Goal: Information Seeking & Learning: Learn about a topic

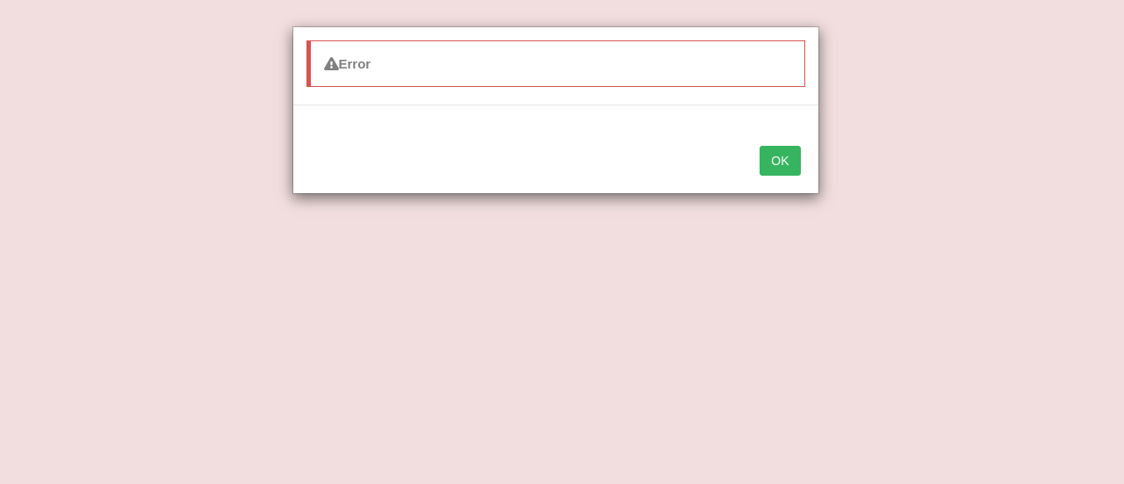
click at [790, 156] on button "OK" at bounding box center [779, 161] width 40 height 30
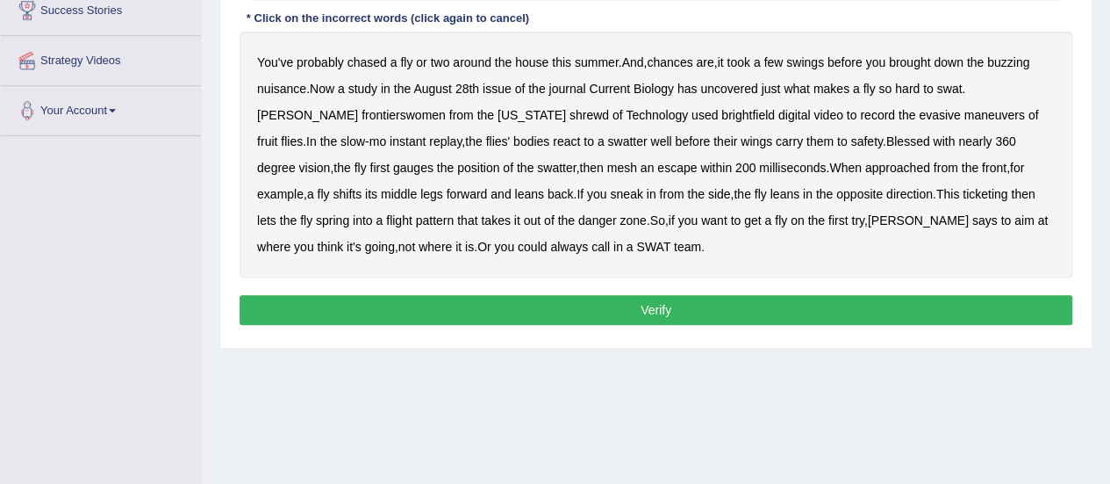
scroll to position [348, 0]
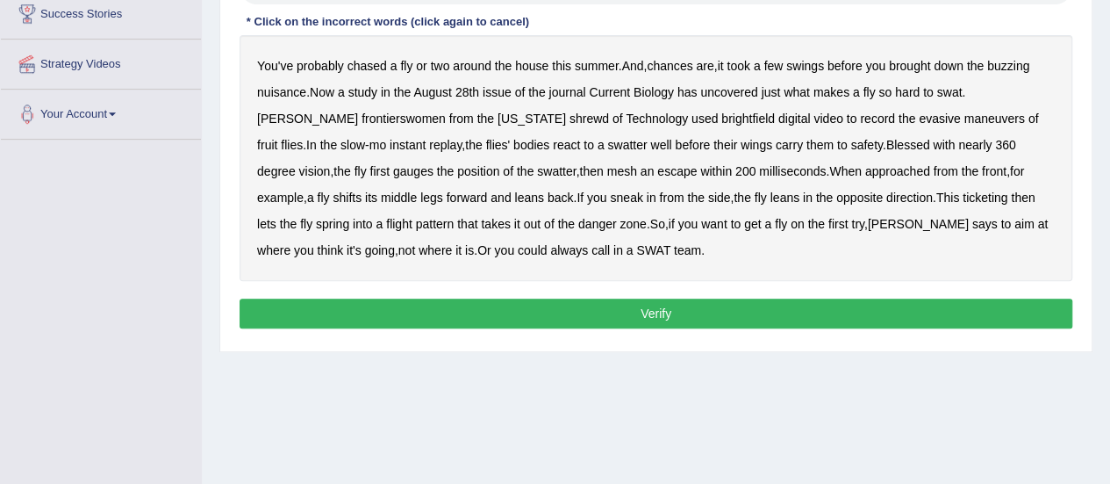
click at [980, 442] on div "Home Practice Listening: Highlight Incorrect Words To Chase Flies « Prev Next »…" at bounding box center [656, 91] width 909 height 878
click at [697, 405] on div "Home Practice Listening: Highlight Incorrect Words To Chase Flies « Prev Next »…" at bounding box center [656, 91] width 909 height 878
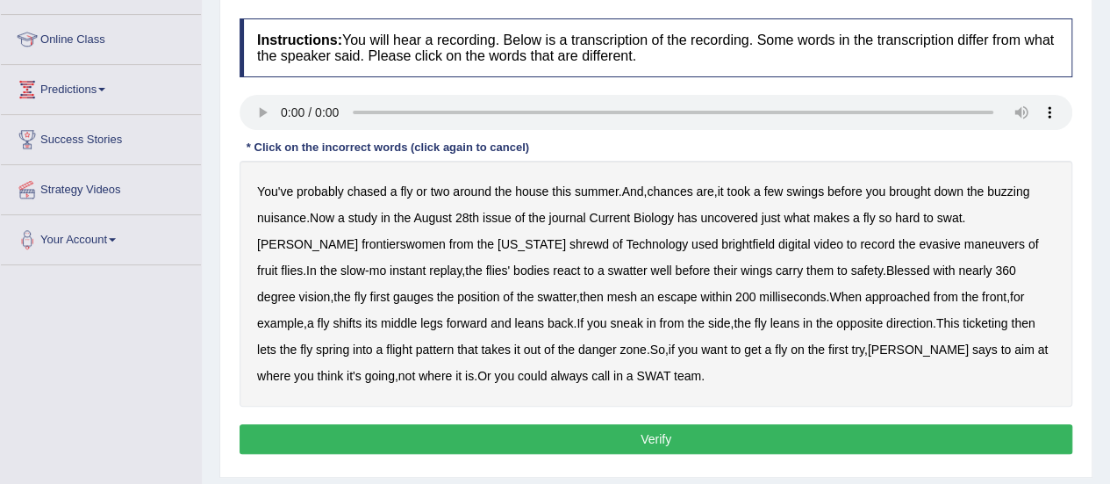
scroll to position [0, 0]
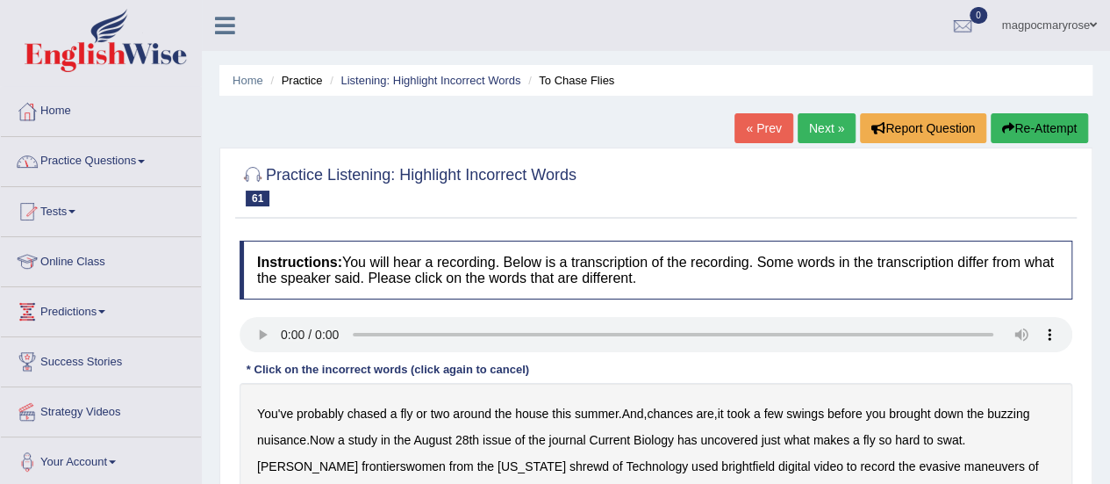
click at [69, 163] on link "Practice Questions" at bounding box center [101, 159] width 200 height 44
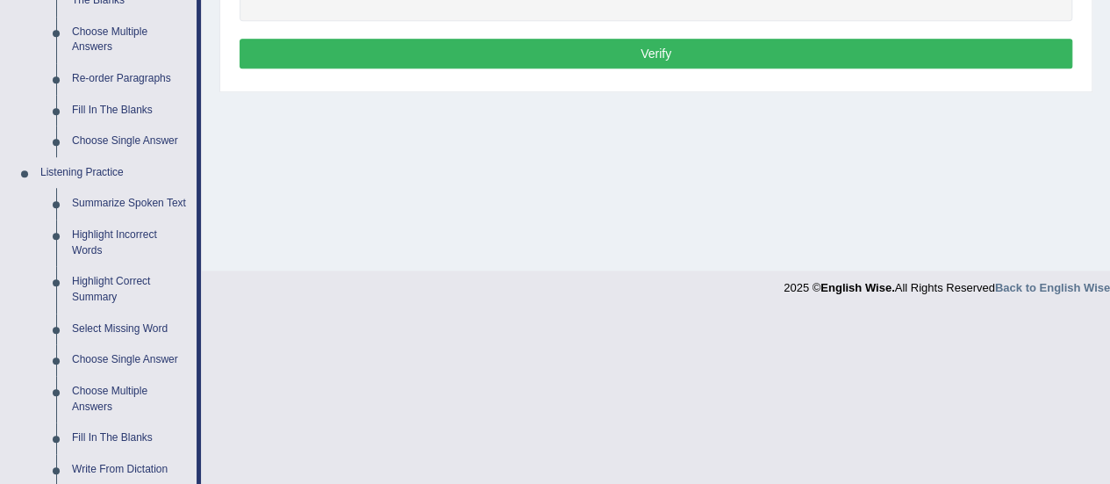
scroll to position [610, 0]
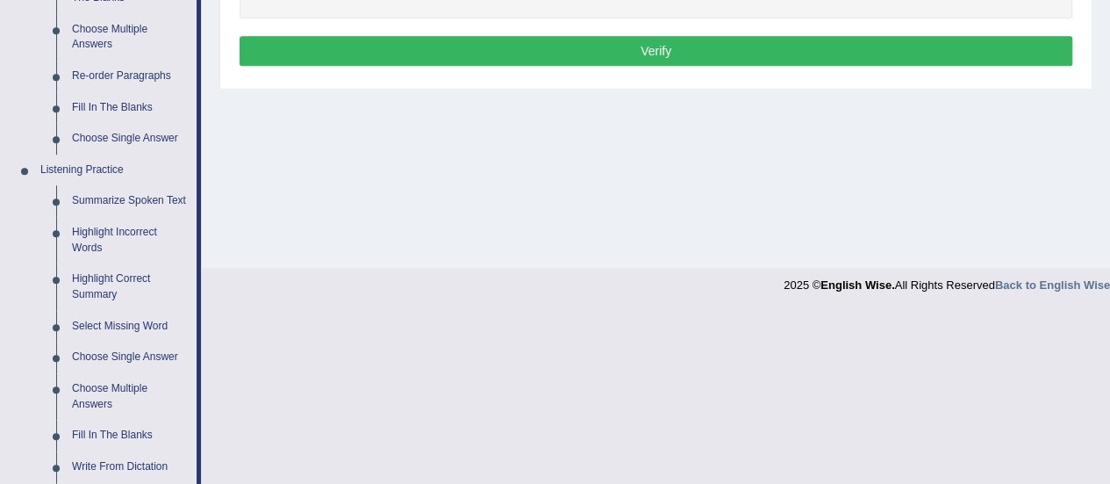
click at [94, 240] on link "Highlight Incorrect Words" at bounding box center [130, 240] width 133 height 47
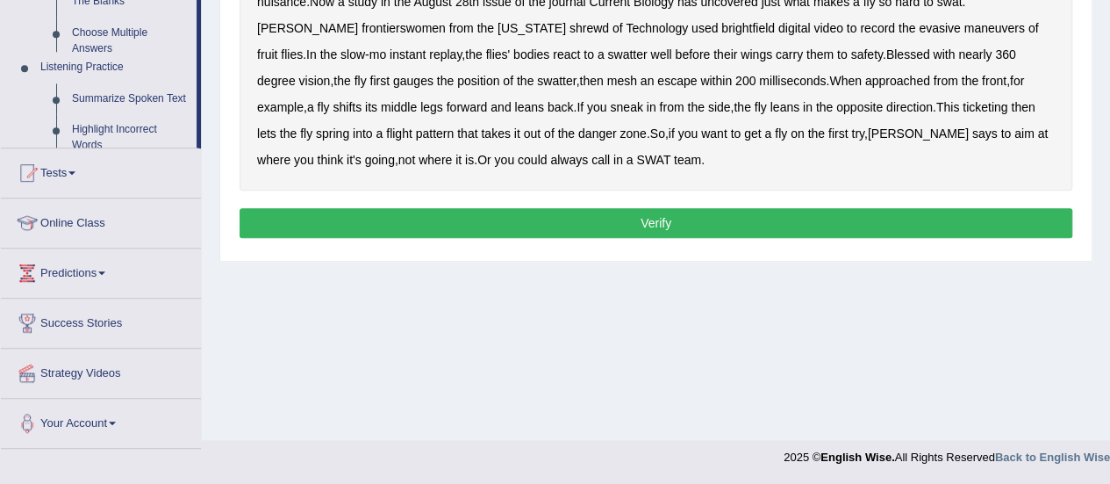
scroll to position [219, 0]
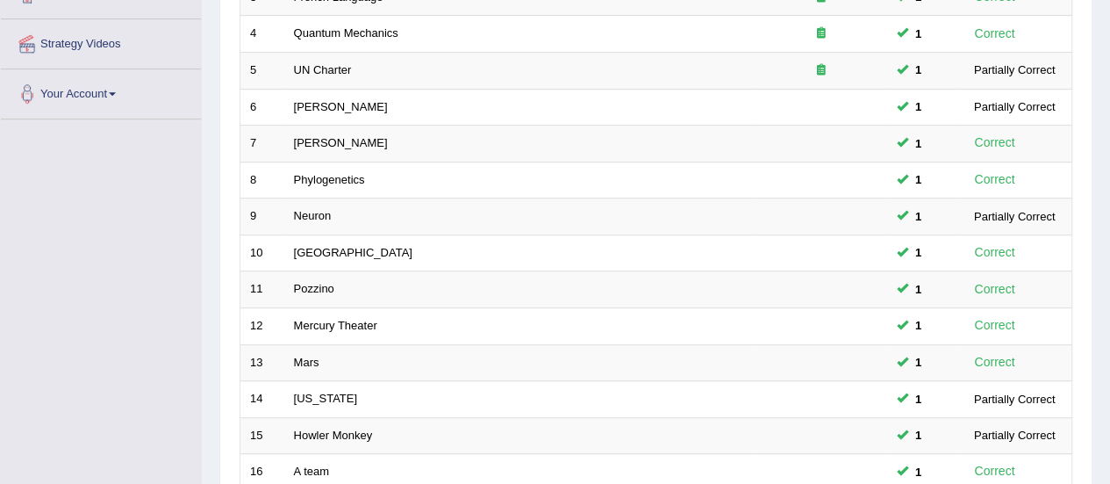
scroll to position [670, 0]
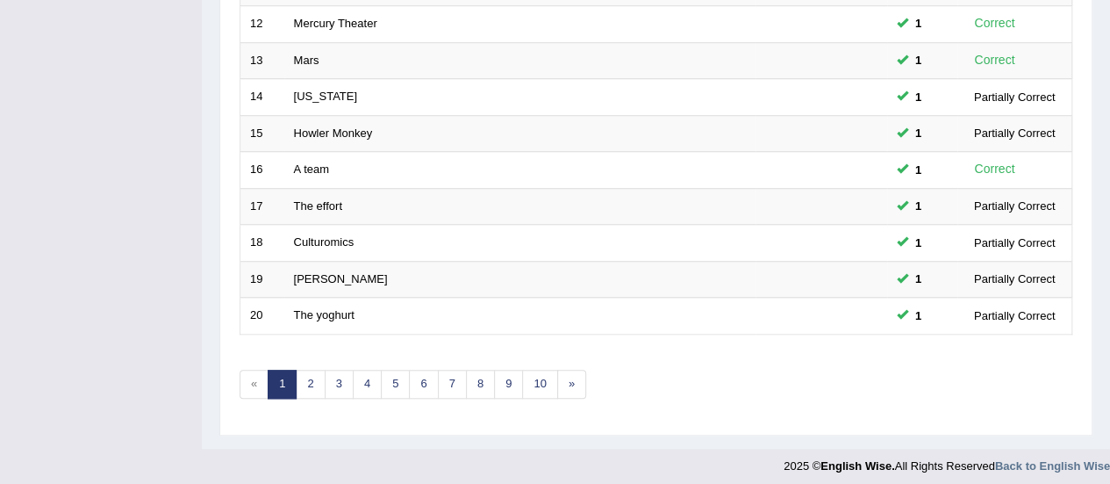
drag, startPoint x: 1115, startPoint y: 176, endPoint x: 1082, endPoint y: 476, distance: 302.0
click at [335, 378] on link "3" at bounding box center [339, 384] width 29 height 29
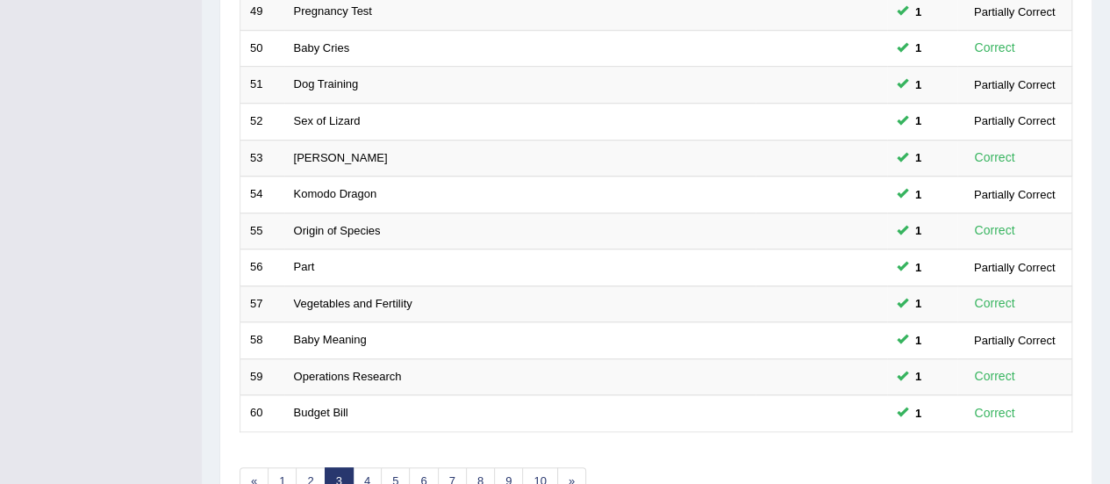
scroll to position [670, 0]
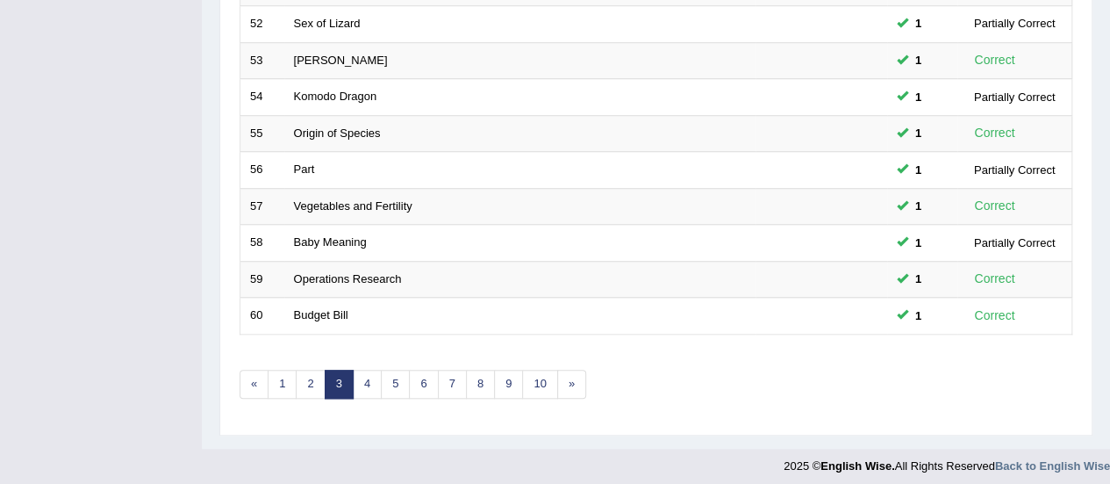
drag, startPoint x: 1123, startPoint y: 348, endPoint x: 1111, endPoint y: 391, distance: 43.7
click at [362, 371] on link "4" at bounding box center [367, 384] width 29 height 29
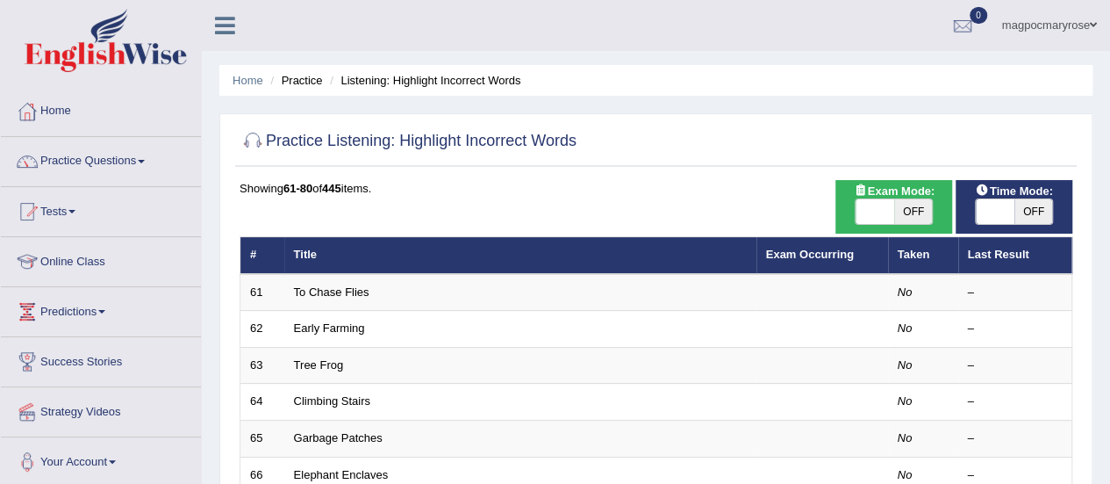
scroll to position [100, 0]
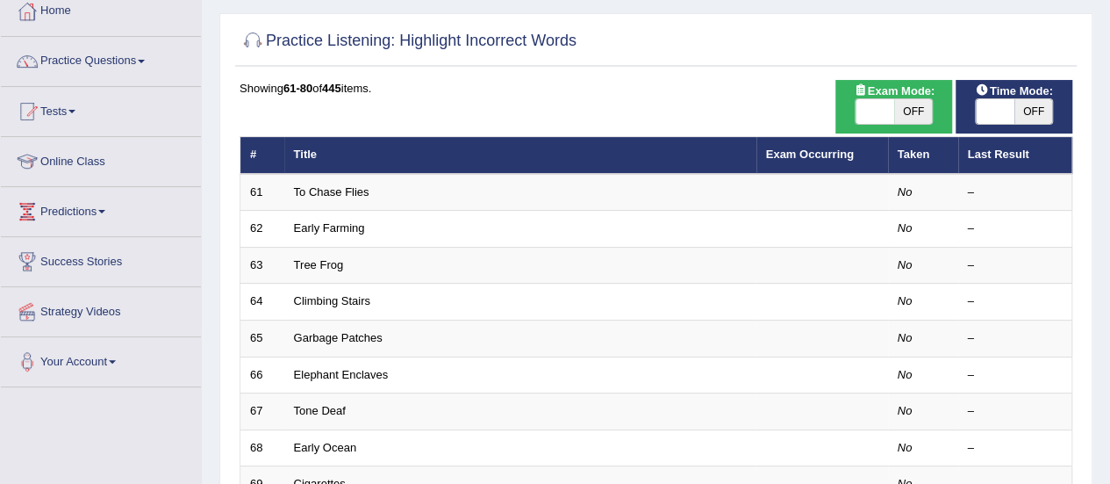
click at [354, 190] on link "To Chase Flies" at bounding box center [331, 191] width 75 height 13
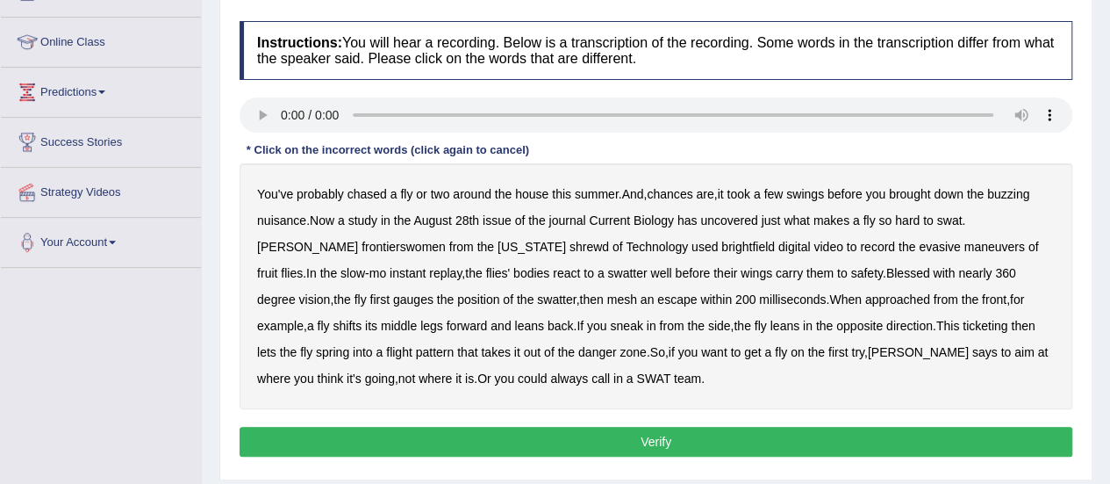
scroll to position [218, 0]
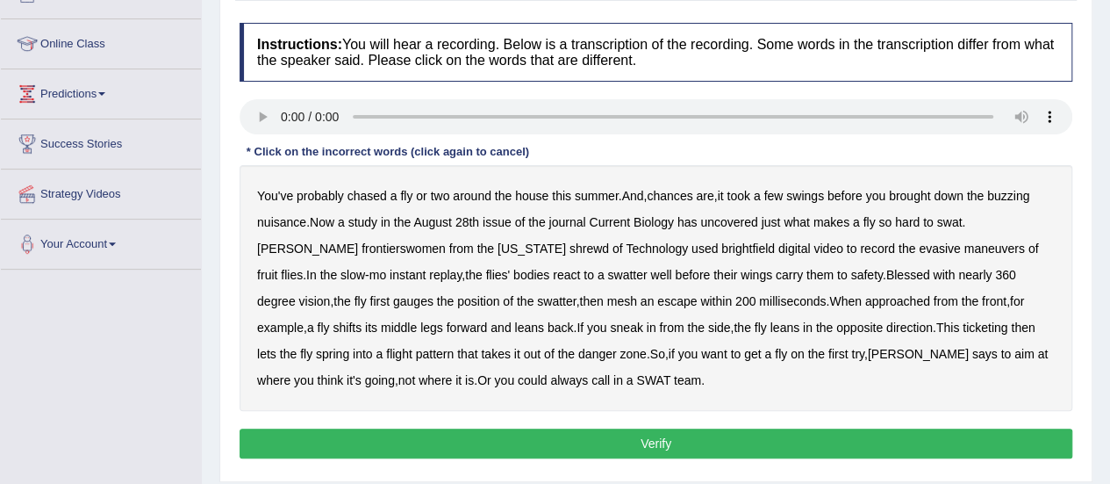
click at [362, 251] on b "frontierswomen" at bounding box center [404, 248] width 84 height 14
click at [570, 250] on b "shrewd" at bounding box center [590, 248] width 40 height 14
click at [722, 245] on b "brightfield" at bounding box center [749, 248] width 54 height 14
click at [607, 301] on b "mesh" at bounding box center [622, 301] width 30 height 14
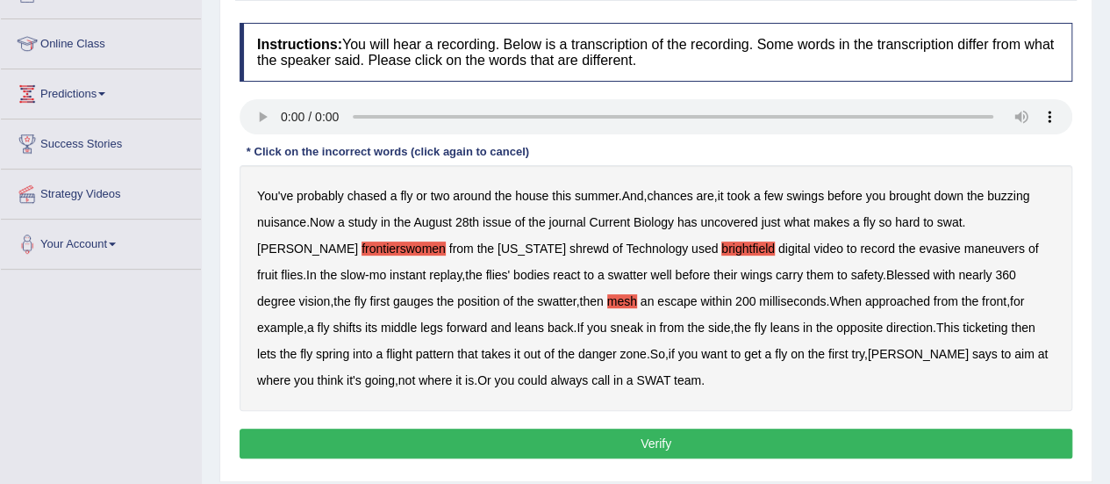
click at [963, 329] on b "ticketing" at bounding box center [985, 327] width 45 height 14
click at [468, 441] on button "Verify" at bounding box center [656, 443] width 833 height 30
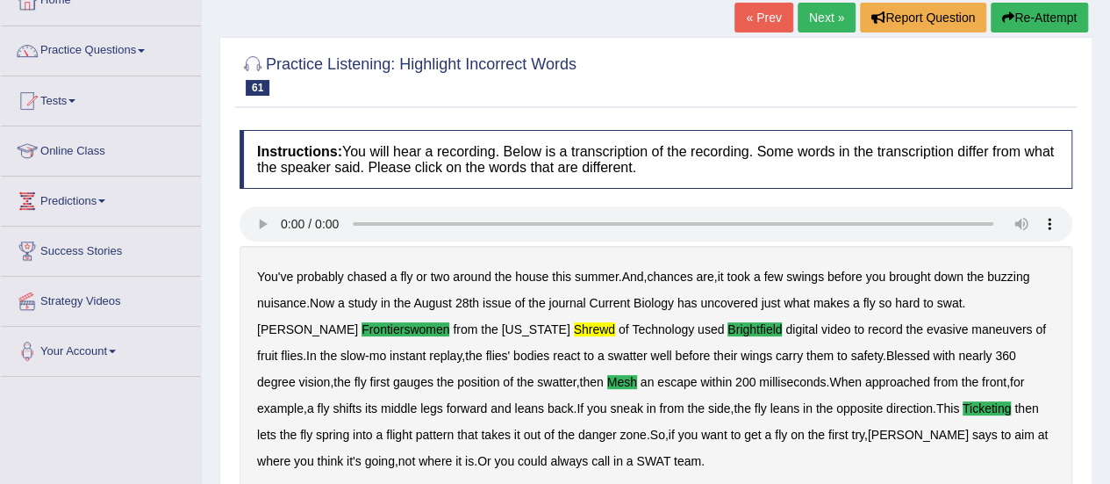
scroll to position [113, 0]
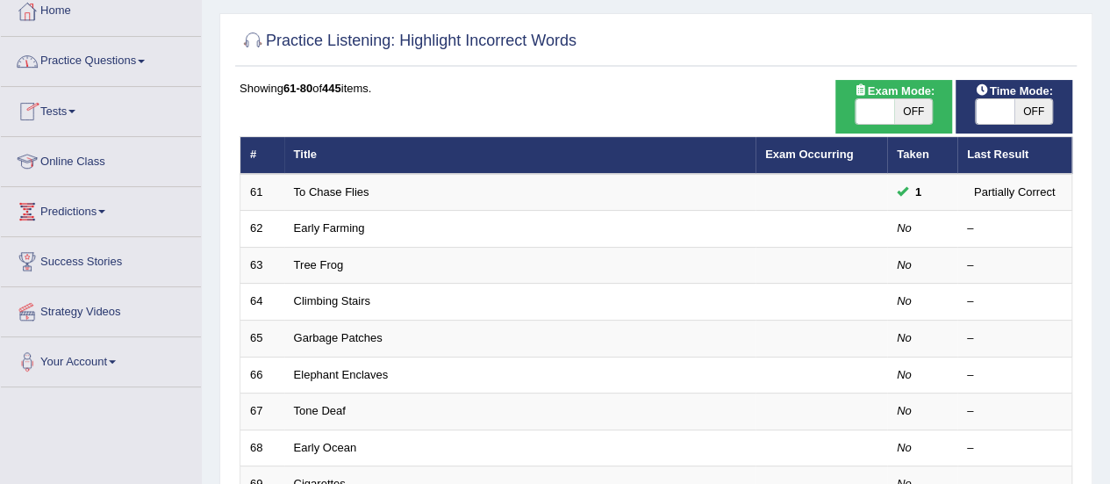
click at [320, 231] on link "Early Farming" at bounding box center [329, 227] width 71 height 13
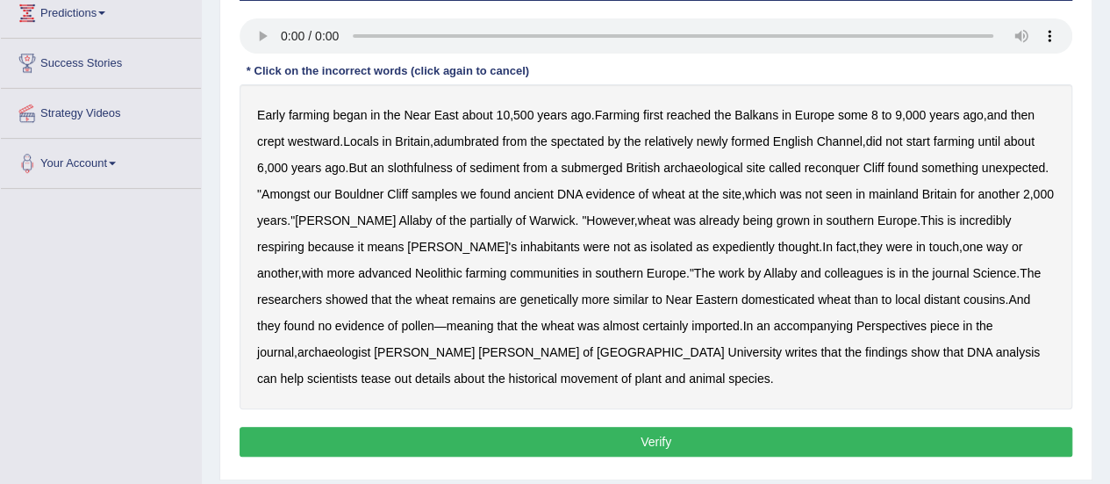
scroll to position [307, 0]
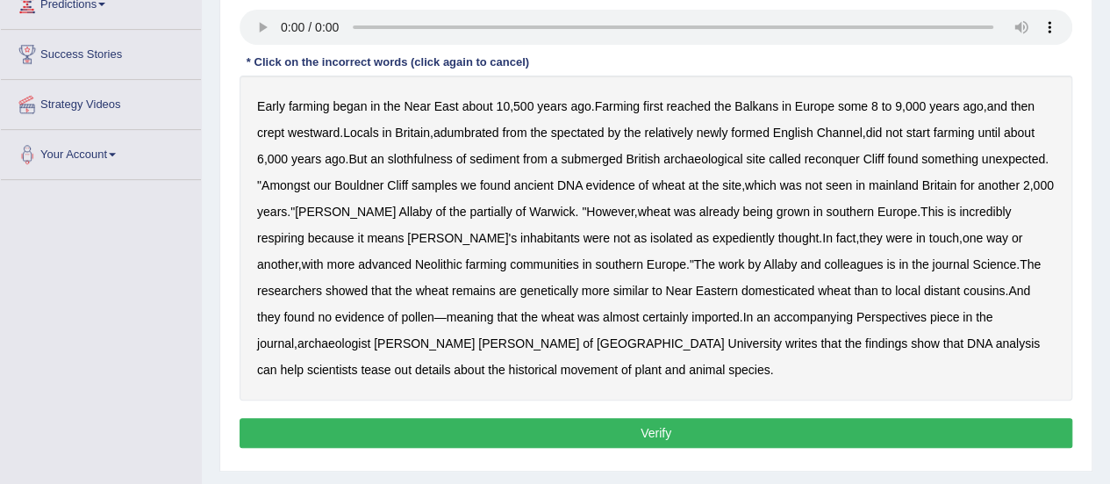
click at [480, 131] on b "adumbrated" at bounding box center [467, 133] width 66 height 14
click at [579, 134] on b "spectated" at bounding box center [578, 133] width 54 height 14
click at [430, 159] on b "slothfulness" at bounding box center [420, 159] width 65 height 14
click at [836, 155] on b "reconquer" at bounding box center [831, 159] width 55 height 14
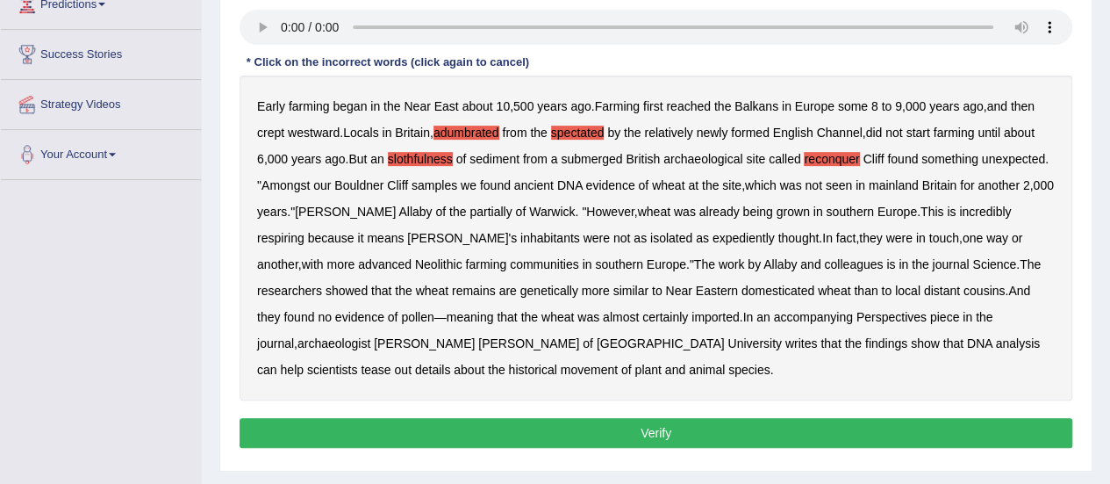
click at [305, 231] on b "respiring" at bounding box center [280, 238] width 47 height 14
click at [713, 236] on b "expediently" at bounding box center [744, 238] width 62 height 14
click at [713, 240] on b "expediently" at bounding box center [744, 238] width 62 height 14
click at [625, 427] on button "Verify" at bounding box center [656, 433] width 833 height 30
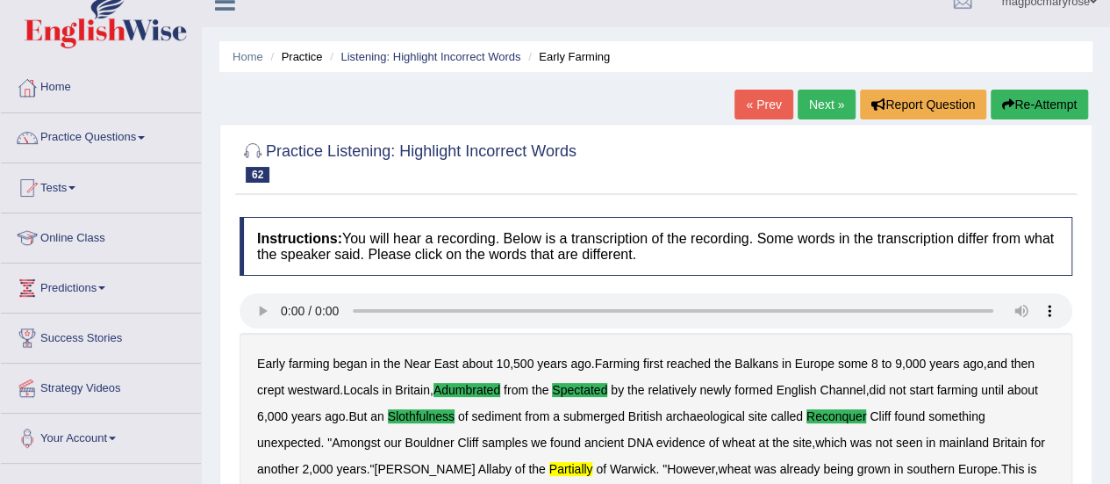
scroll to position [0, 0]
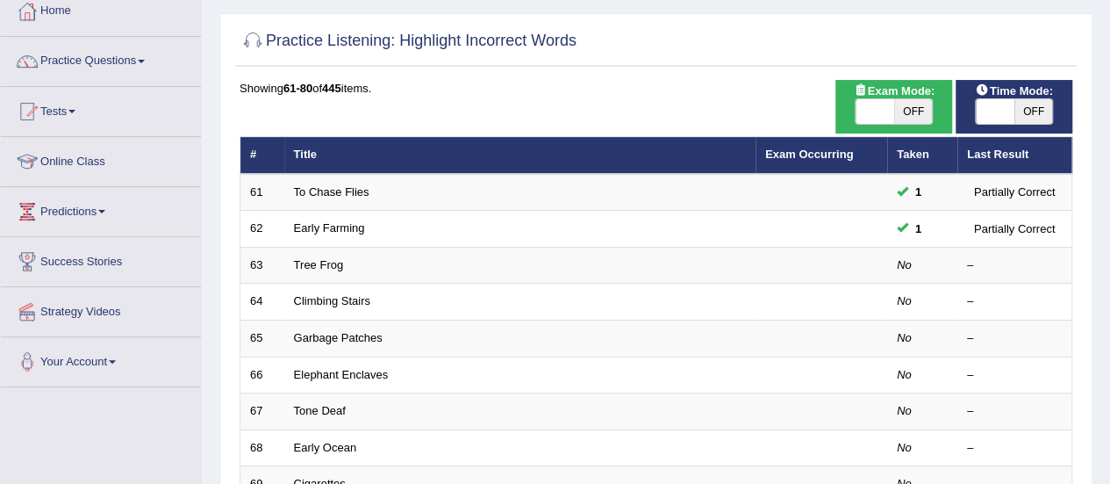
click at [319, 259] on link "Tree Frog" at bounding box center [319, 264] width 50 height 13
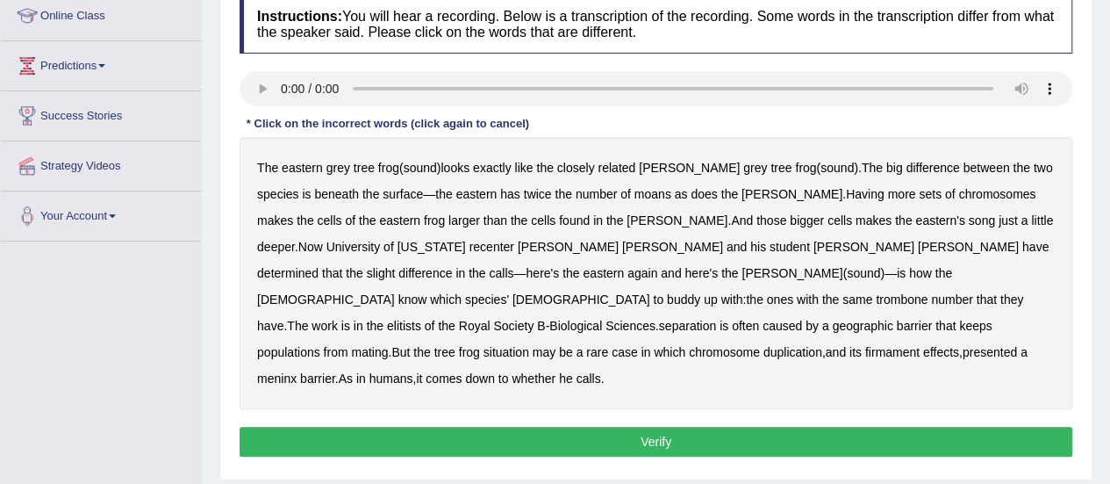
scroll to position [248, 0]
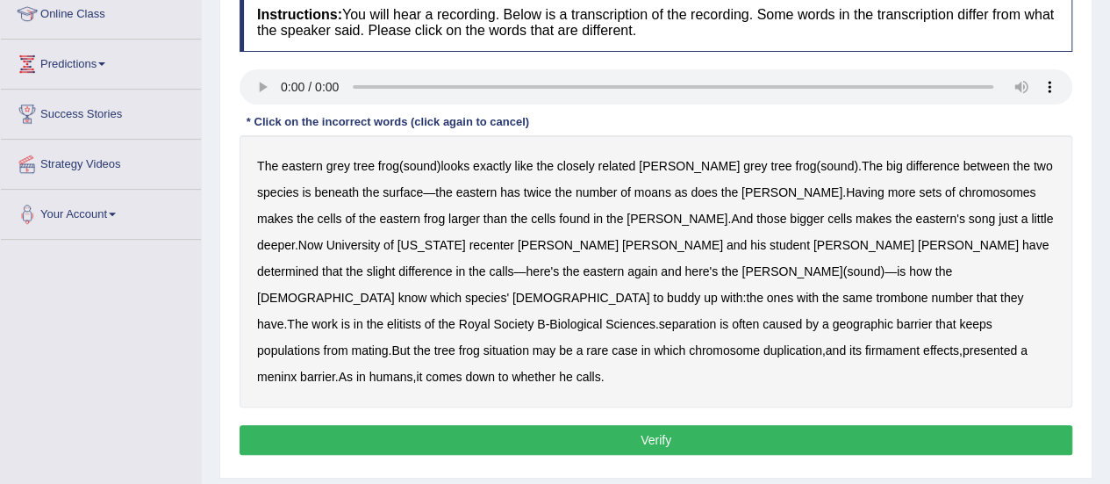
click at [635, 188] on b "moans" at bounding box center [653, 192] width 37 height 14
click at [470, 249] on b "recenter" at bounding box center [492, 245] width 45 height 14
click at [916, 291] on b "trombone" at bounding box center [902, 298] width 52 height 14
click at [404, 317] on b "elitists" at bounding box center [404, 324] width 34 height 14
click at [702, 317] on b "separation" at bounding box center [687, 324] width 57 height 14
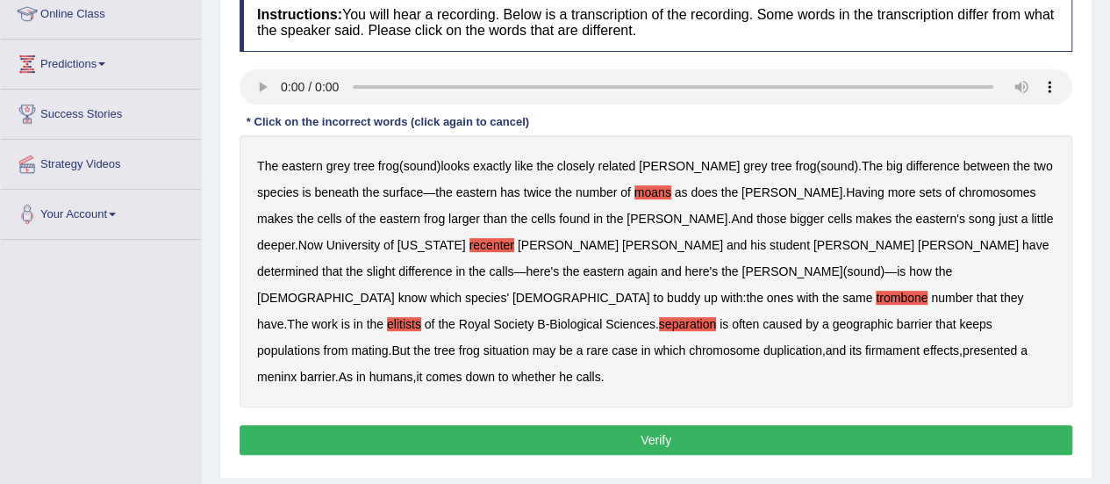
click at [880, 343] on b "firmament" at bounding box center [893, 350] width 54 height 14
click at [267, 370] on b "meninx" at bounding box center [277, 377] width 40 height 14
click at [372, 425] on button "Verify" at bounding box center [656, 440] width 833 height 30
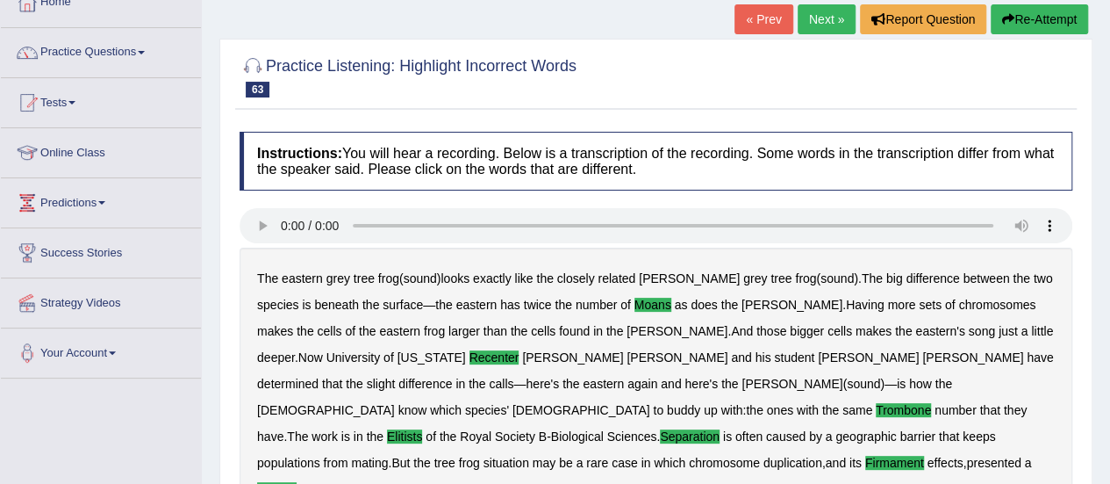
scroll to position [51, 0]
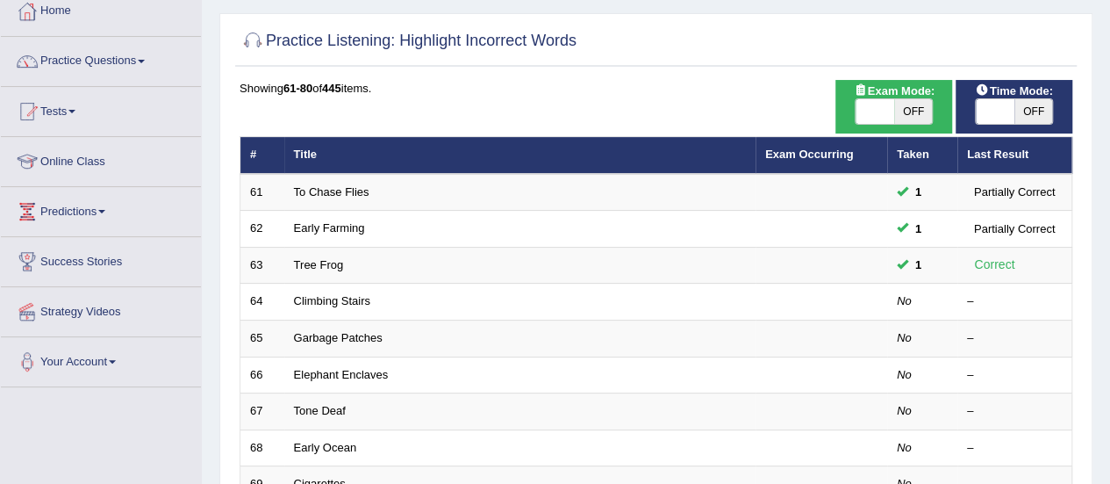
click at [304, 301] on link "Climbing Stairs" at bounding box center [332, 300] width 76 height 13
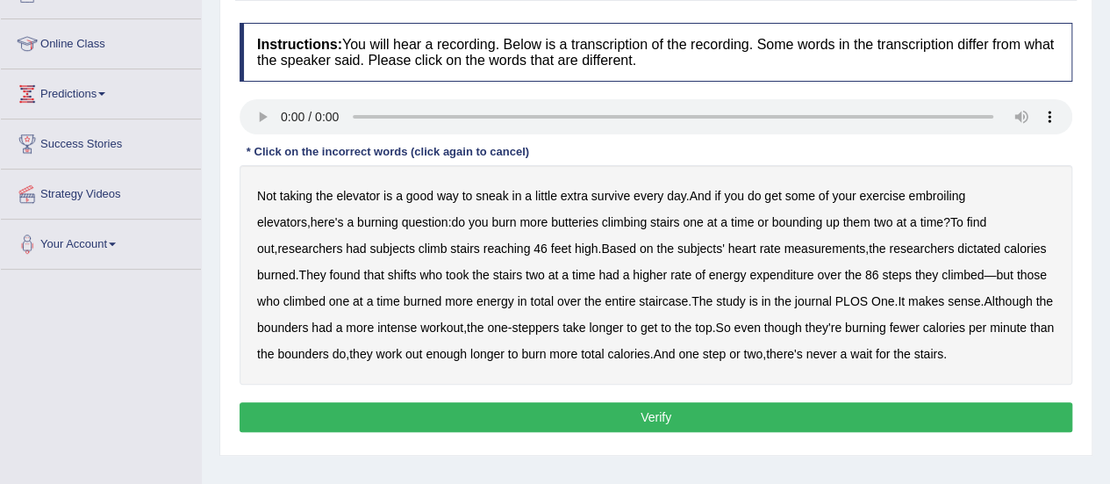
scroll to position [238, 0]
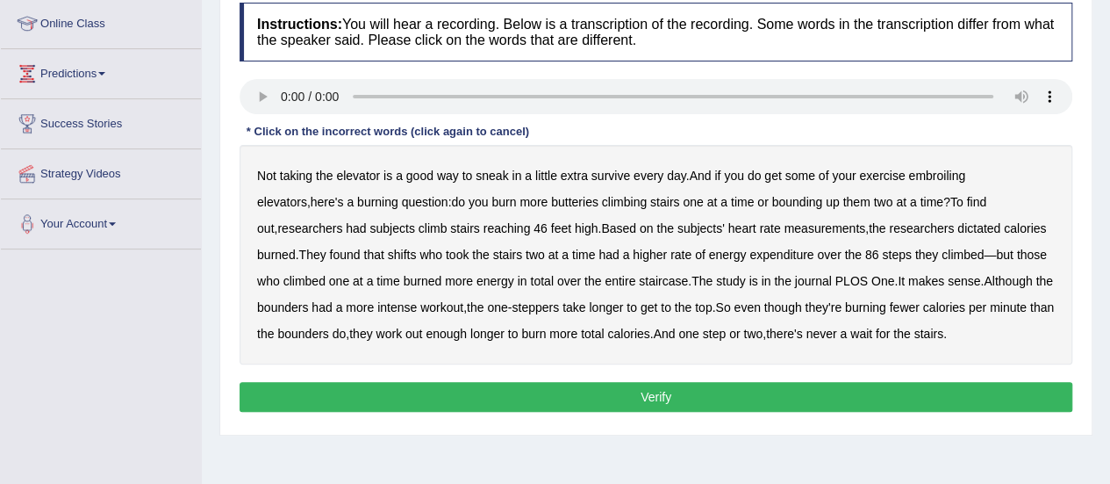
click at [614, 178] on b "survive" at bounding box center [611, 176] width 39 height 14
click at [551, 202] on b "butteries" at bounding box center [574, 202] width 47 height 14
click at [893, 233] on div "Not taking the elevator is a good way to sneak in a little extra survive every …" at bounding box center [656, 254] width 833 height 219
click at [958, 225] on b "dictated" at bounding box center [979, 228] width 43 height 14
click at [799, 397] on button "Verify" at bounding box center [656, 397] width 833 height 30
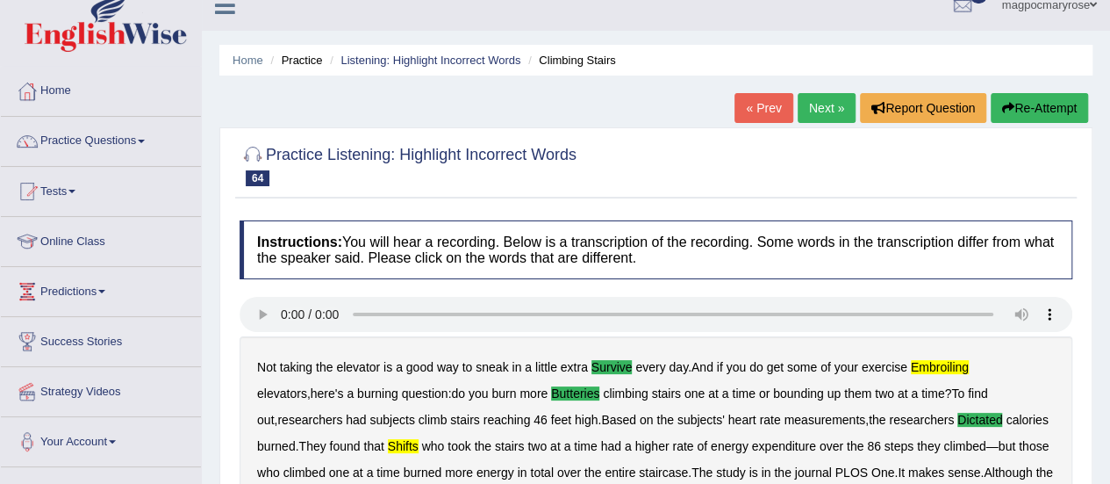
scroll to position [0, 0]
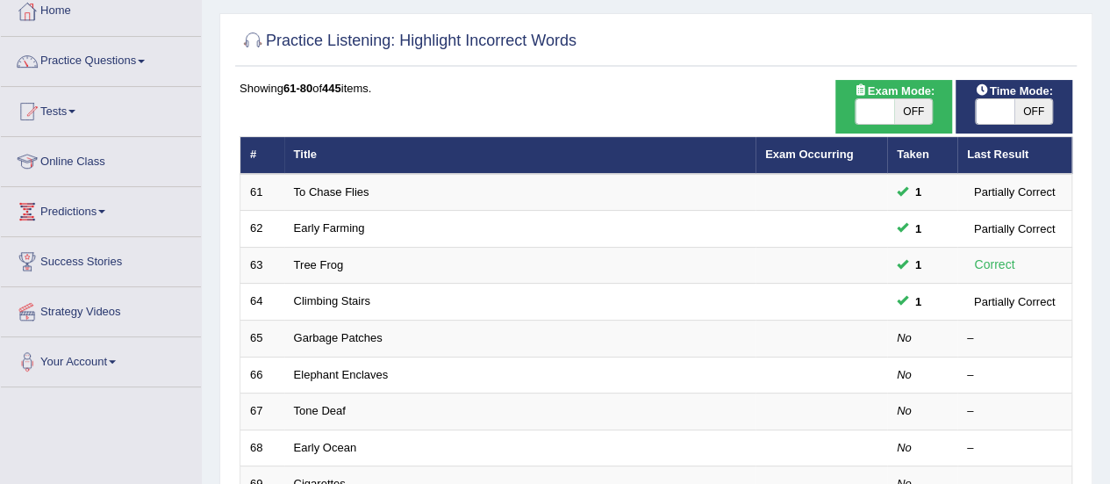
click at [294, 335] on link "Garbage Patches" at bounding box center [338, 337] width 89 height 13
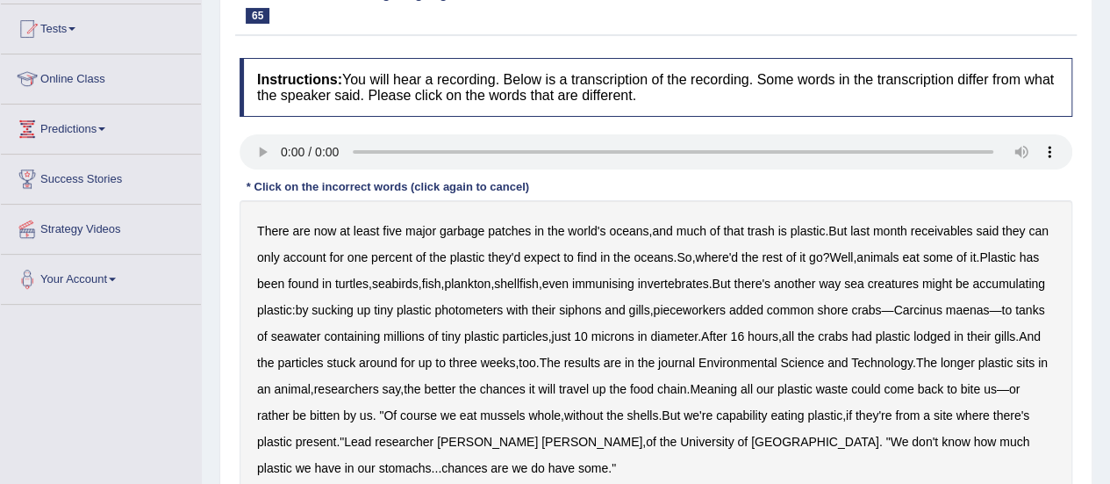
scroll to position [233, 0]
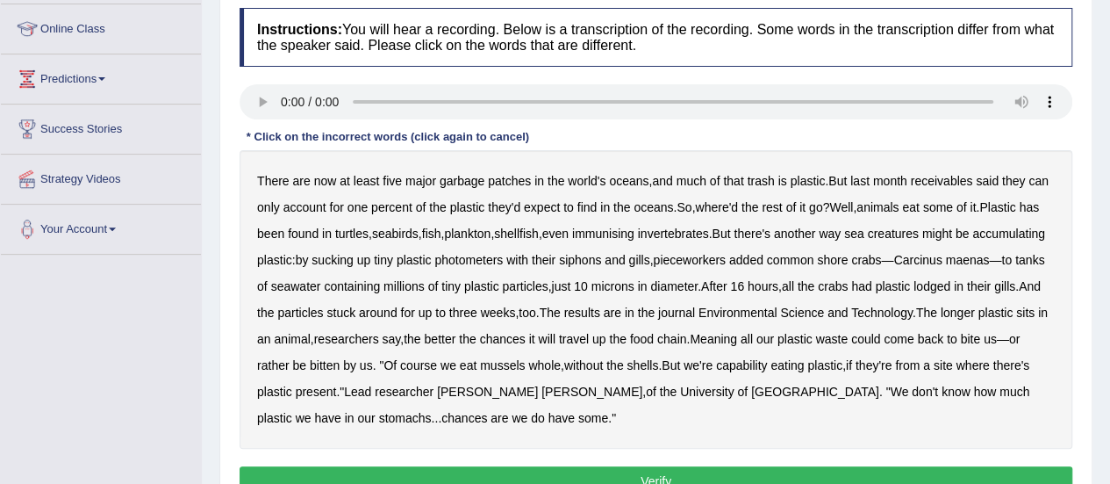
click at [939, 183] on b "receivables" at bounding box center [941, 181] width 62 height 14
click at [635, 233] on b "immunising" at bounding box center [603, 233] width 62 height 14
click at [503, 262] on b "photometers" at bounding box center [469, 260] width 68 height 14
click at [725, 264] on b "pieceworkers" at bounding box center [689, 260] width 72 height 14
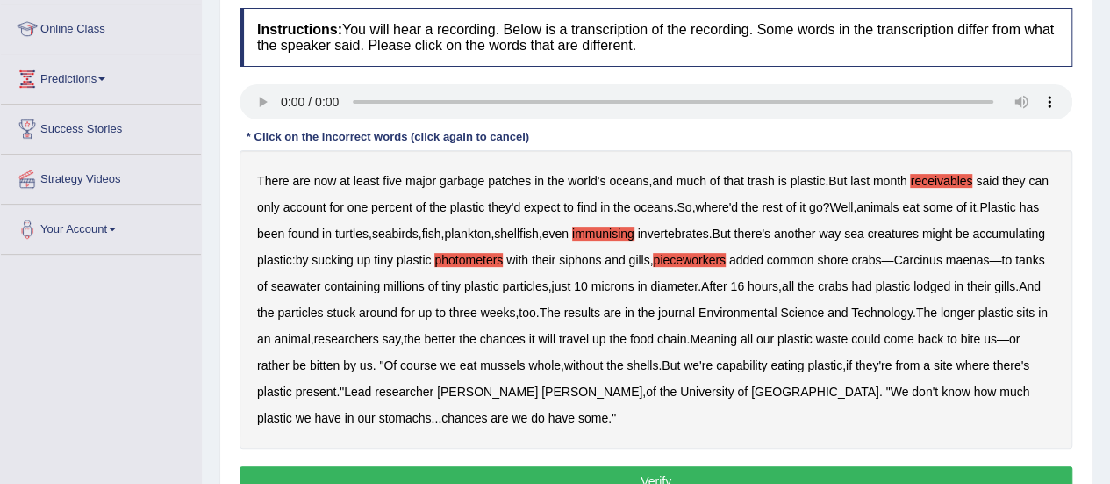
click at [767, 366] on b "capability" at bounding box center [741, 365] width 51 height 14
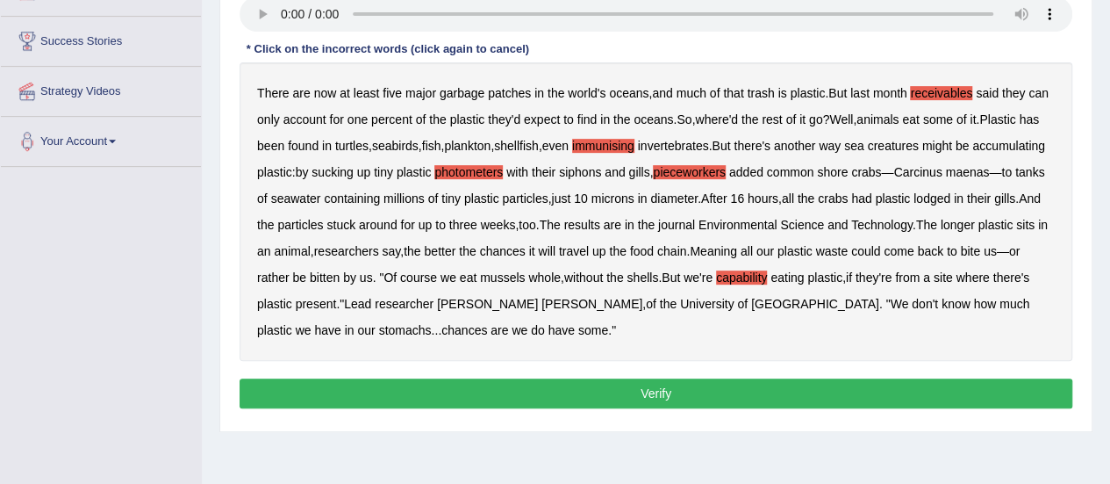
click at [778, 399] on button "Verify" at bounding box center [656, 393] width 833 height 30
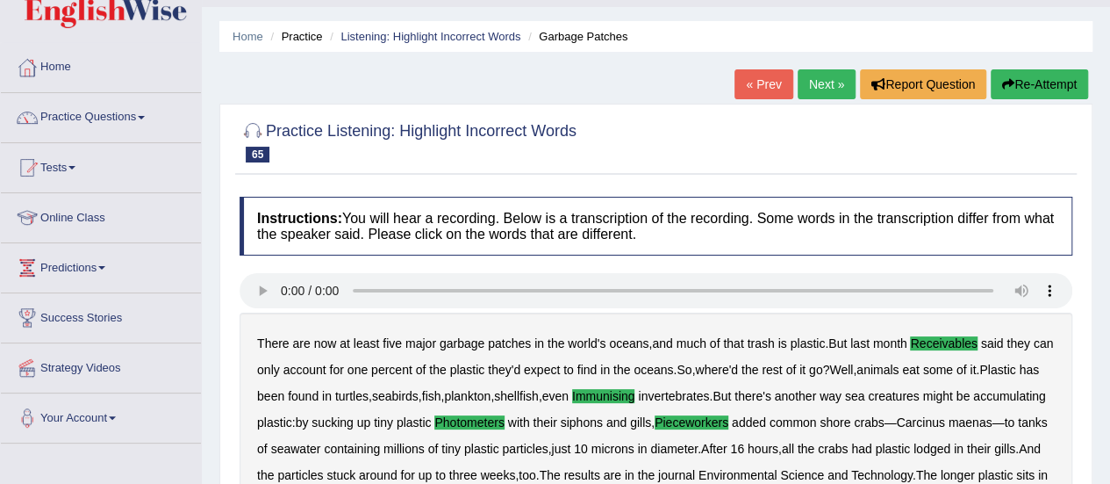
scroll to position [42, 0]
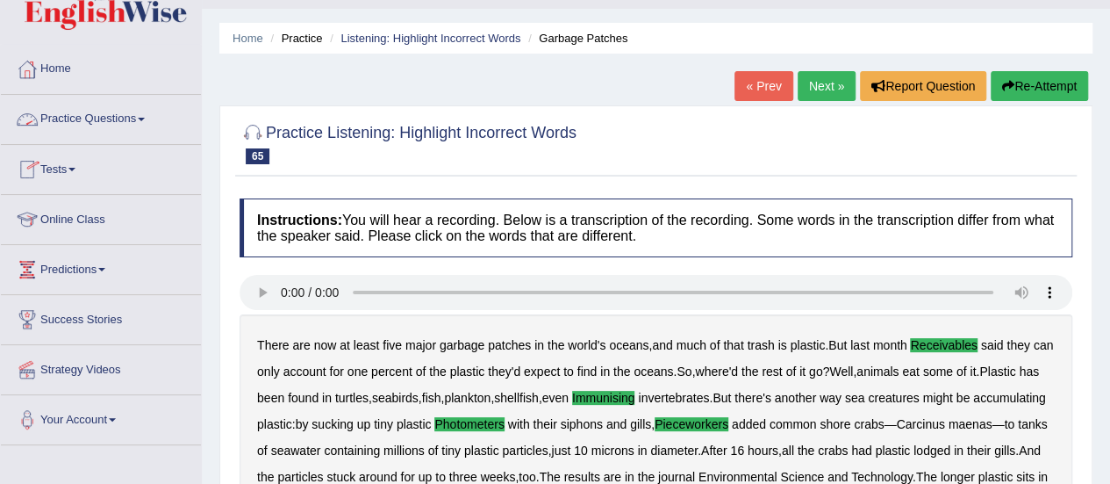
click at [109, 121] on link "Practice Questions" at bounding box center [101, 117] width 200 height 44
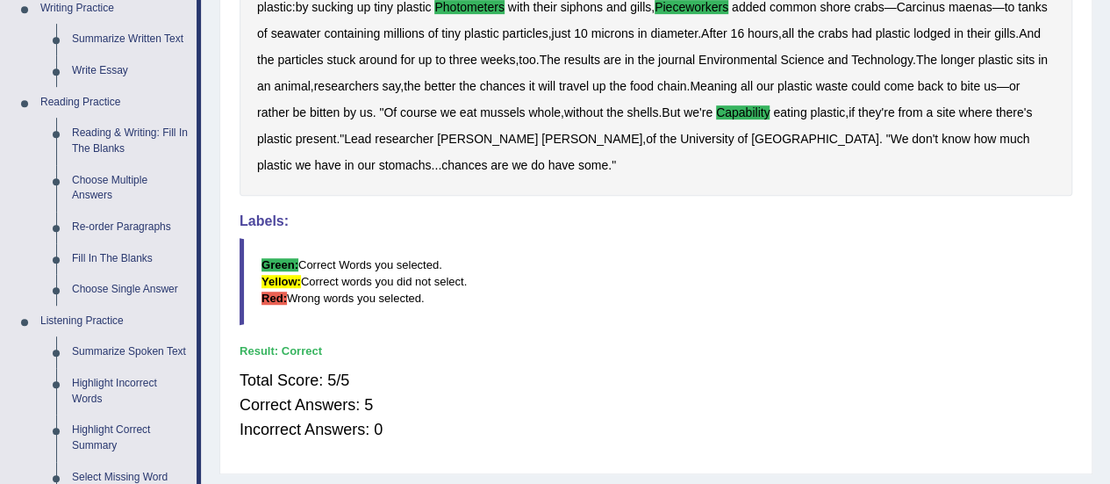
scroll to position [489, 0]
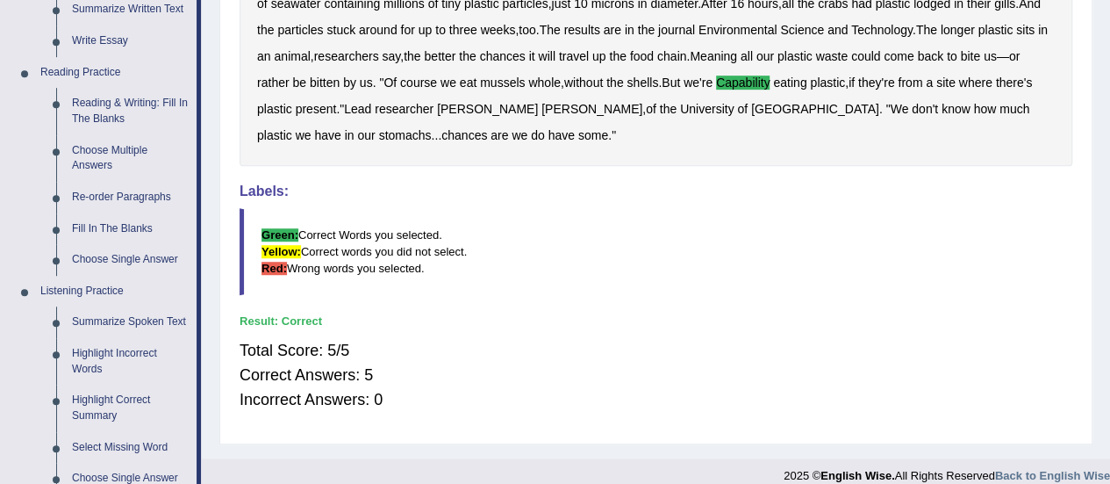
click at [93, 412] on link "Highlight Correct Summary" at bounding box center [130, 407] width 133 height 47
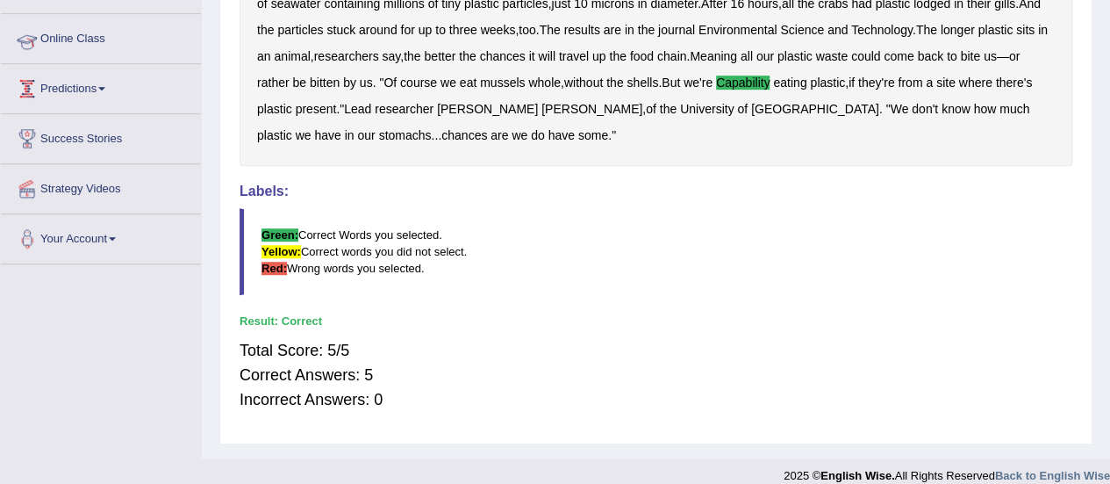
scroll to position [225, 0]
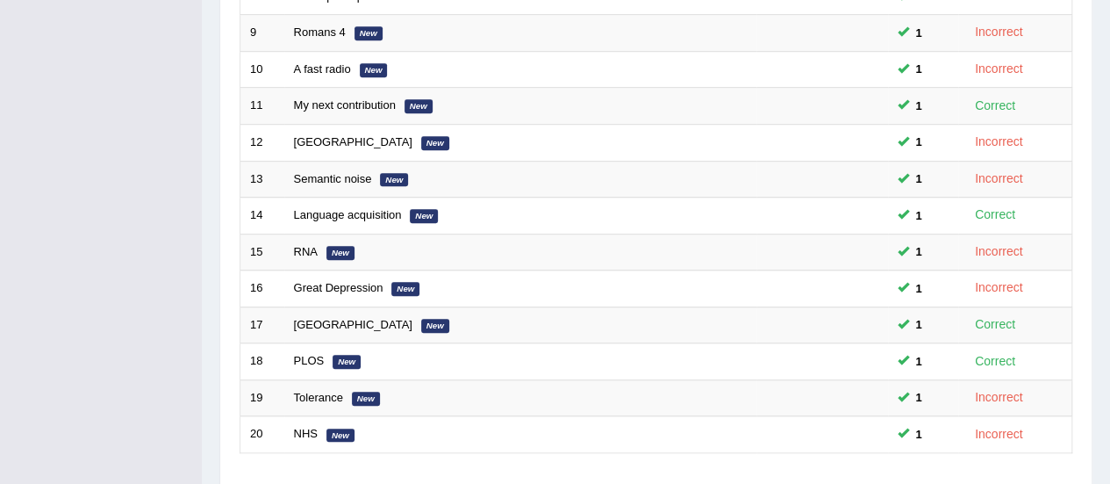
scroll to position [630, 0]
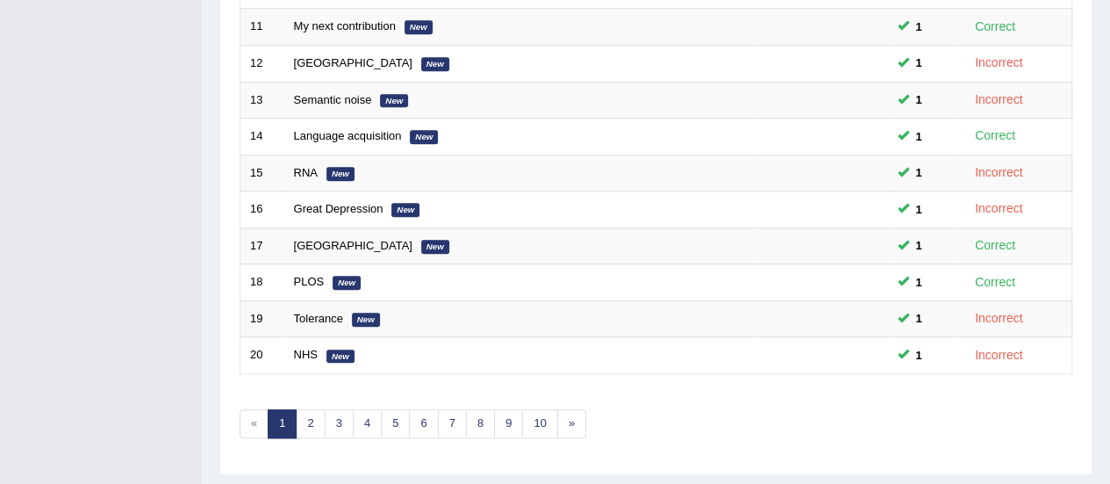
click at [341, 420] on link "3" at bounding box center [339, 423] width 29 height 29
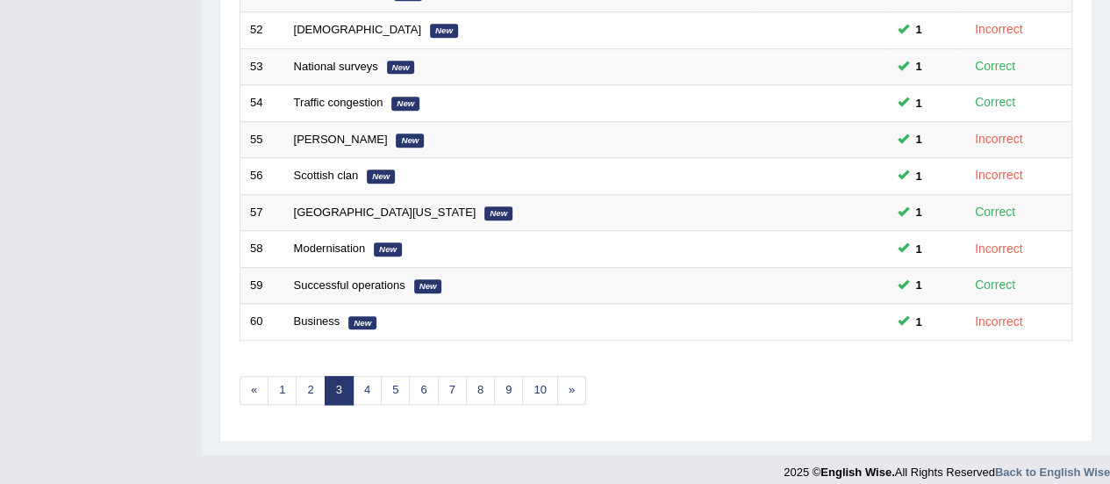
scroll to position [665, 0]
click at [370, 384] on link "4" at bounding box center [367, 389] width 29 height 29
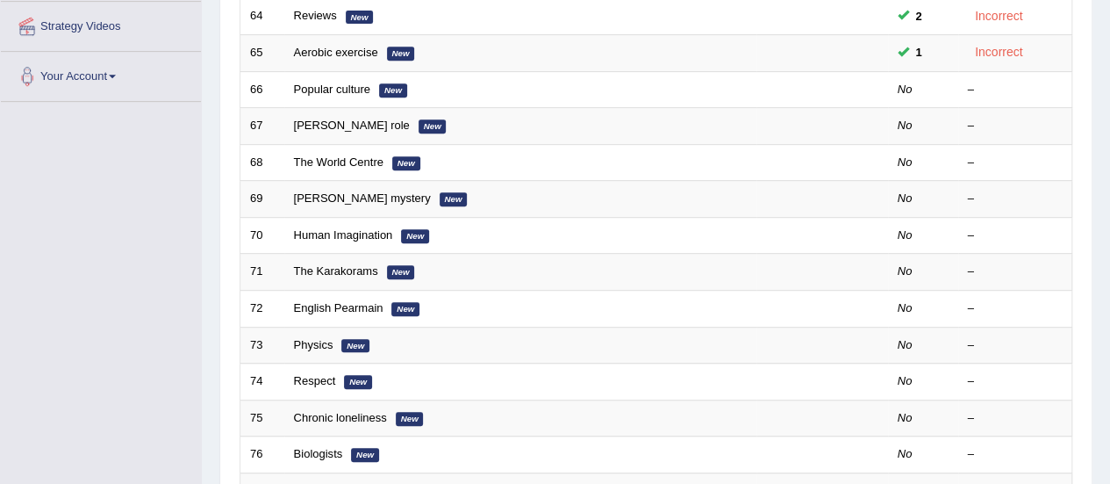
scroll to position [344, 0]
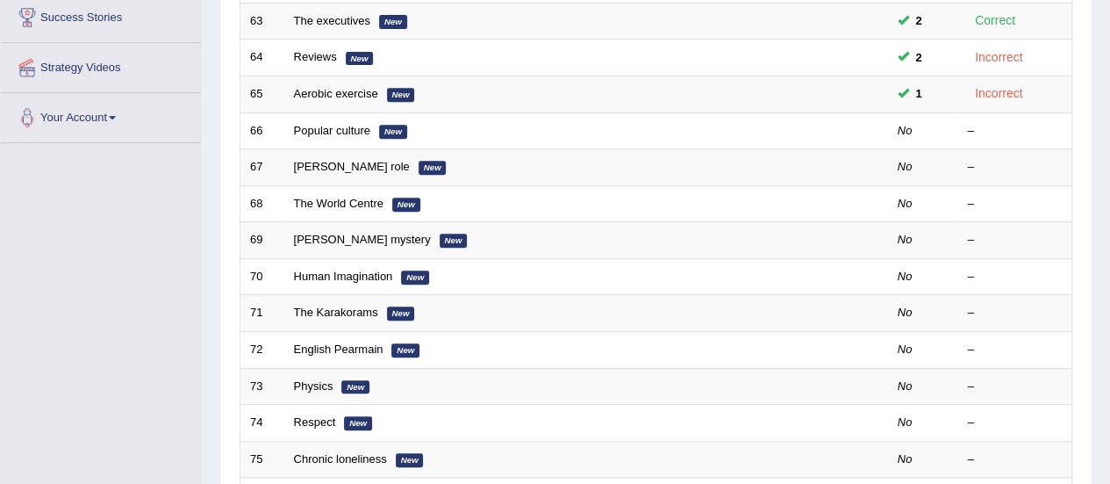
click at [323, 129] on link "Popular culture" at bounding box center [332, 130] width 76 height 13
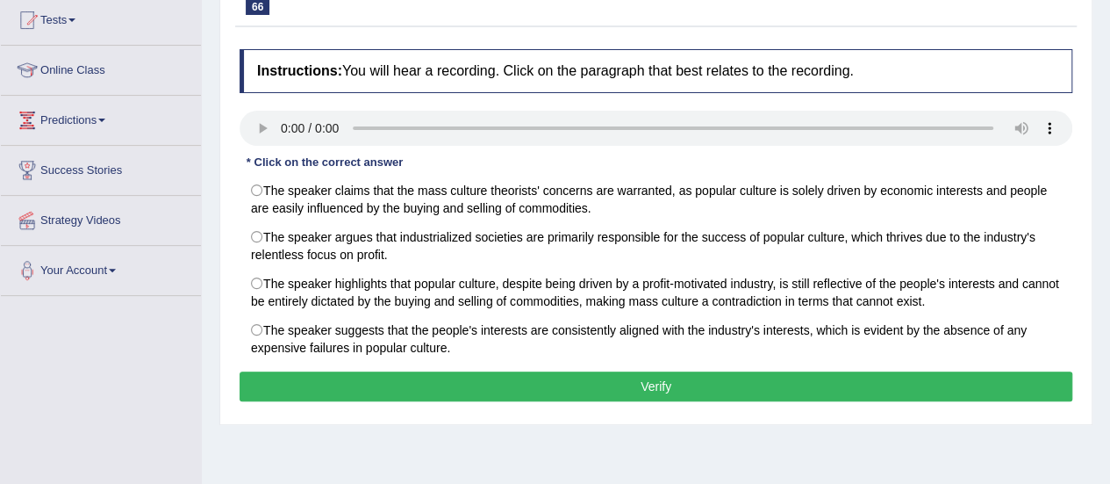
scroll to position [212, 0]
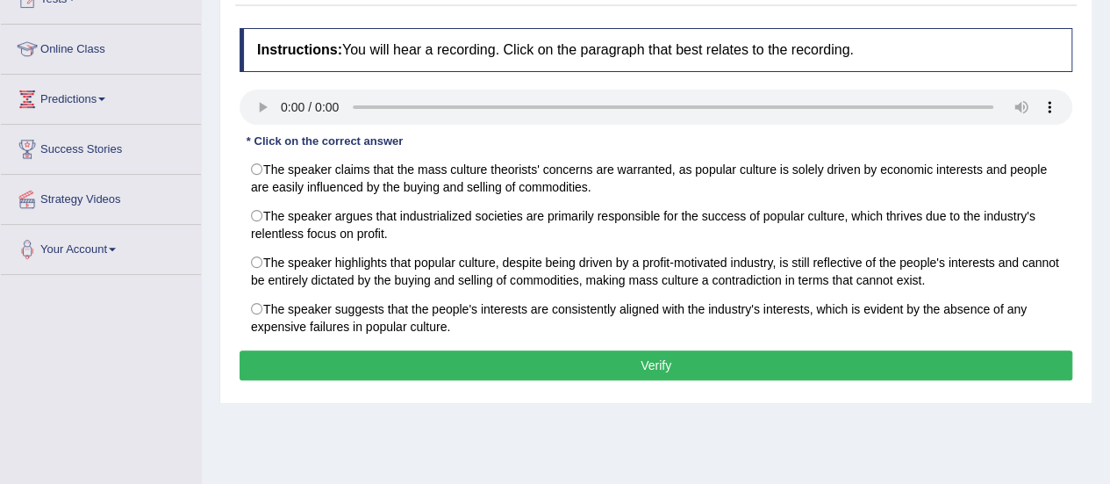
click at [262, 268] on label "The speaker highlights that popular culture, despite being driven by a profit-m…" at bounding box center [656, 271] width 833 height 47
radio input "true"
click at [318, 356] on button "Verify" at bounding box center [656, 365] width 833 height 30
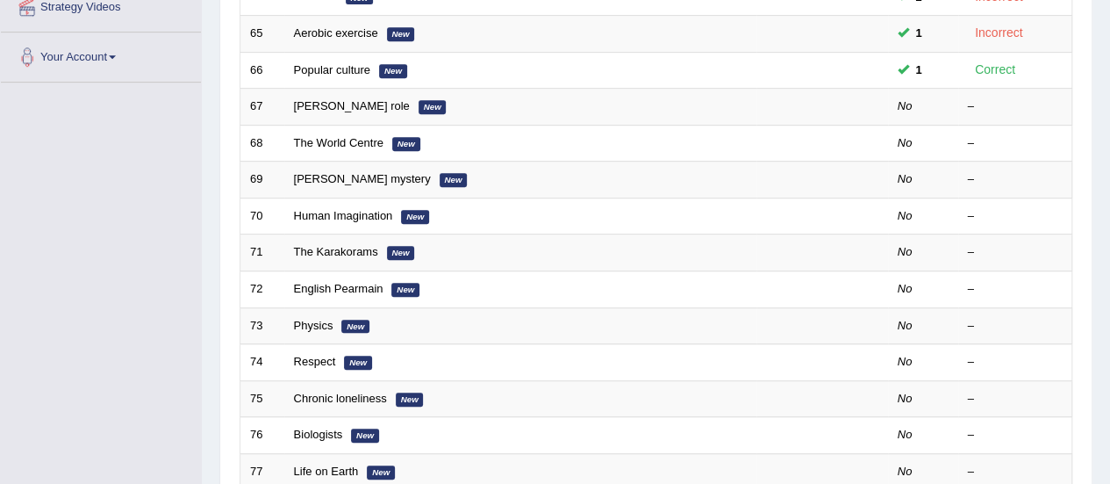
scroll to position [344, 0]
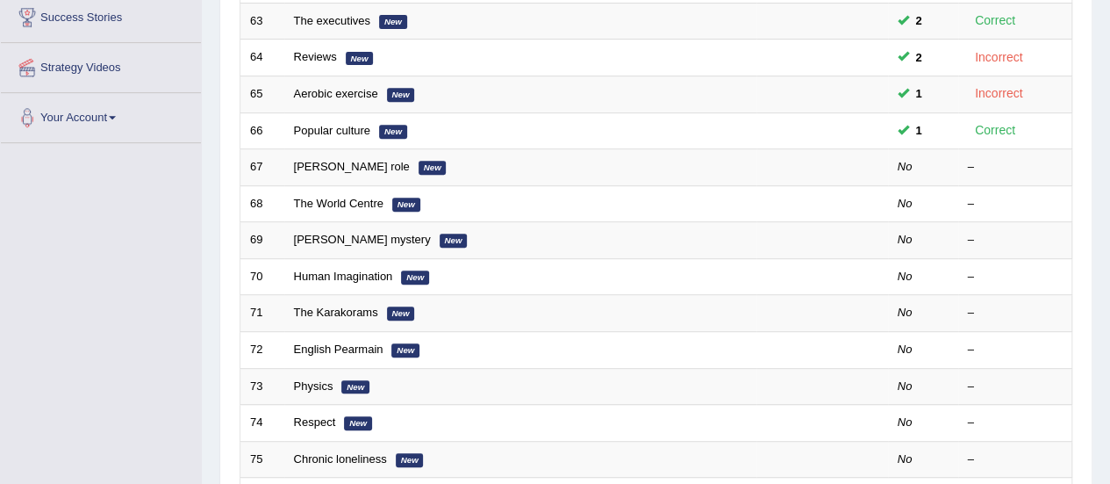
click at [339, 170] on td "[PERSON_NAME] role New" at bounding box center [520, 167] width 472 height 37
click at [342, 161] on link "[PERSON_NAME] role" at bounding box center [352, 166] width 116 height 13
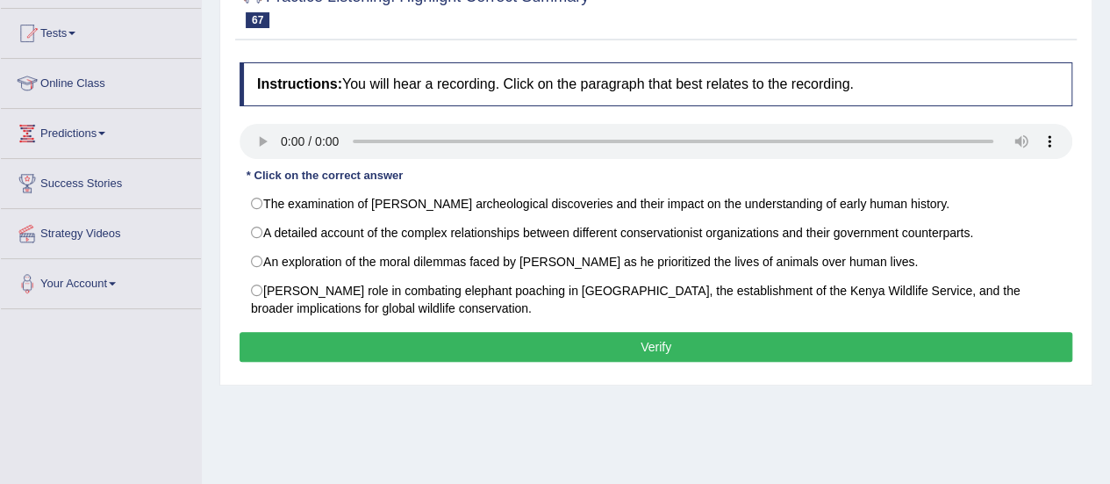
scroll to position [176, 0]
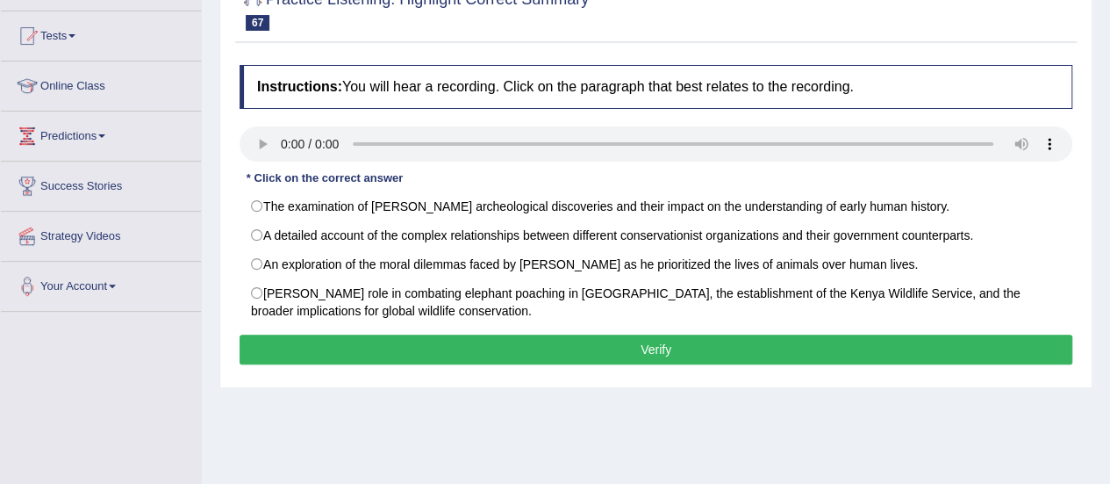
click at [270, 285] on label "[PERSON_NAME] role in combating elephant poaching in [GEOGRAPHIC_DATA], the est…" at bounding box center [656, 301] width 833 height 47
radio input "true"
click at [302, 342] on button "Verify" at bounding box center [656, 349] width 833 height 30
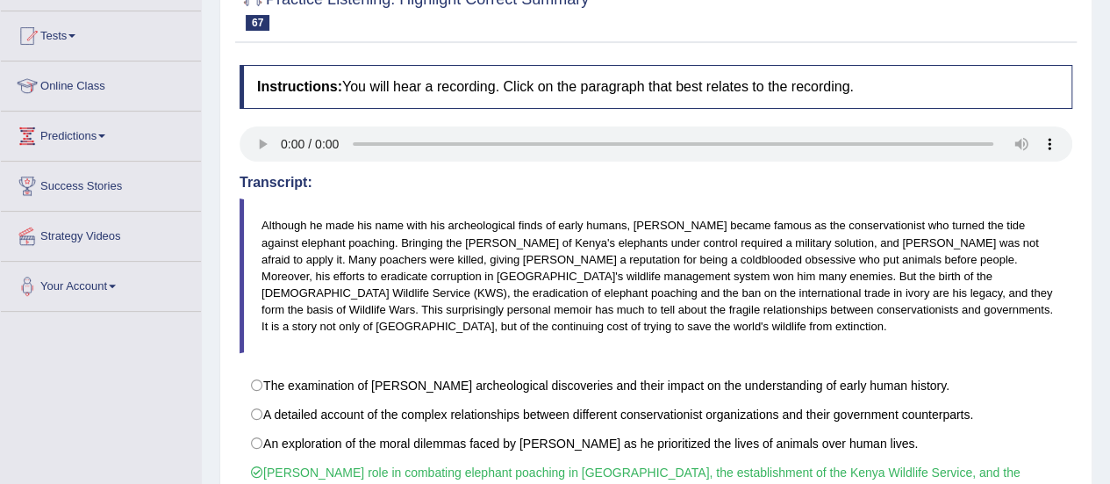
drag, startPoint x: 1104, startPoint y: 145, endPoint x: 1122, endPoint y: 148, distance: 17.9
click at [1110, 148] on html "Toggle navigation Home Practice Questions Speaking Practice Read Aloud Repeat S…" at bounding box center [555, 66] width 1110 height 484
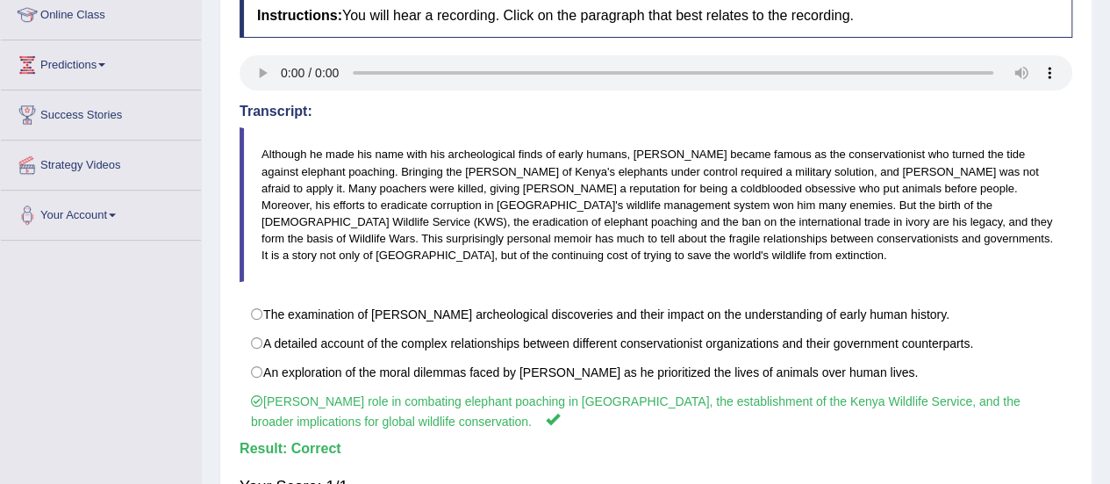
scroll to position [280, 0]
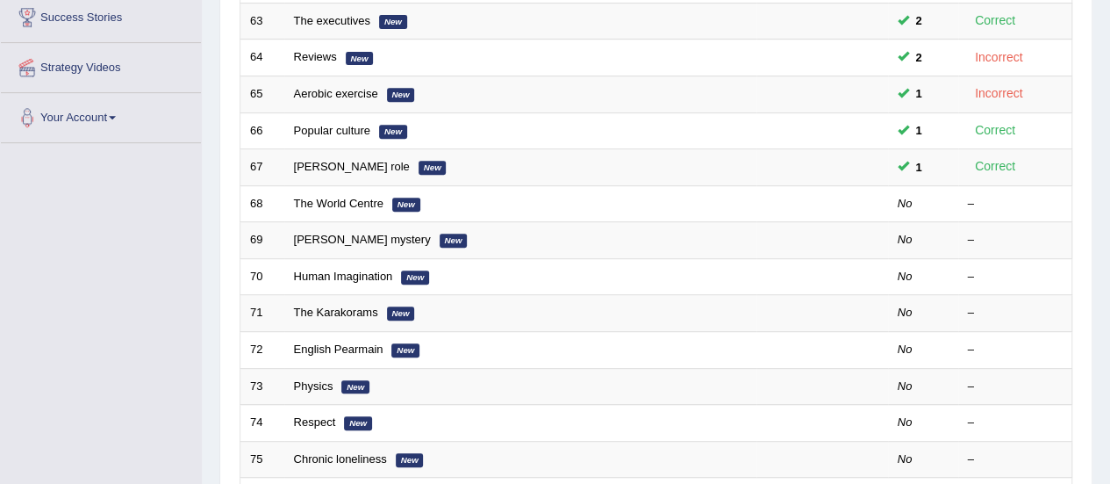
click at [352, 197] on link "The World Centre" at bounding box center [339, 203] width 90 height 13
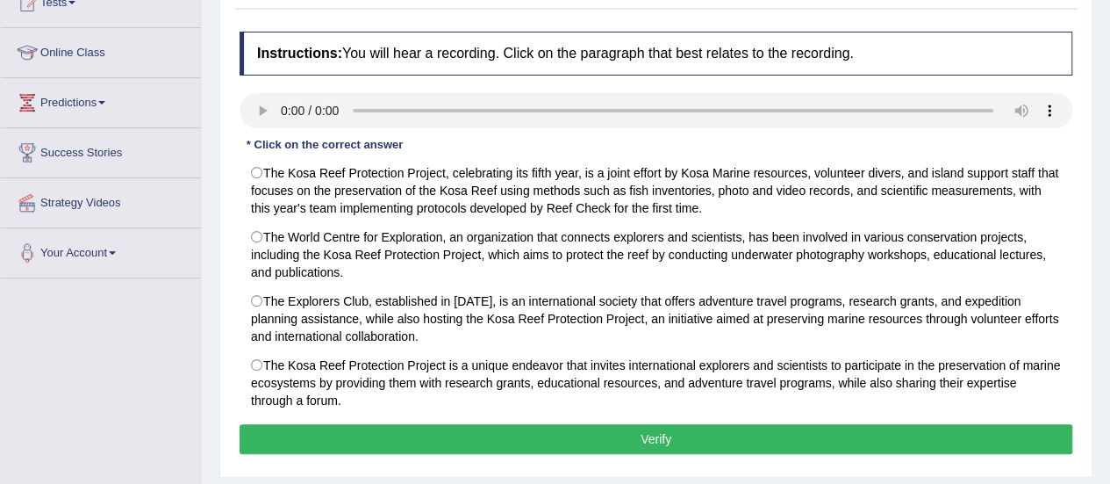
scroll to position [211, 0]
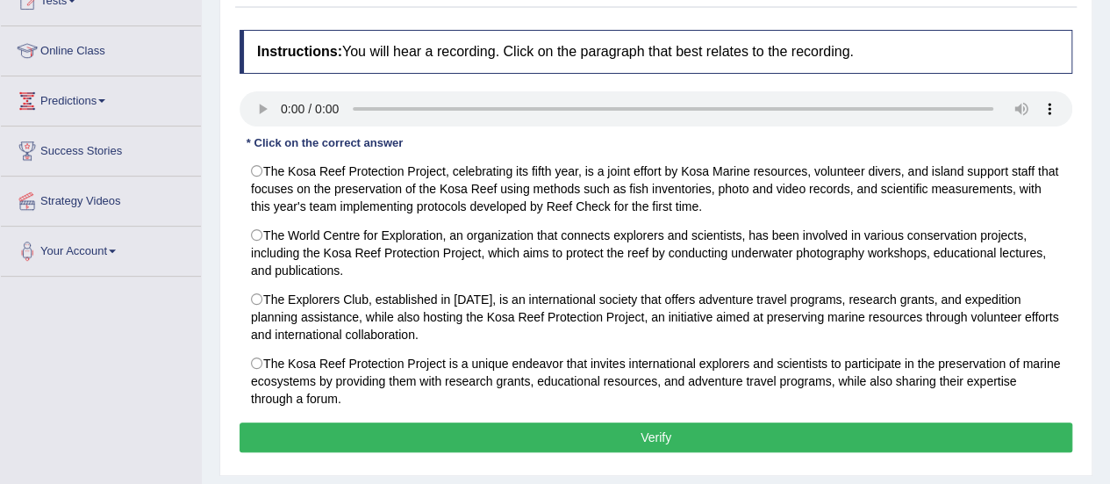
click at [269, 230] on label "The World Centre for Exploration, an organization that connects explorers and s…" at bounding box center [656, 252] width 833 height 65
radio input "true"
click at [346, 442] on button "Verify" at bounding box center [656, 437] width 833 height 30
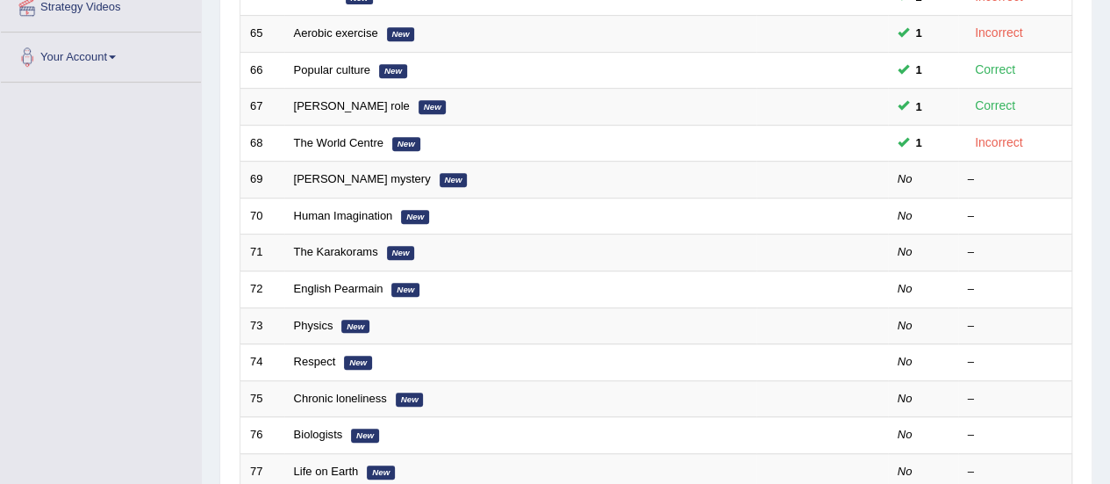
scroll to position [344, 0]
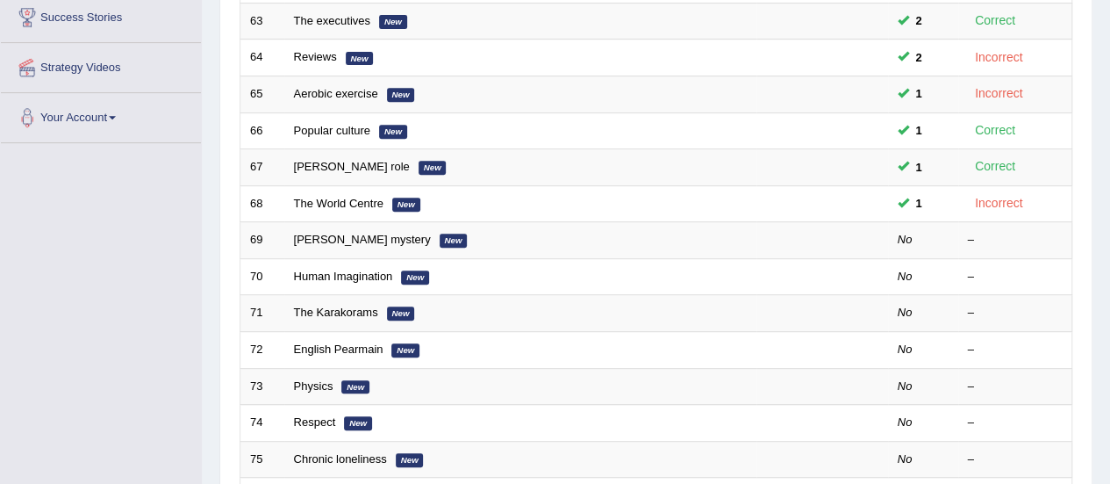
click at [342, 239] on link "[PERSON_NAME] mystery" at bounding box center [362, 239] width 137 height 13
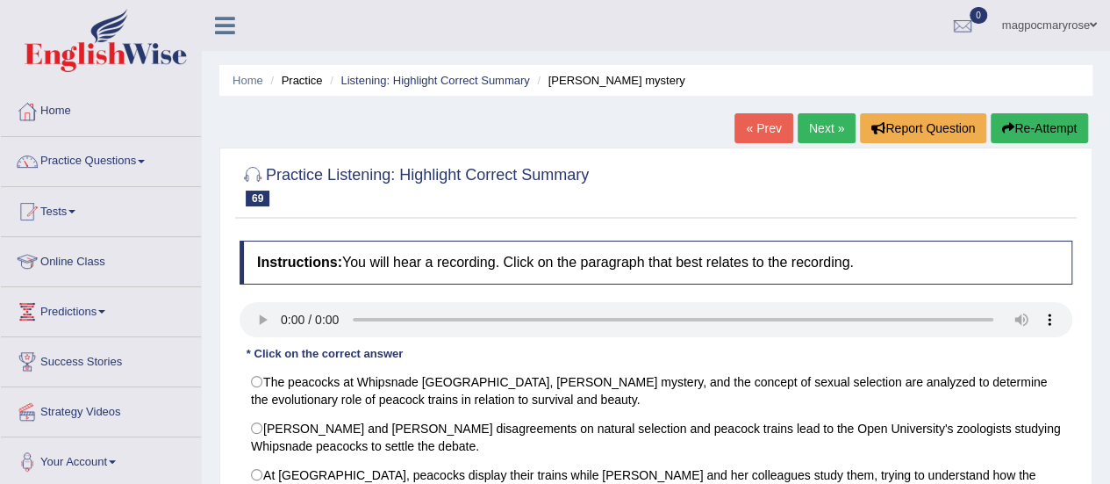
scroll to position [221, 0]
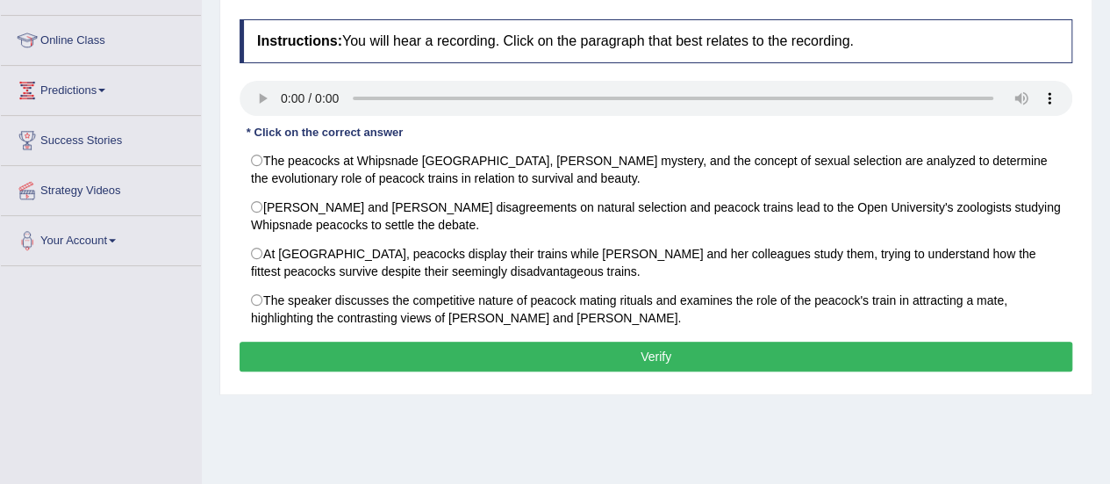
click at [252, 163] on label "The peacocks at Whipsnade [GEOGRAPHIC_DATA], [PERSON_NAME] mystery, and the con…" at bounding box center [656, 169] width 833 height 47
radio input "true"
click at [306, 345] on button "Verify" at bounding box center [656, 356] width 833 height 30
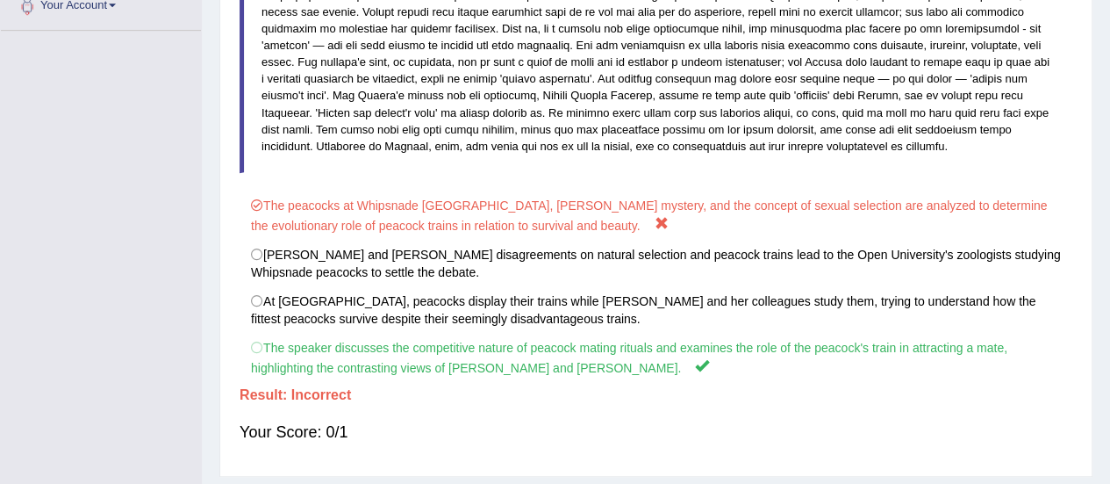
scroll to position [461, 0]
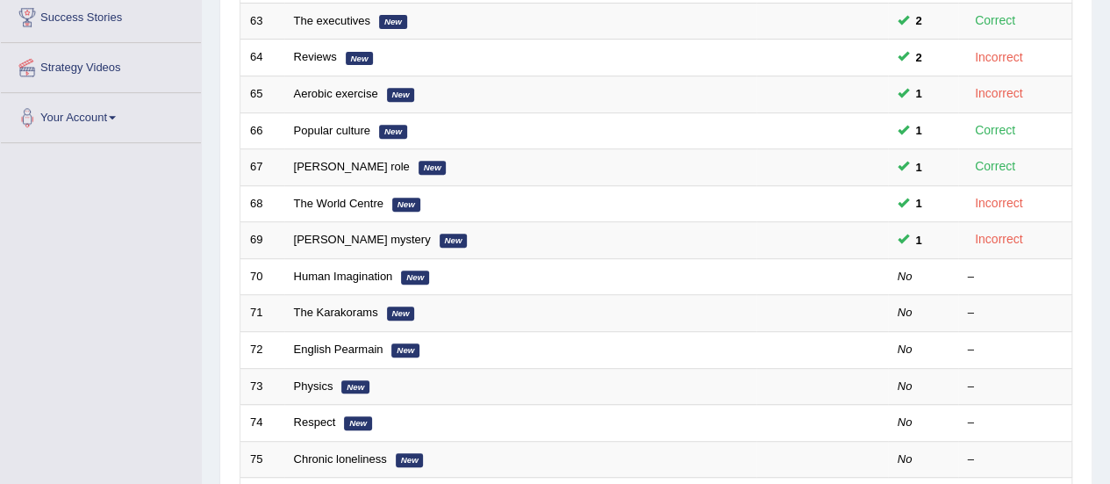
click at [319, 269] on link "Human Imagination" at bounding box center [343, 275] width 99 height 13
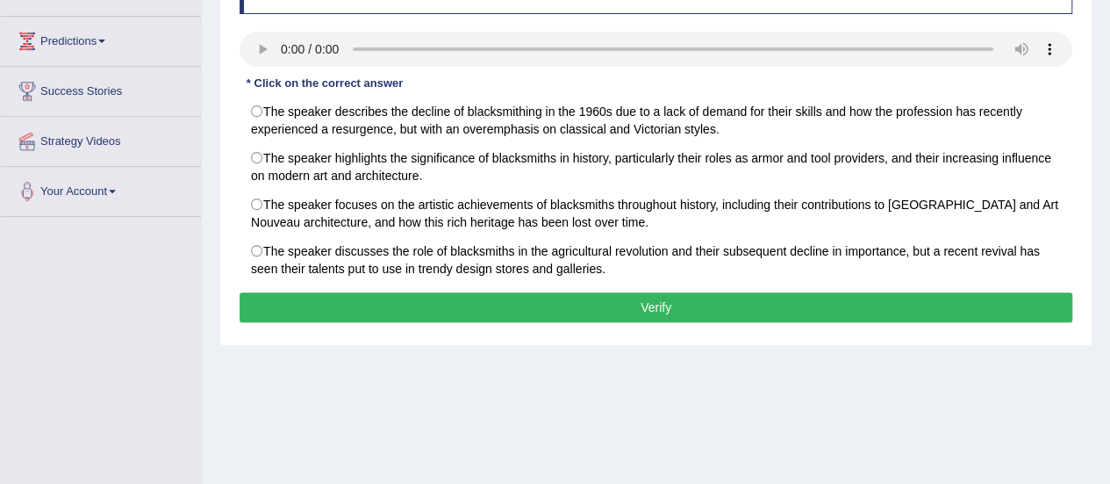
scroll to position [282, 0]
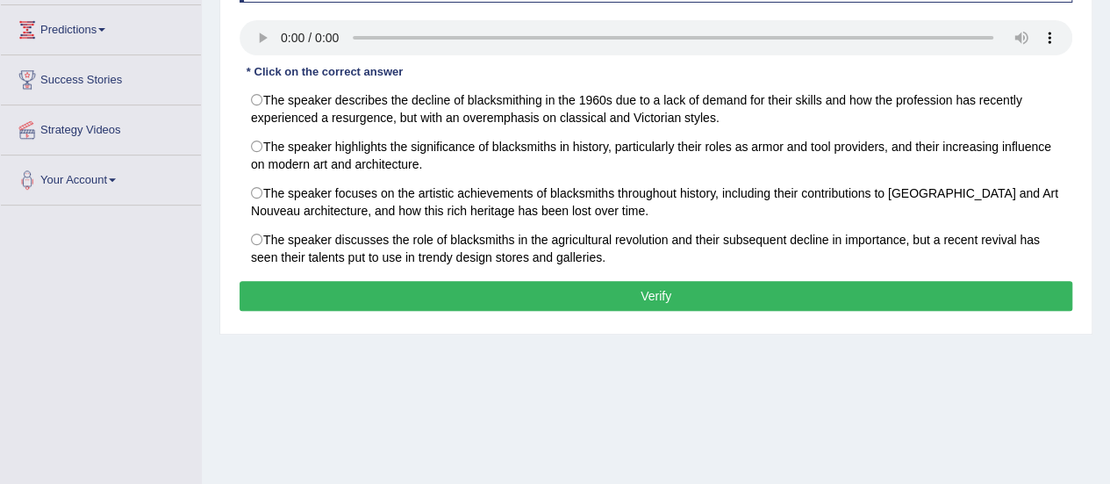
click at [247, 240] on label "The speaker discusses the role of blacksmiths in the agricultural revolution an…" at bounding box center [656, 248] width 833 height 47
radio input "true"
click at [281, 308] on div "Instructions: You will hear a recording. Click on the paragraph that best relat…" at bounding box center [656, 137] width 842 height 375
click at [298, 301] on button "Verify" at bounding box center [656, 296] width 833 height 30
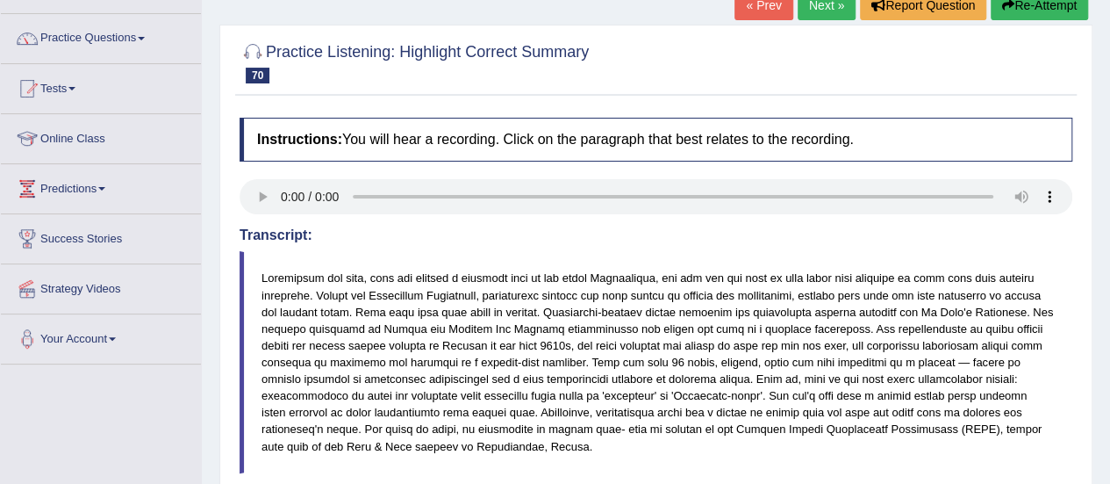
scroll to position [103, 0]
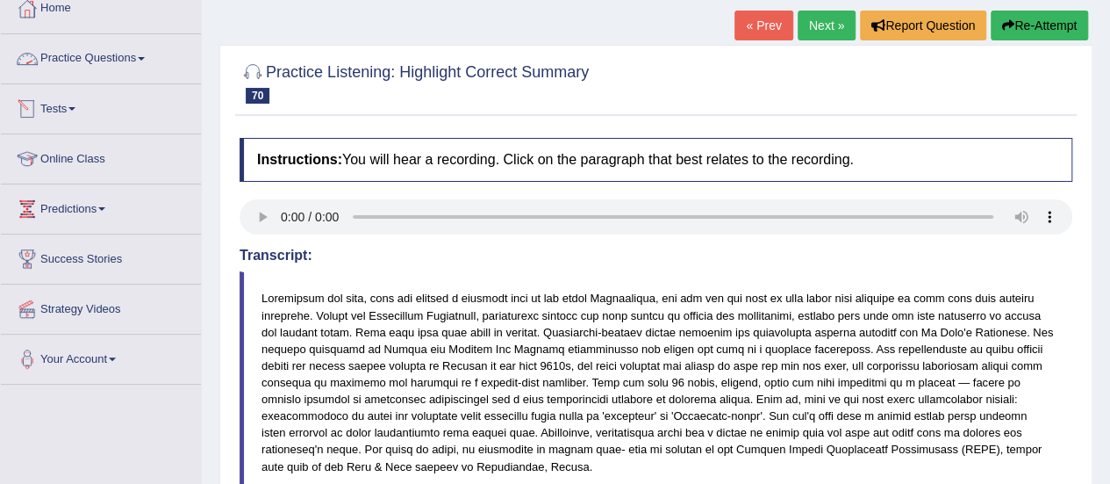
click at [118, 57] on link "Practice Questions" at bounding box center [101, 56] width 200 height 44
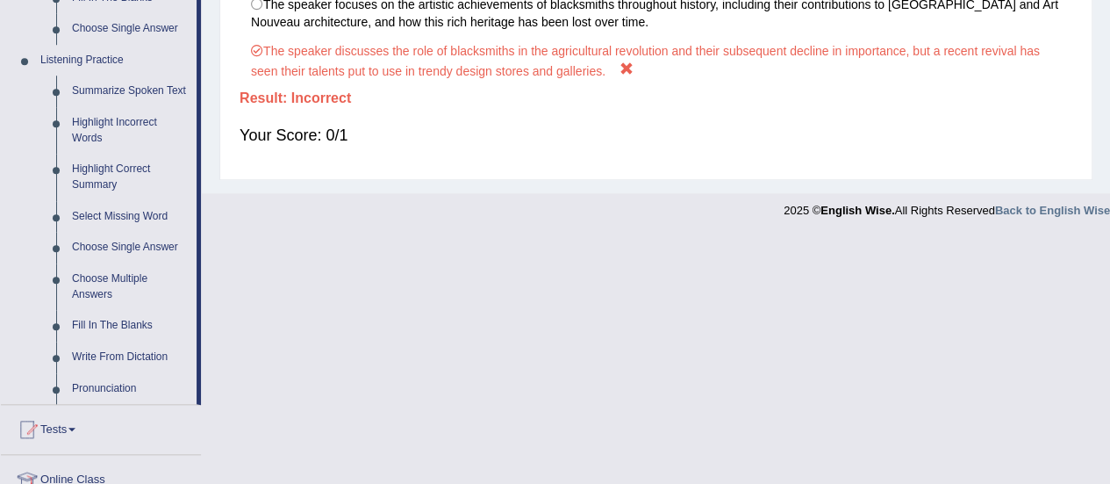
scroll to position [731, 0]
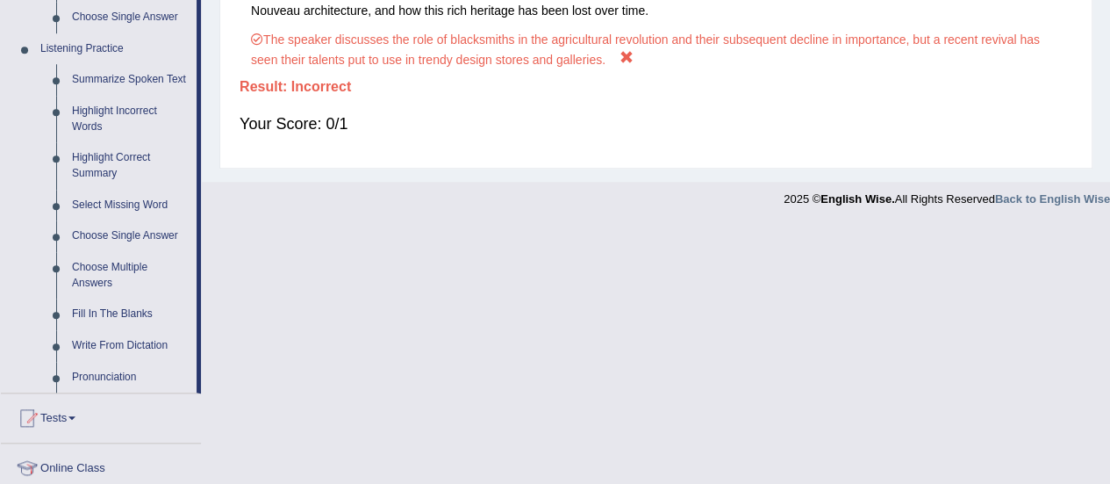
click at [114, 206] on link "Select Missing Word" at bounding box center [130, 206] width 133 height 32
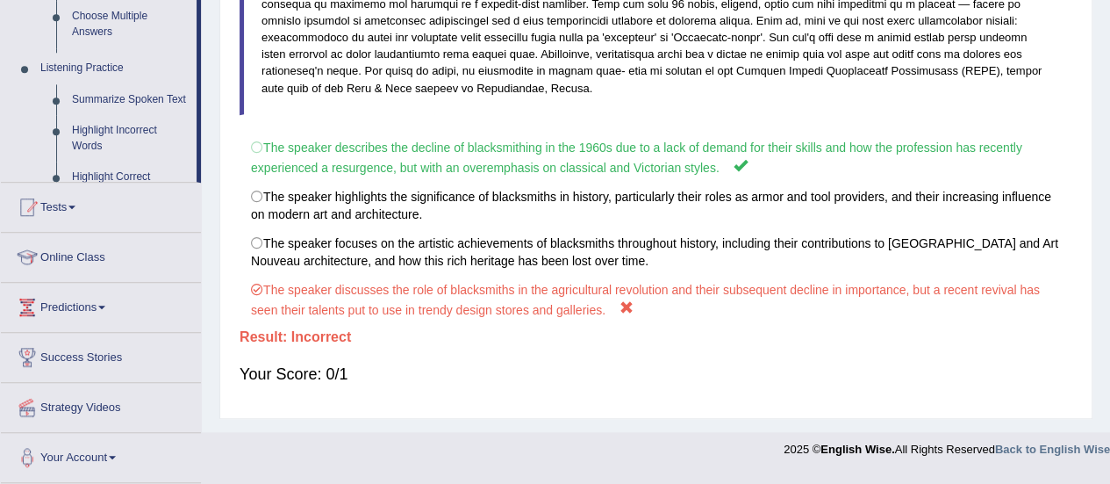
scroll to position [471, 0]
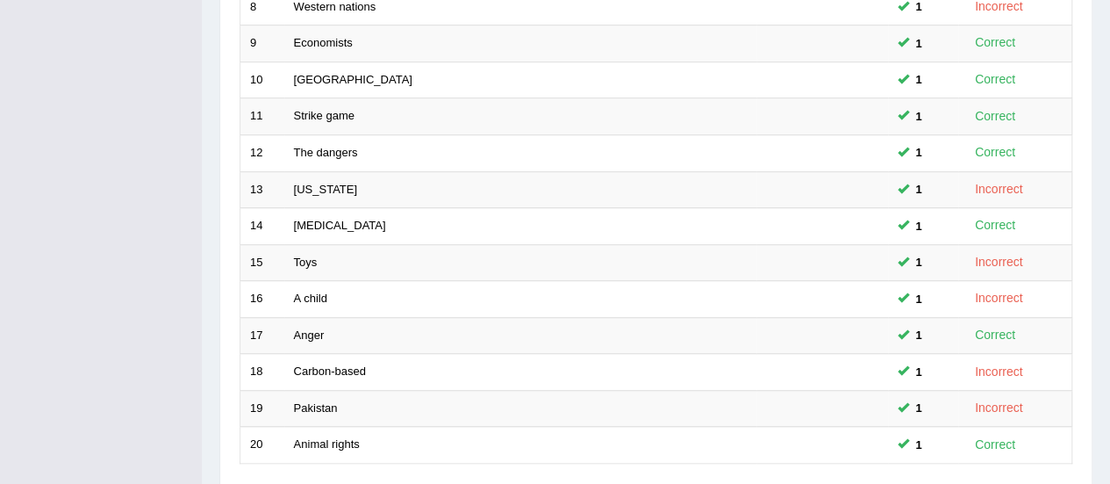
click at [1100, 406] on div "Home Practice Listening: Select Missing Word Practice Listening: Select Missing…" at bounding box center [656, 18] width 909 height 1118
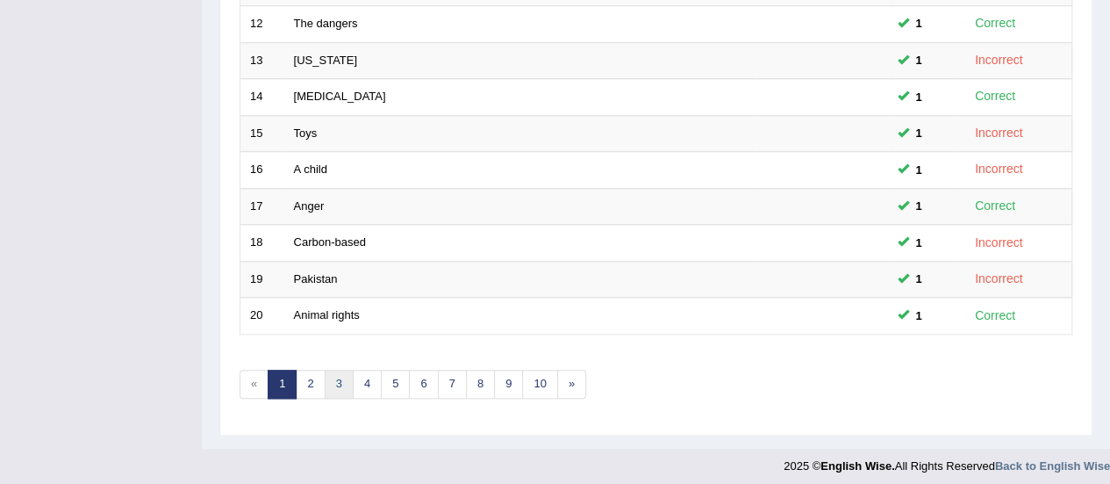
click at [342, 380] on link "3" at bounding box center [339, 384] width 29 height 29
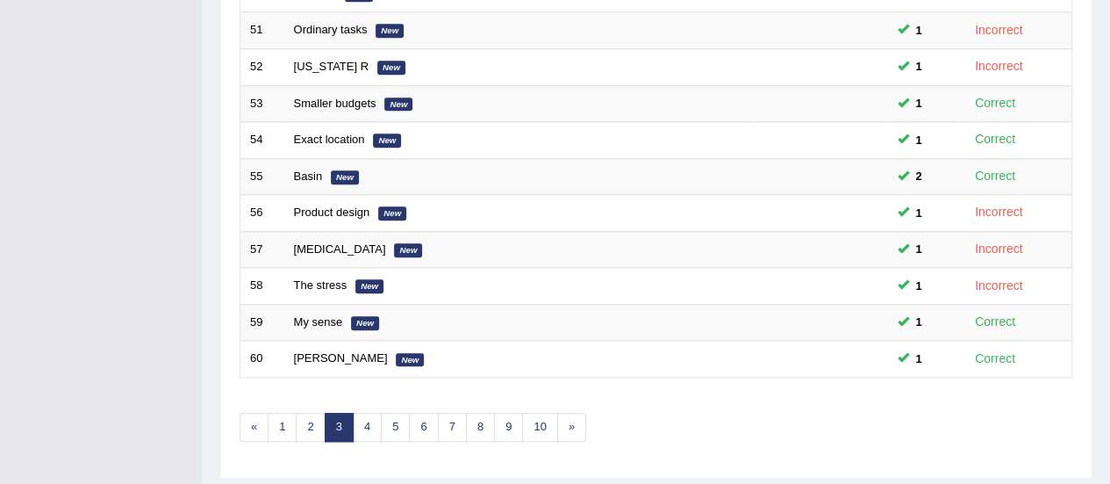
scroll to position [670, 0]
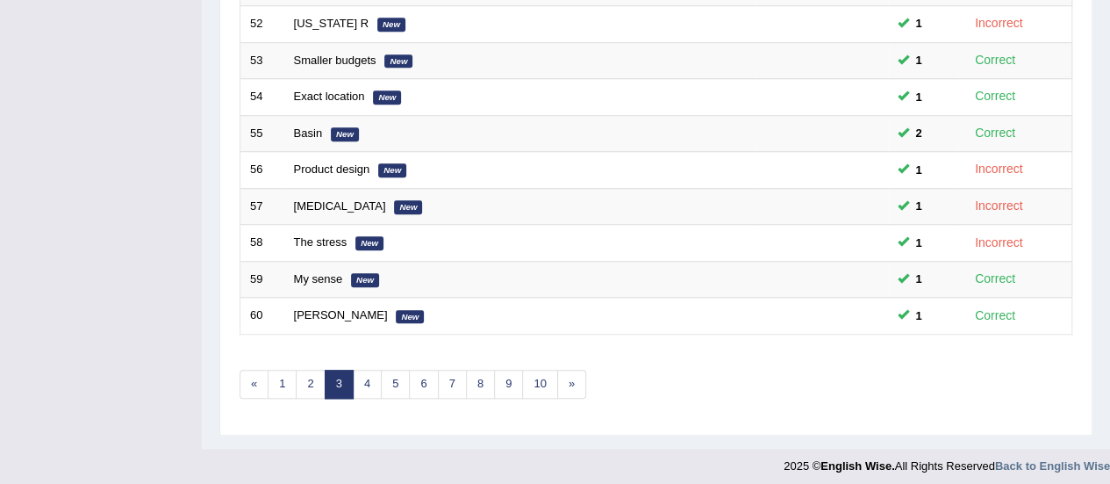
drag, startPoint x: 1123, startPoint y: 170, endPoint x: 1121, endPoint y: 454, distance: 283.5
click at [367, 386] on link "4" at bounding box center [367, 384] width 29 height 29
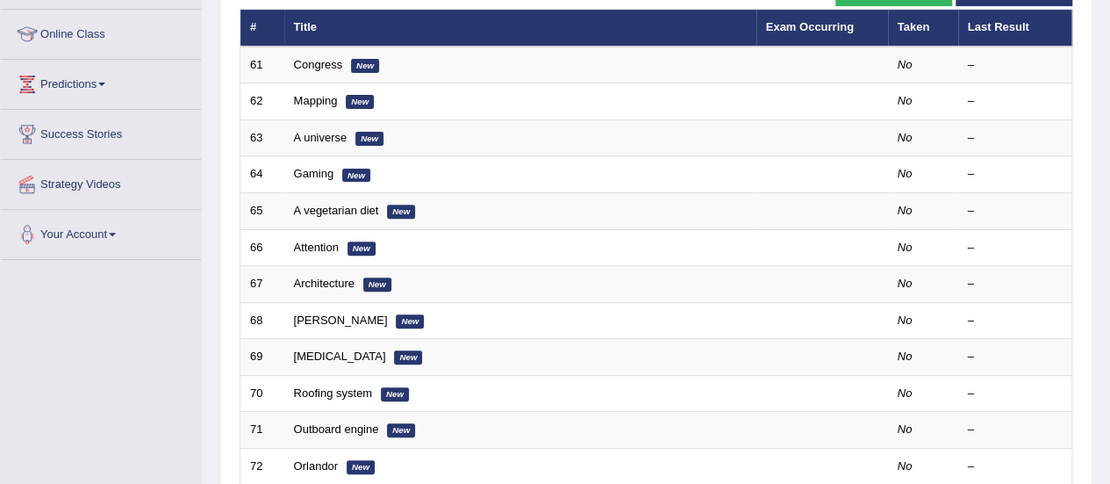
scroll to position [226, 0]
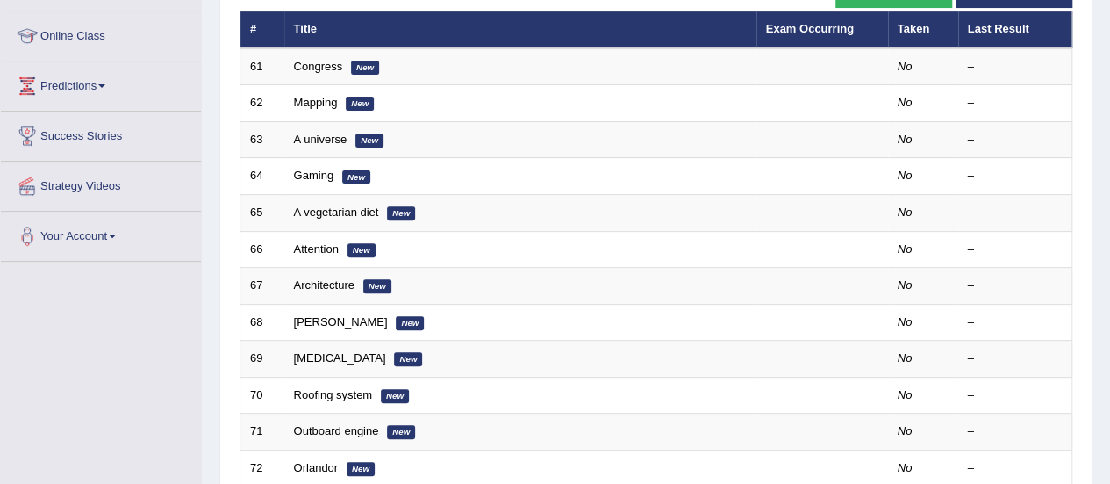
click at [331, 69] on link "Congress" at bounding box center [318, 66] width 49 height 13
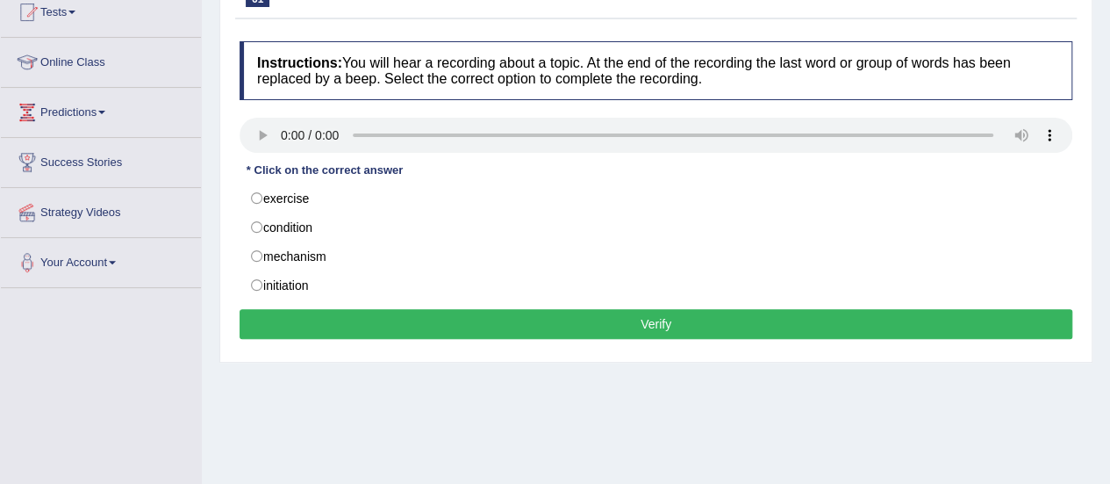
scroll to position [226, 0]
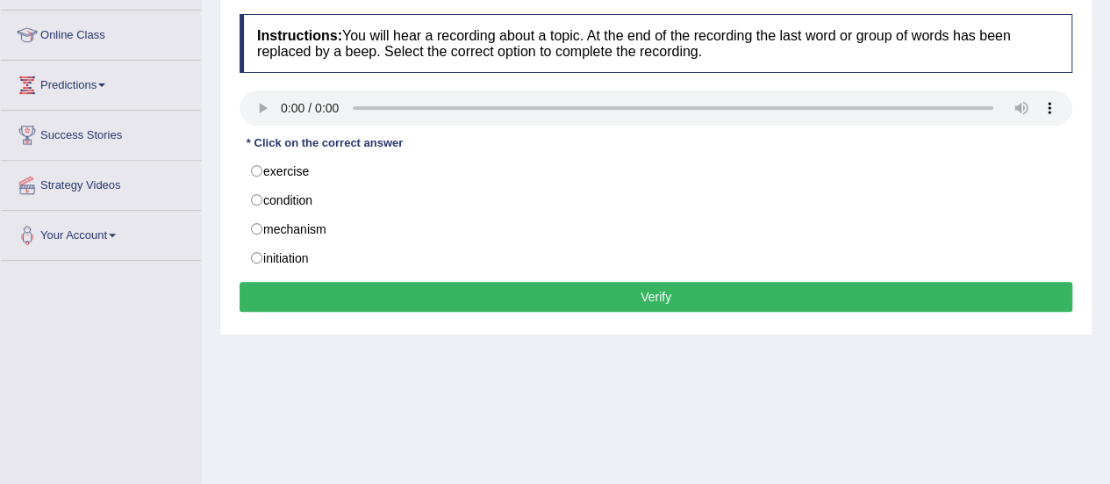
click at [263, 170] on label "exercise" at bounding box center [656, 171] width 833 height 30
radio input "true"
click at [287, 289] on button "Verify" at bounding box center [656, 297] width 833 height 30
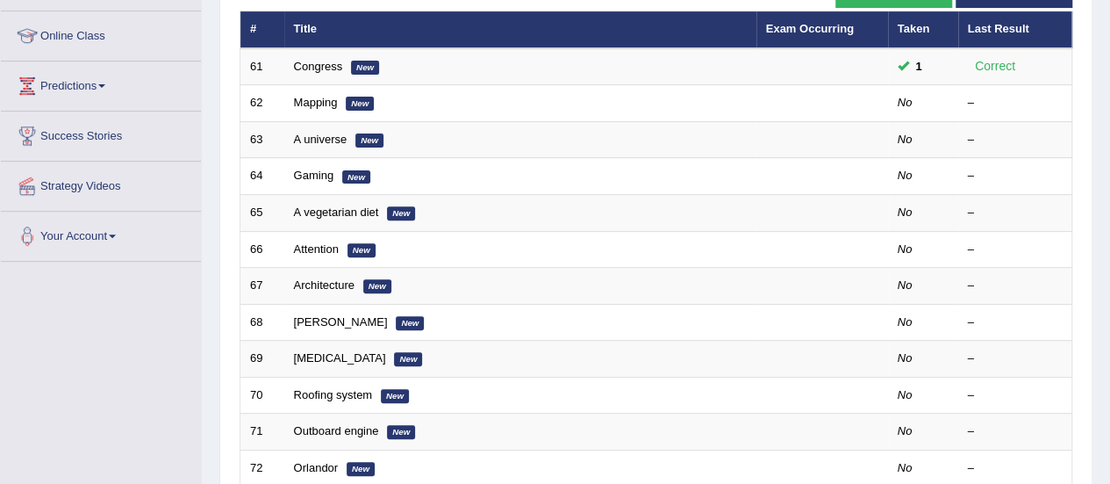
click at [307, 104] on link "Mapping" at bounding box center [316, 102] width 44 height 13
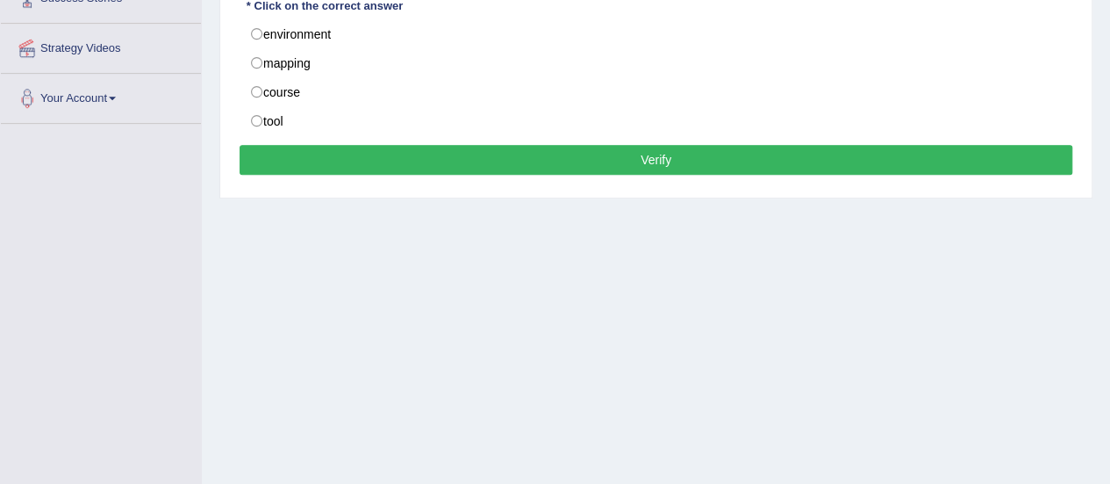
scroll to position [176, 0]
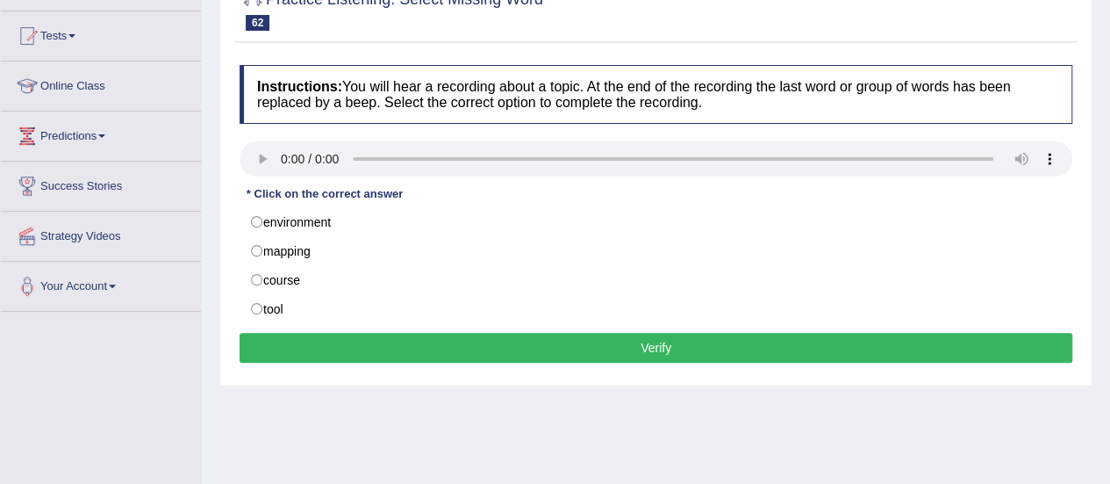
click at [261, 305] on label "tool" at bounding box center [656, 309] width 833 height 30
radio input "true"
click at [275, 337] on button "Verify" at bounding box center [656, 348] width 833 height 30
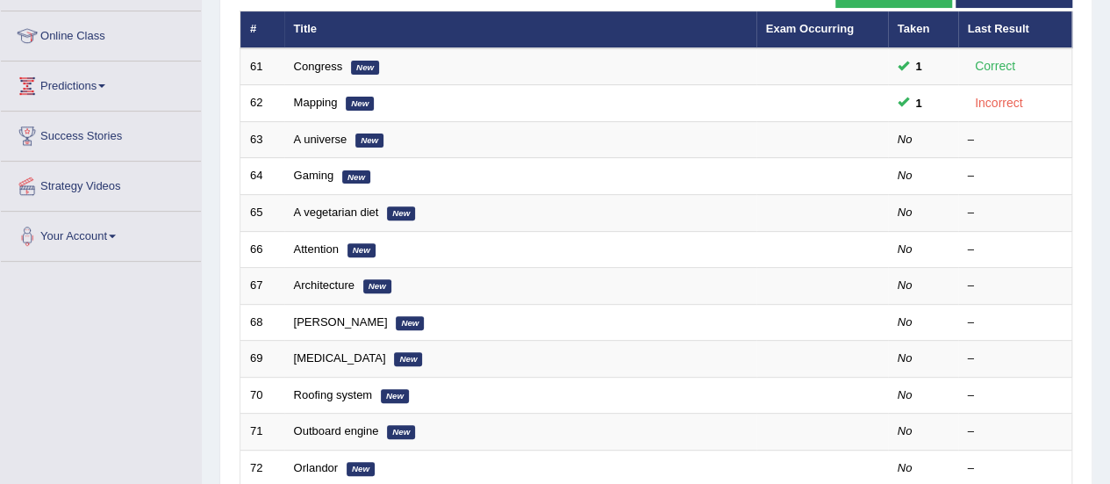
click at [317, 134] on link "A universe" at bounding box center [321, 139] width 54 height 13
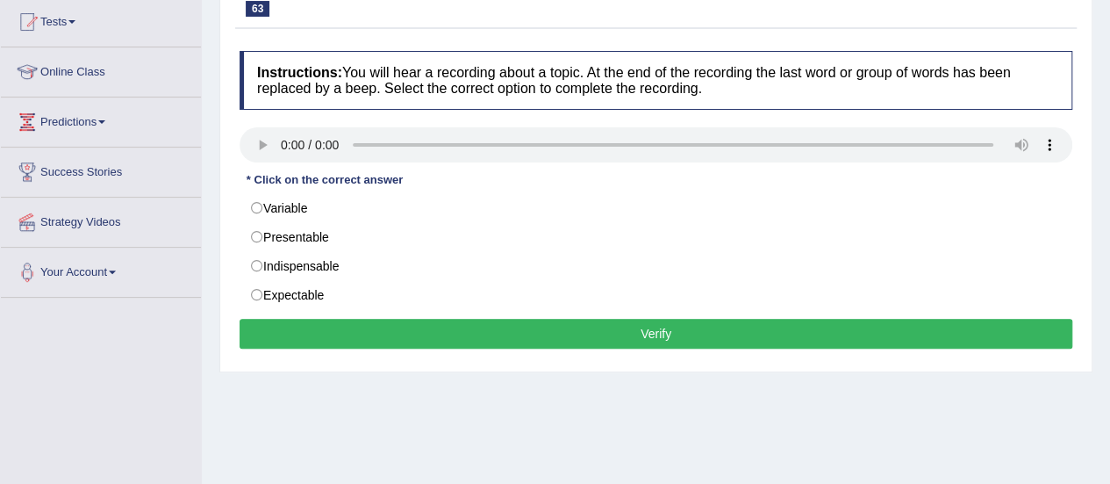
click at [265, 219] on label "Variable" at bounding box center [656, 208] width 833 height 30
radio input "true"
click at [363, 329] on button "Verify" at bounding box center [656, 334] width 833 height 30
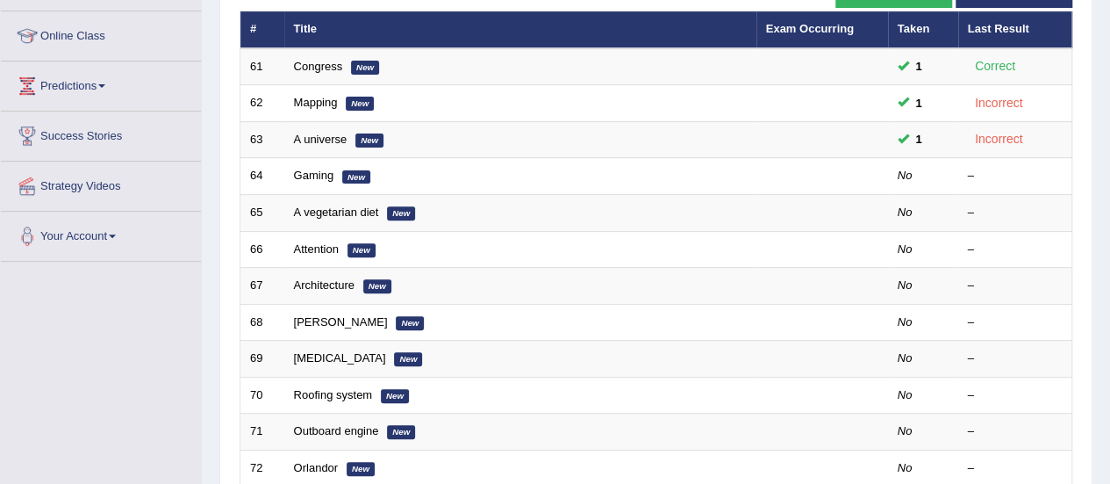
click at [317, 174] on link "Gaming" at bounding box center [314, 175] width 40 height 13
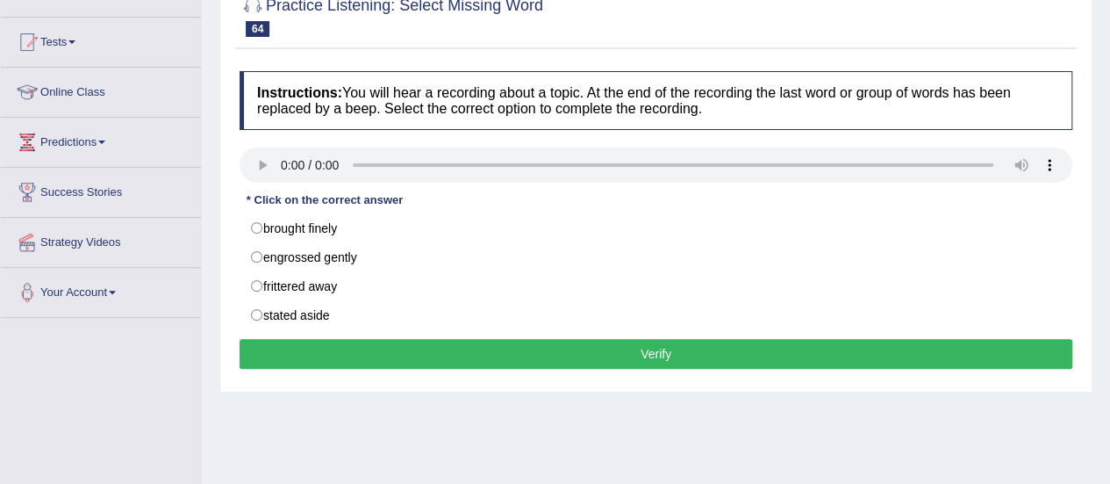
scroll to position [174, 0]
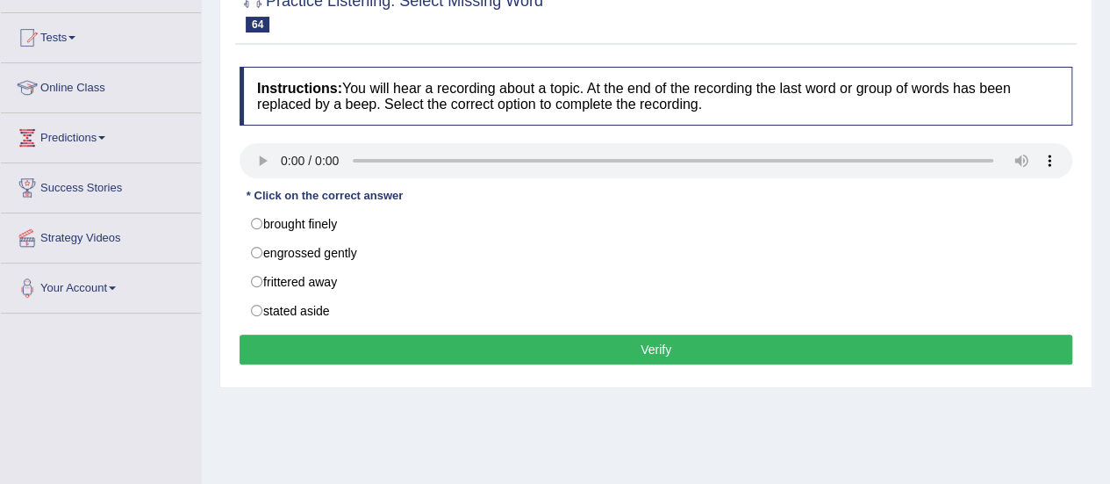
click at [258, 219] on label "brought finely" at bounding box center [656, 224] width 833 height 30
radio input "true"
click at [397, 326] on div "Instructions: You will hear a recording about a topic. At the end of the record…" at bounding box center [656, 218] width 842 height 320
click at [399, 342] on button "Verify" at bounding box center [656, 349] width 833 height 30
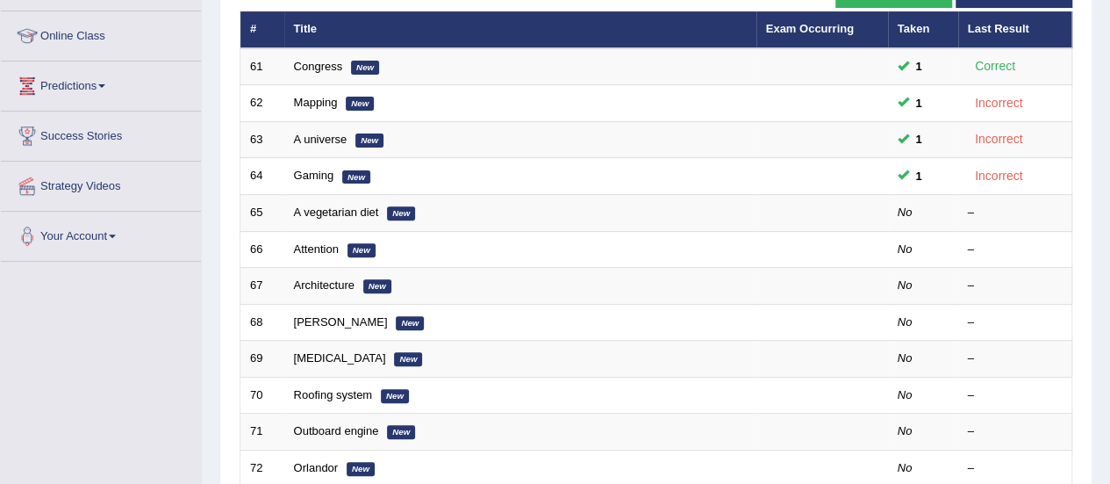
click at [312, 206] on link "A vegetarian diet" at bounding box center [336, 211] width 85 height 13
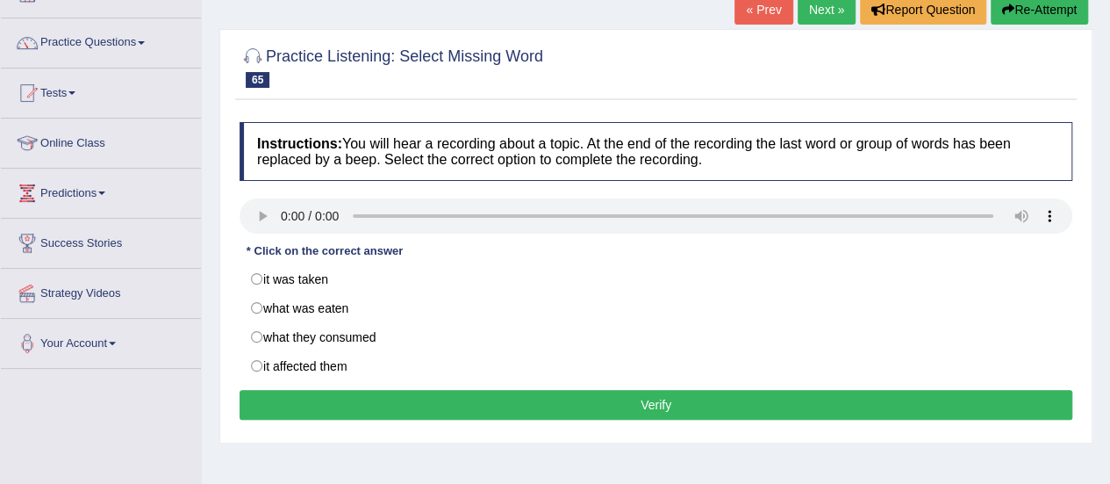
drag, startPoint x: 1123, startPoint y: 226, endPoint x: 1123, endPoint y: 289, distance: 63.2
click at [1110, 289] on html "Toggle navigation Home Practice Questions Speaking Practice Read Aloud Repeat S…" at bounding box center [555, 123] width 1110 height 484
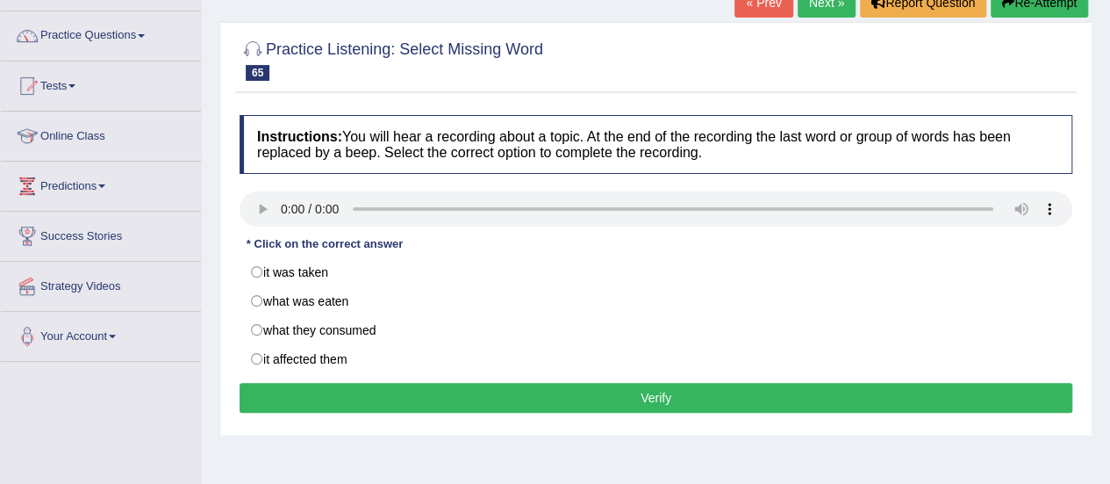
click at [259, 327] on label "what they consumed" at bounding box center [656, 330] width 833 height 30
radio input "true"
click at [302, 383] on button "Verify" at bounding box center [656, 398] width 833 height 30
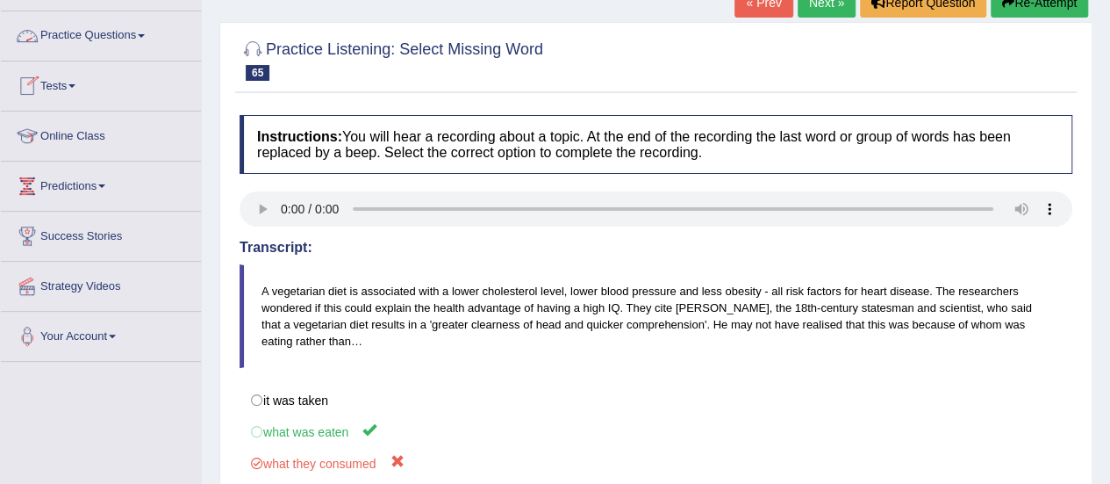
click at [80, 30] on link "Practice Questions" at bounding box center [101, 33] width 200 height 44
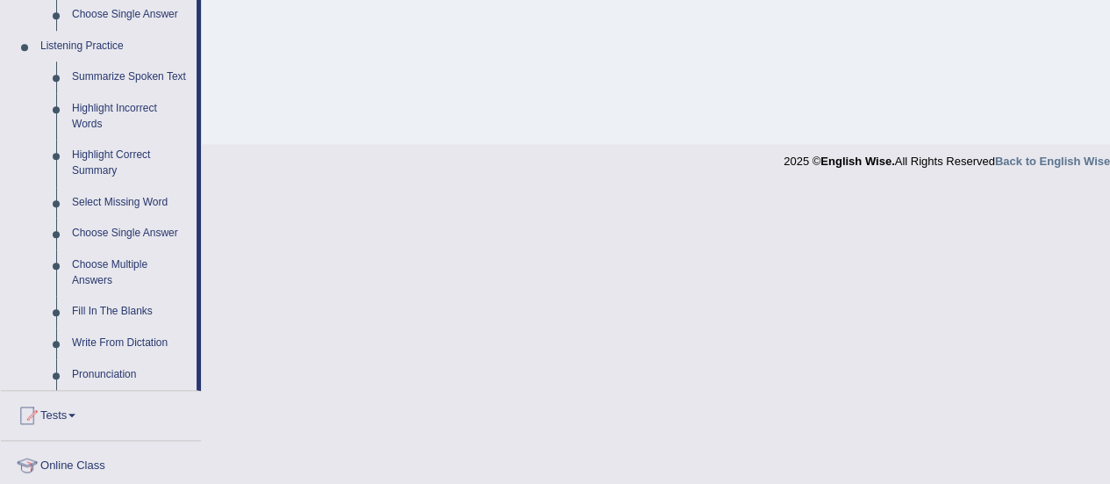
scroll to position [732, 0]
click at [135, 236] on link "Choose Single Answer" at bounding box center [130, 235] width 133 height 32
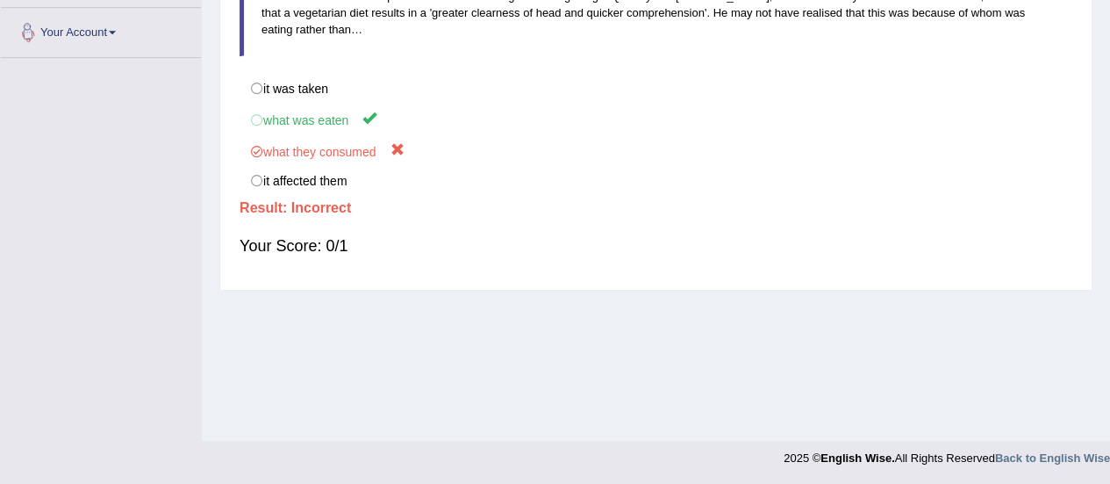
scroll to position [218, 0]
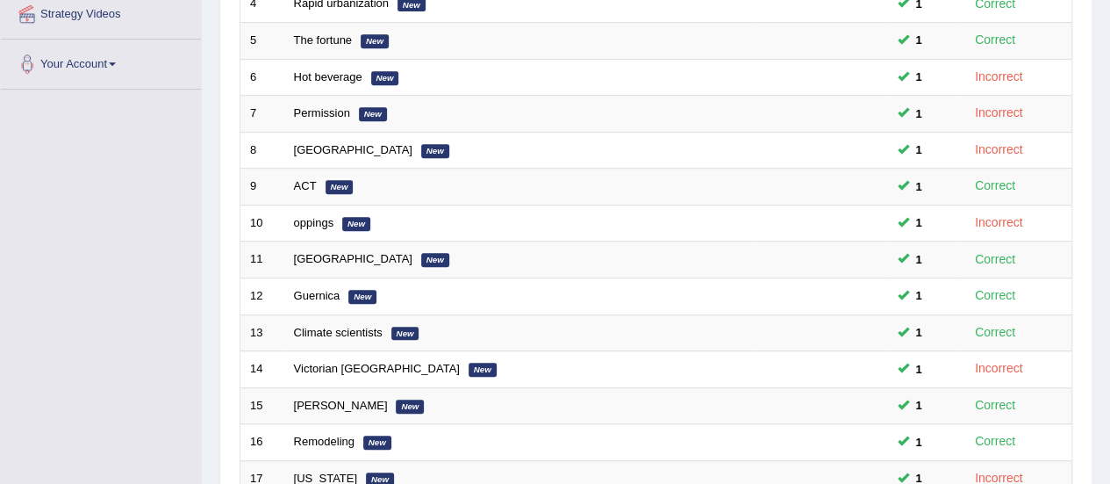
scroll to position [596, 0]
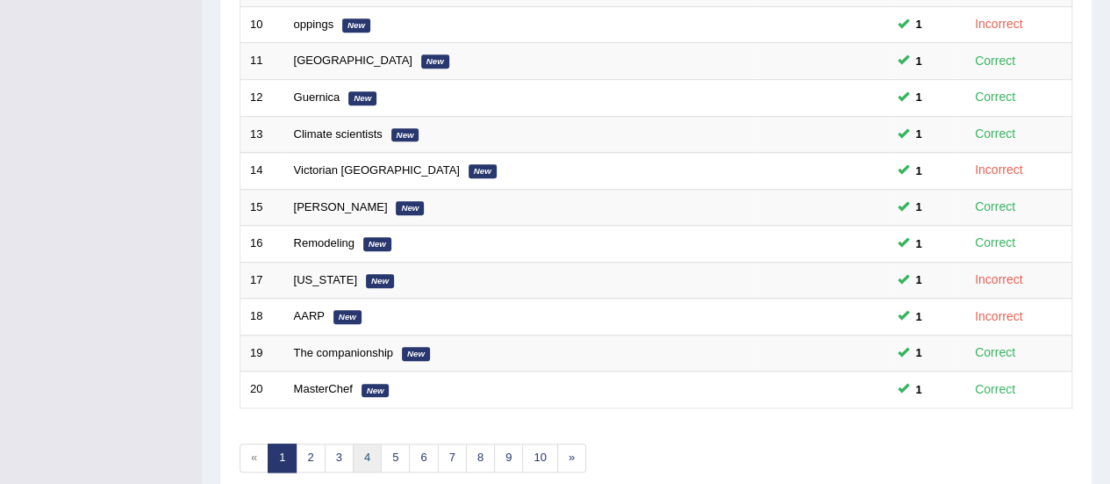
click at [363, 449] on link "4" at bounding box center [367, 457] width 29 height 29
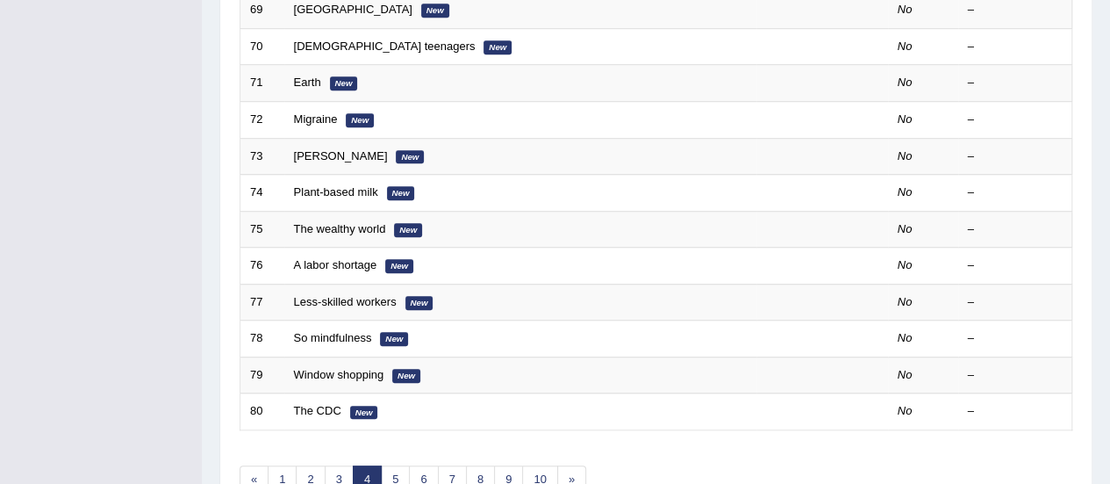
scroll to position [670, 0]
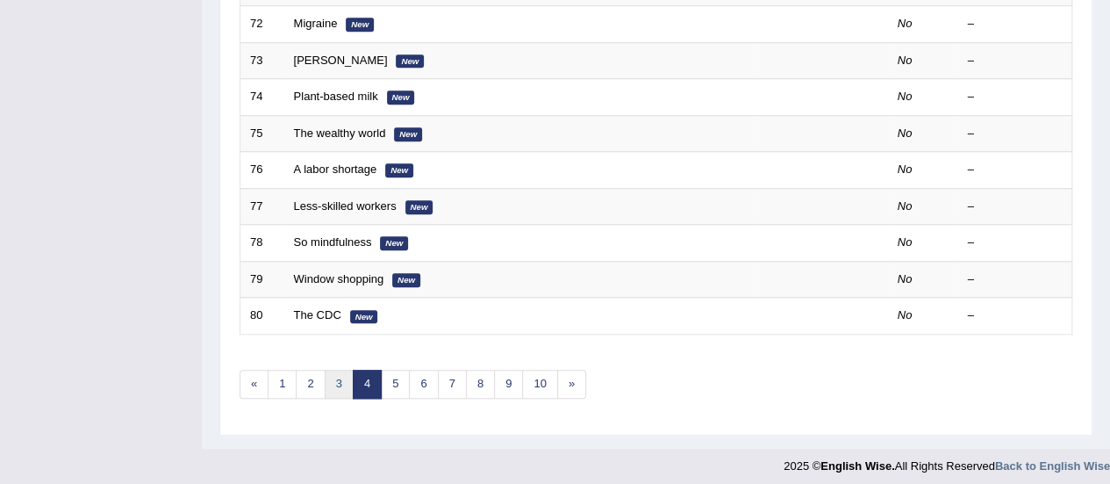
click at [340, 384] on link "3" at bounding box center [339, 384] width 29 height 29
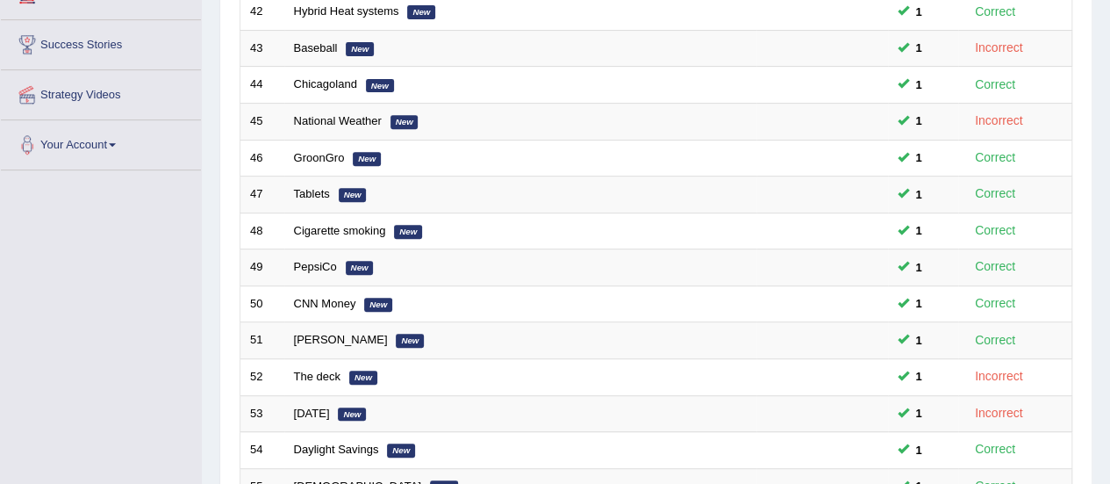
scroll to position [670, 0]
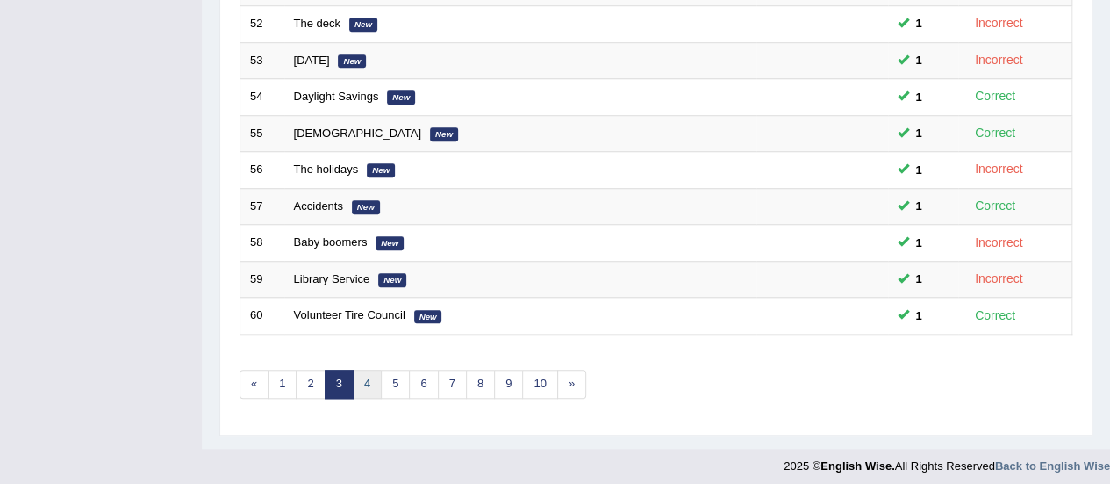
click at [369, 374] on link "4" at bounding box center [367, 384] width 29 height 29
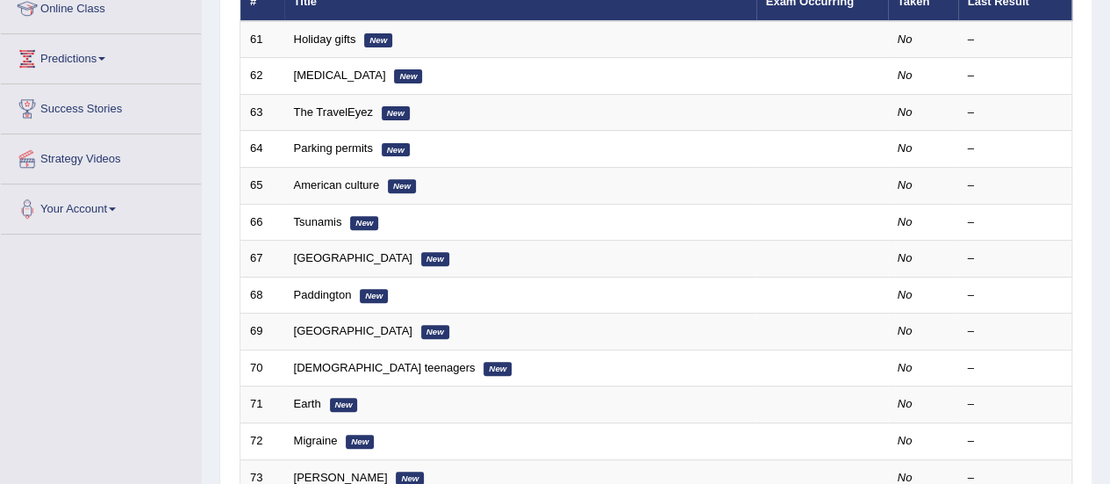
scroll to position [260, 0]
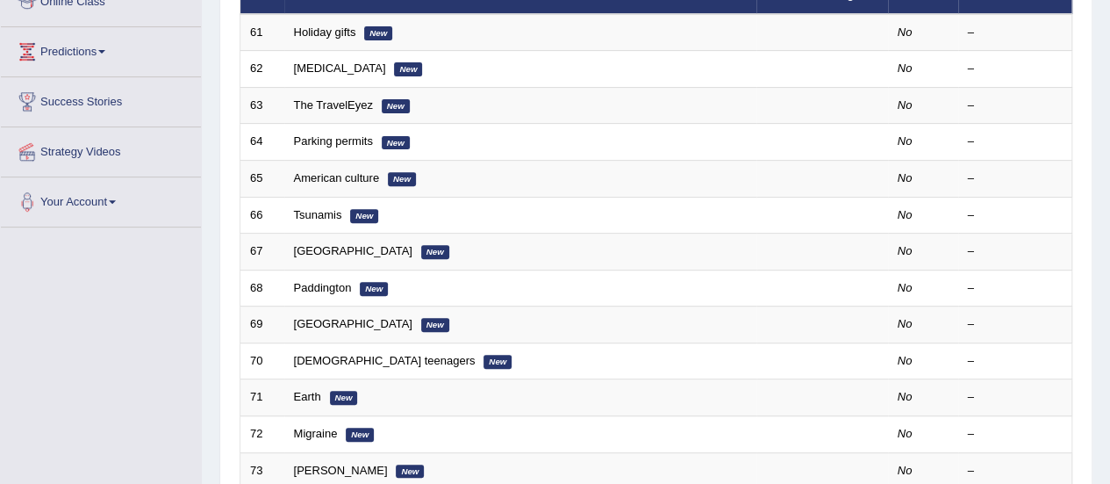
click at [310, 34] on link "Holiday gifts" at bounding box center [325, 31] width 62 height 13
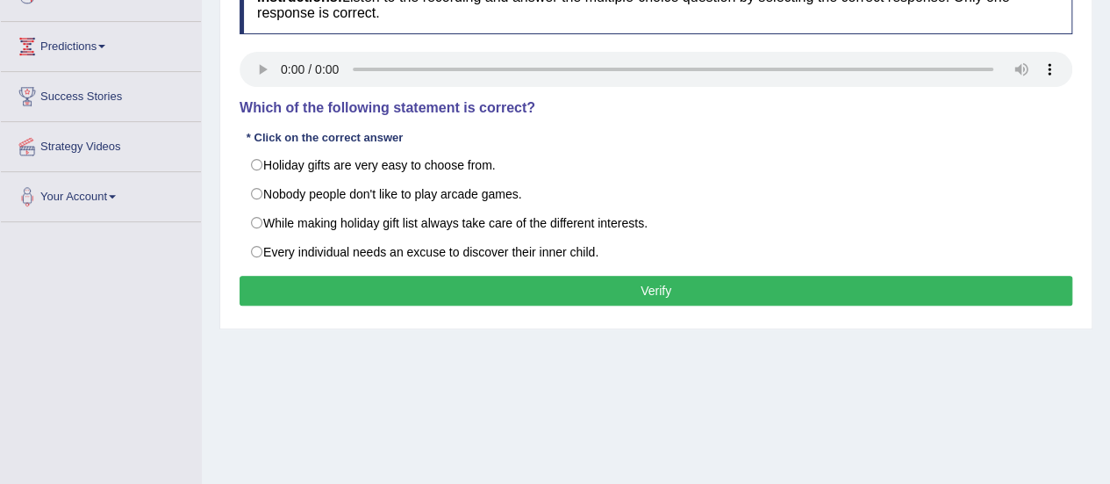
scroll to position [290, 0]
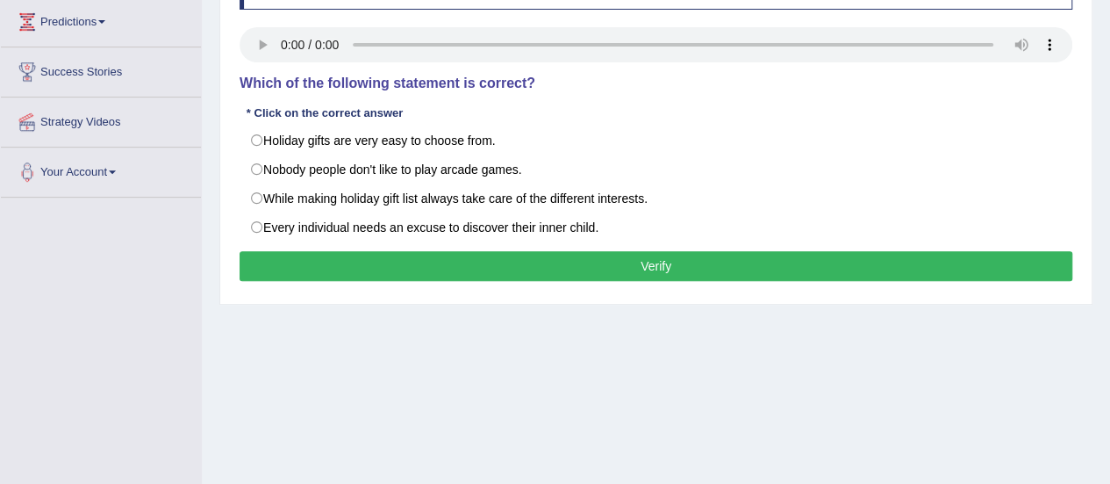
click at [298, 206] on label "While making holiday gift list always take care of the different interests." at bounding box center [656, 198] width 833 height 30
radio input "true"
click at [305, 257] on button "Verify" at bounding box center [656, 266] width 833 height 30
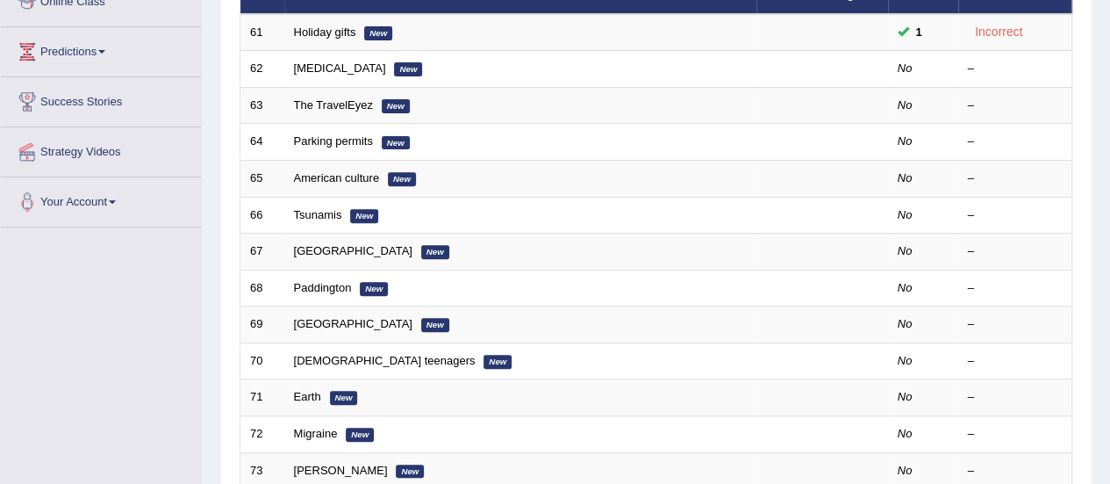
click at [308, 67] on link "[MEDICAL_DATA]" at bounding box center [340, 67] width 92 height 13
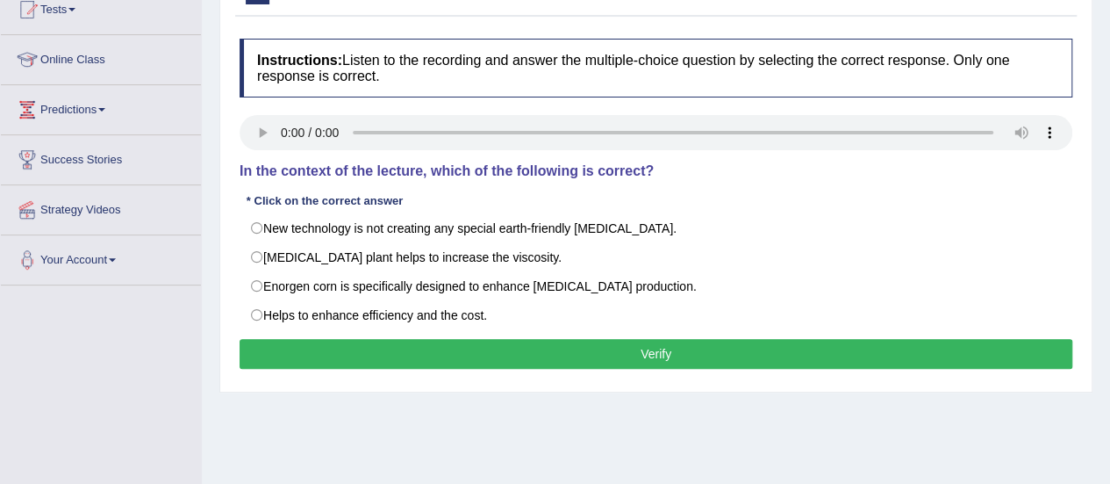
scroll to position [225, 0]
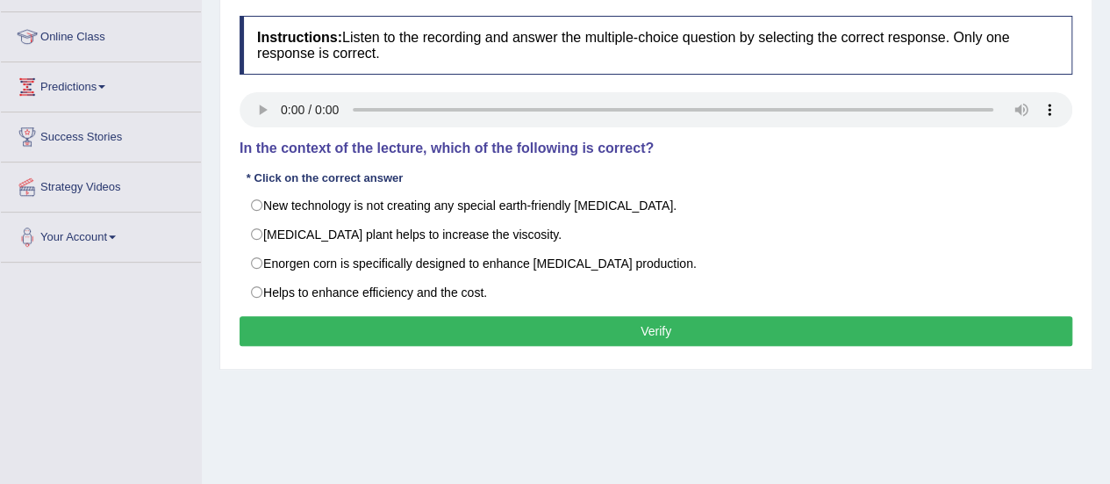
click at [455, 175] on div "Instructions: Listen to the recording and answer the multiple-choice question b…" at bounding box center [656, 183] width 842 height 353
click at [298, 288] on label "Helps to enhance efficiency and the cost." at bounding box center [656, 292] width 833 height 30
radio input "true"
click at [310, 326] on button "Verify" at bounding box center [656, 331] width 833 height 30
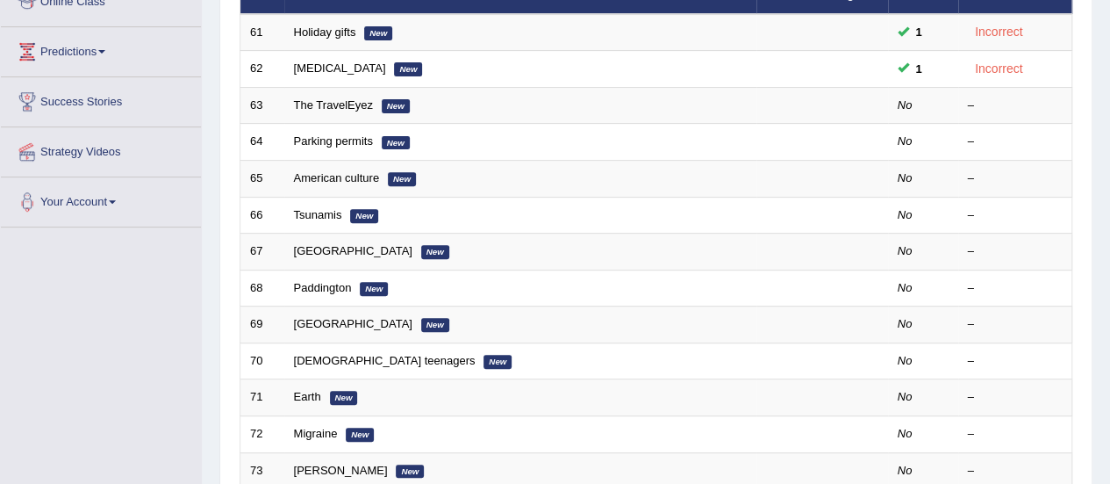
click at [338, 103] on link "The TravelEyez" at bounding box center [333, 104] width 79 height 13
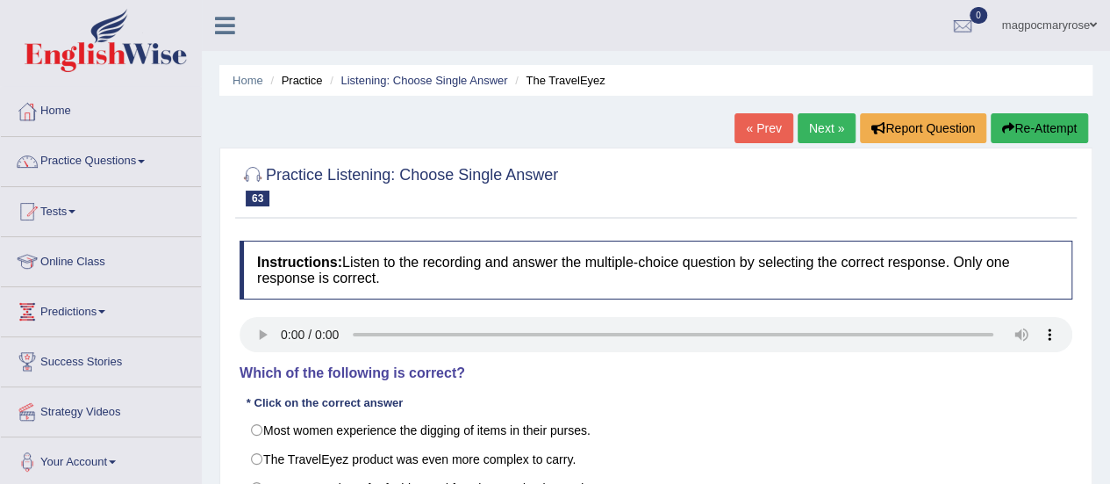
scroll to position [151, 0]
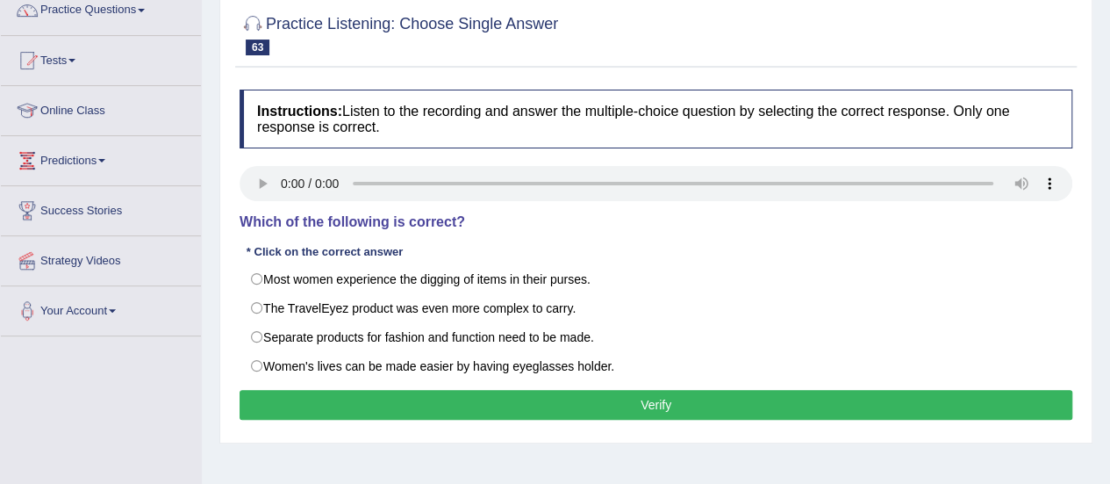
click at [256, 271] on label "Most women experience the digging of items in their purses." at bounding box center [656, 279] width 833 height 30
radio input "true"
click at [308, 410] on button "Verify" at bounding box center [656, 405] width 833 height 30
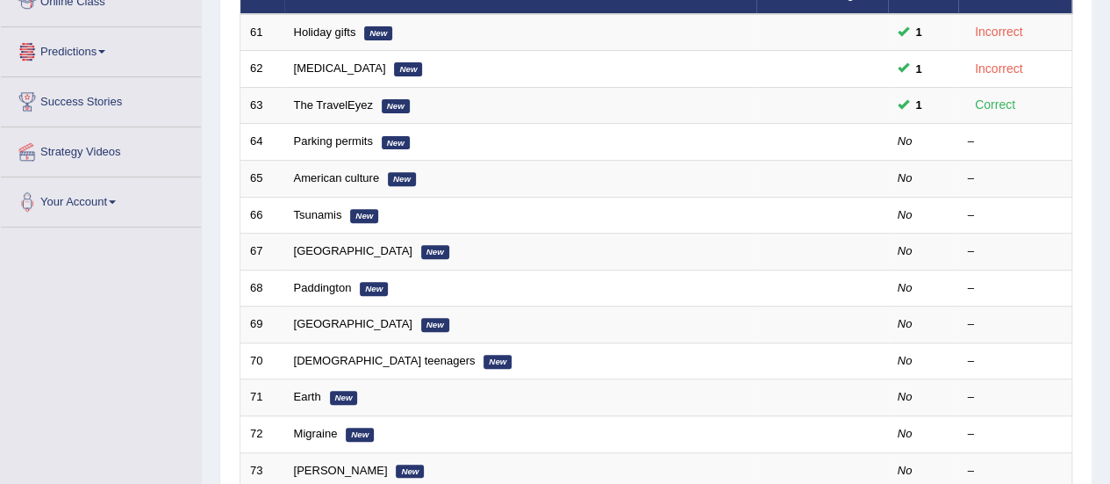
click at [308, 141] on link "Parking permits" at bounding box center [333, 140] width 79 height 13
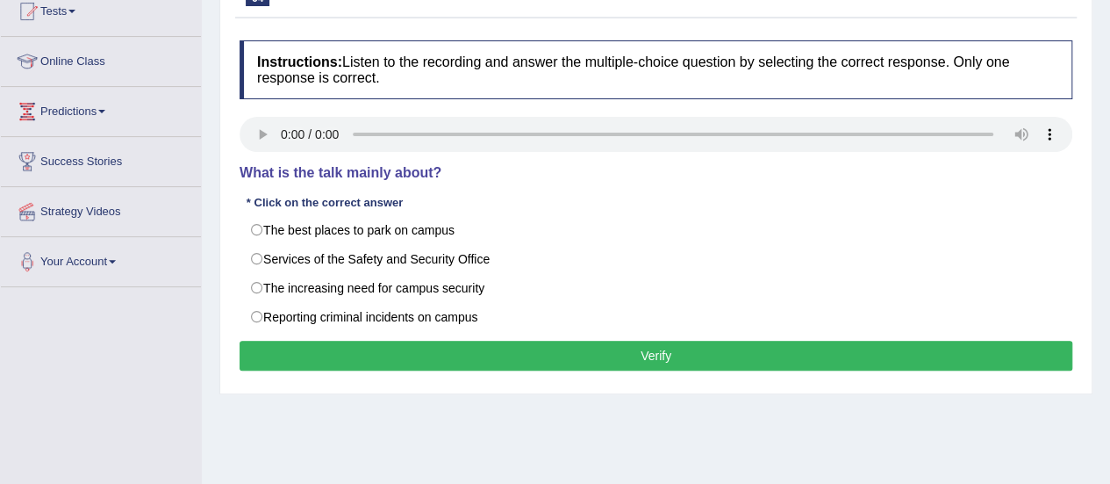
scroll to position [202, 0]
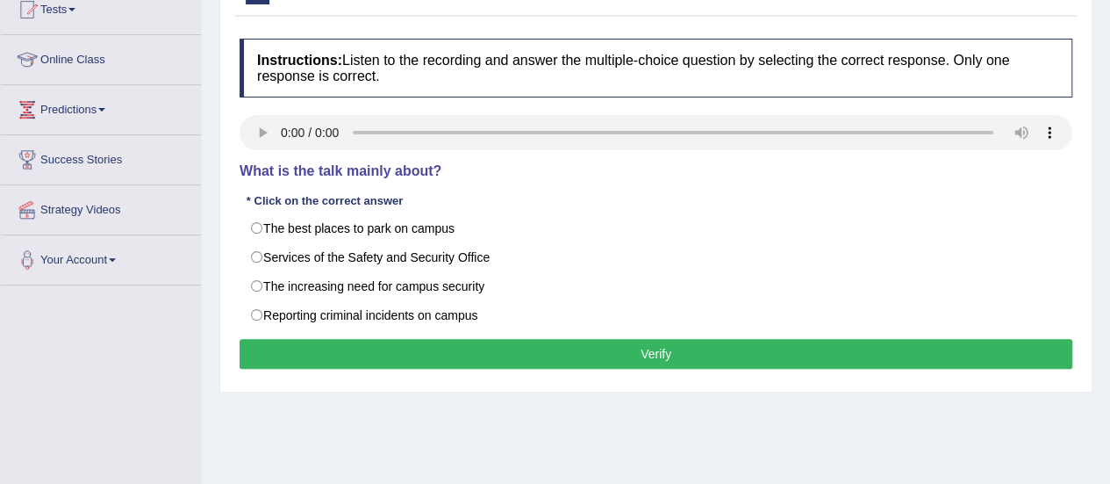
click at [266, 261] on label "Services of the Safety and Security Office" at bounding box center [656, 257] width 833 height 30
radio input "true"
click at [320, 341] on button "Verify" at bounding box center [656, 354] width 833 height 30
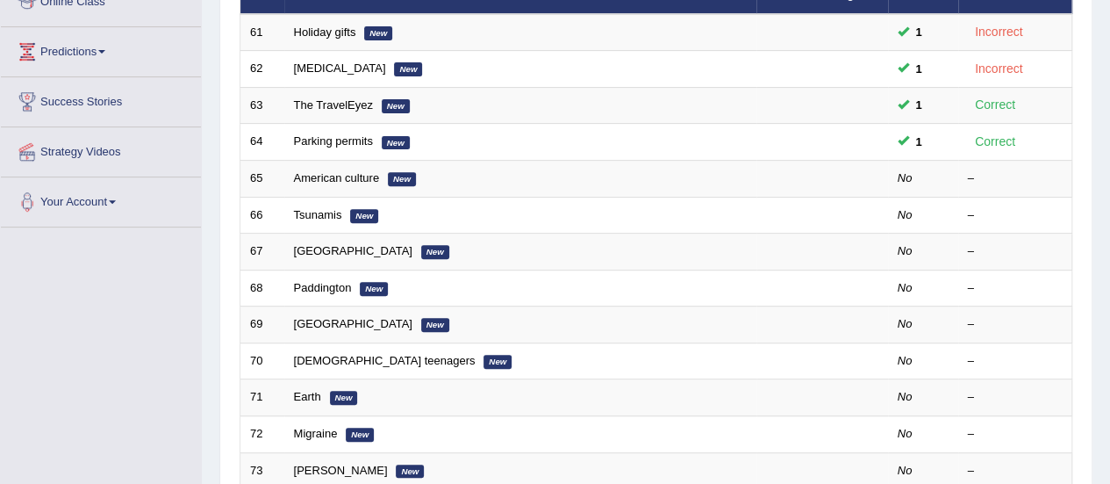
click at [365, 181] on link "American culture" at bounding box center [337, 177] width 86 height 13
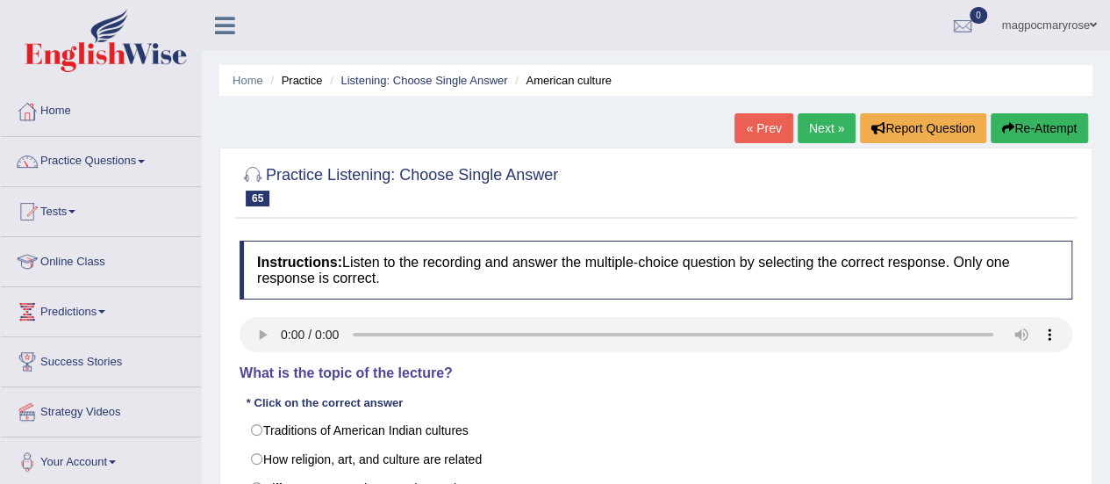
scroll to position [289, 0]
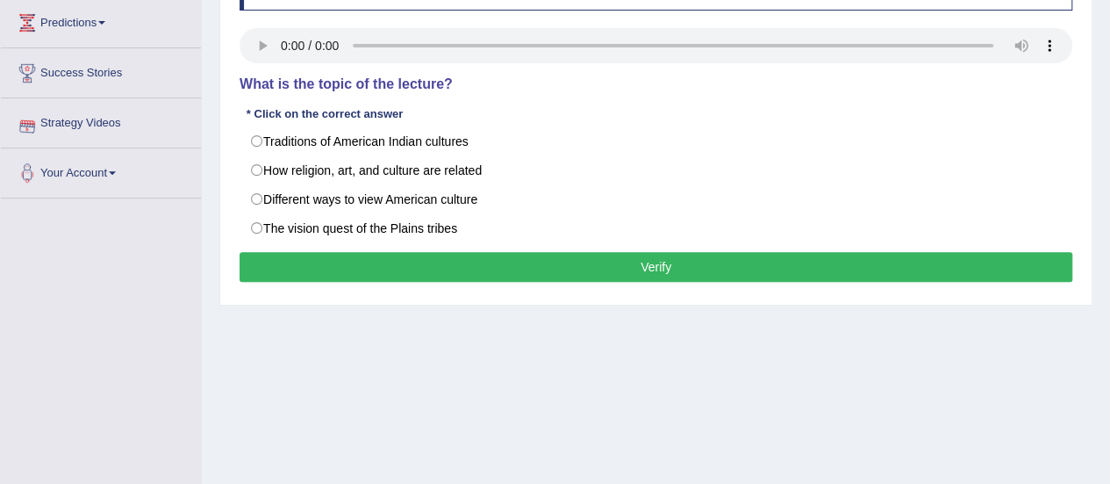
click at [255, 142] on label "Traditions of American Indian cultures" at bounding box center [656, 141] width 833 height 30
radio input "true"
click at [353, 255] on button "Verify" at bounding box center [656, 267] width 833 height 30
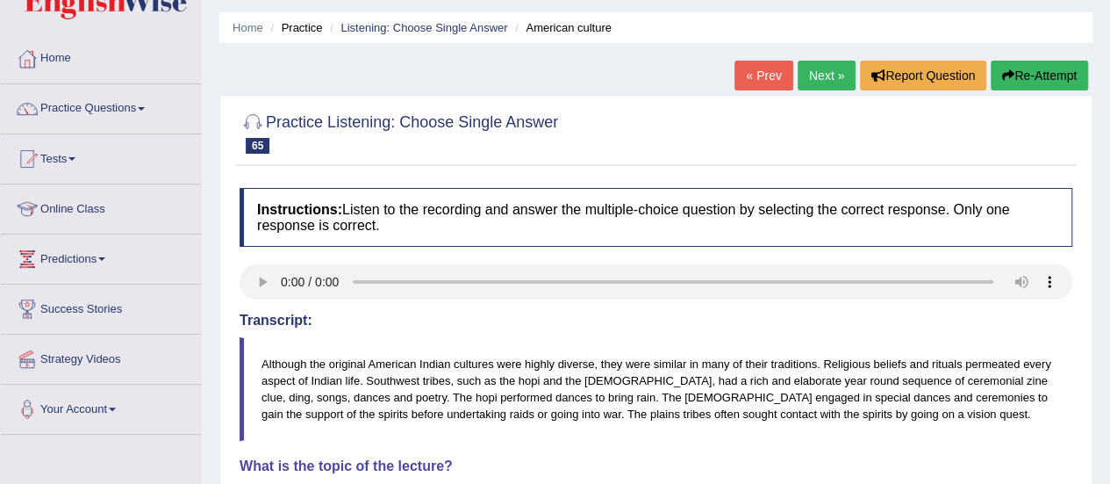
scroll to position [50, 0]
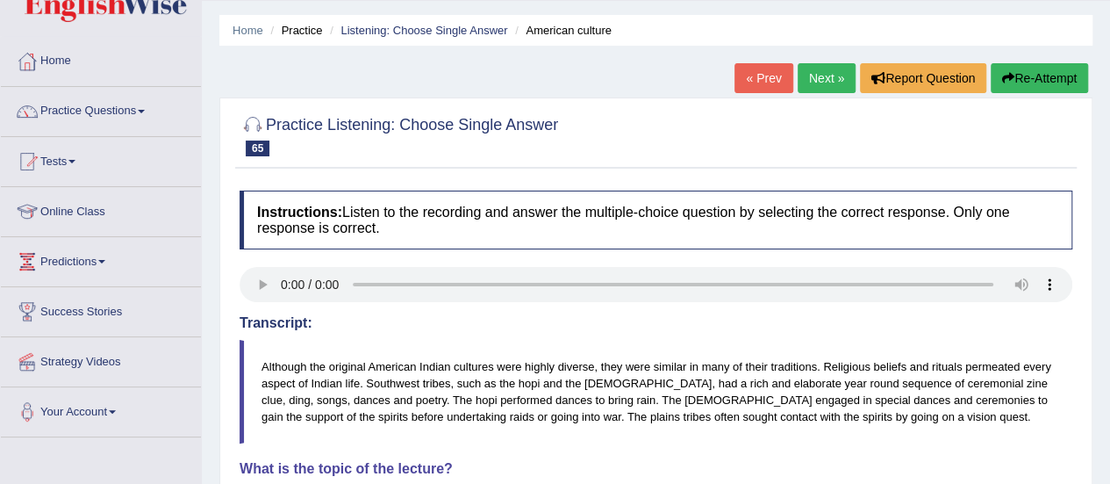
click at [130, 113] on link "Practice Questions" at bounding box center [101, 109] width 200 height 44
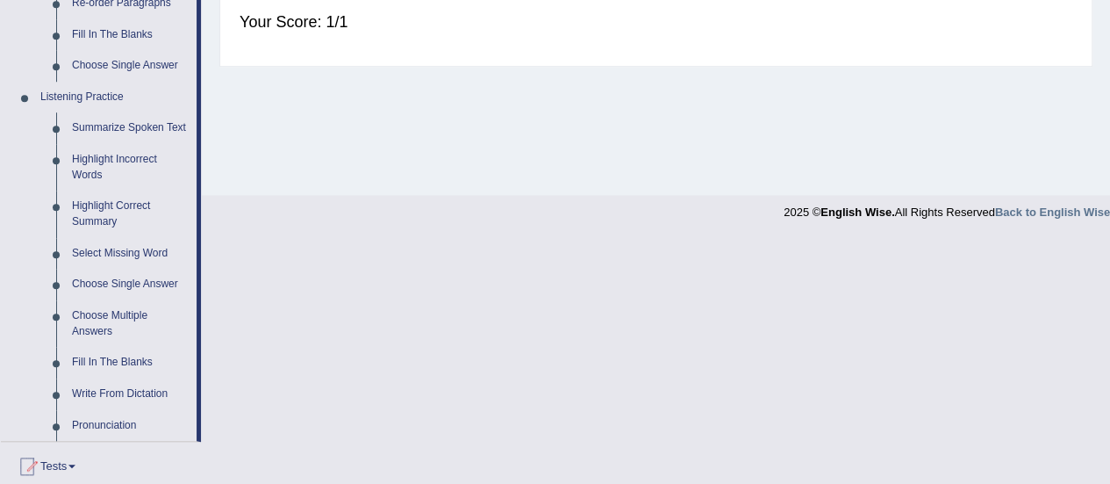
scroll to position [686, 0]
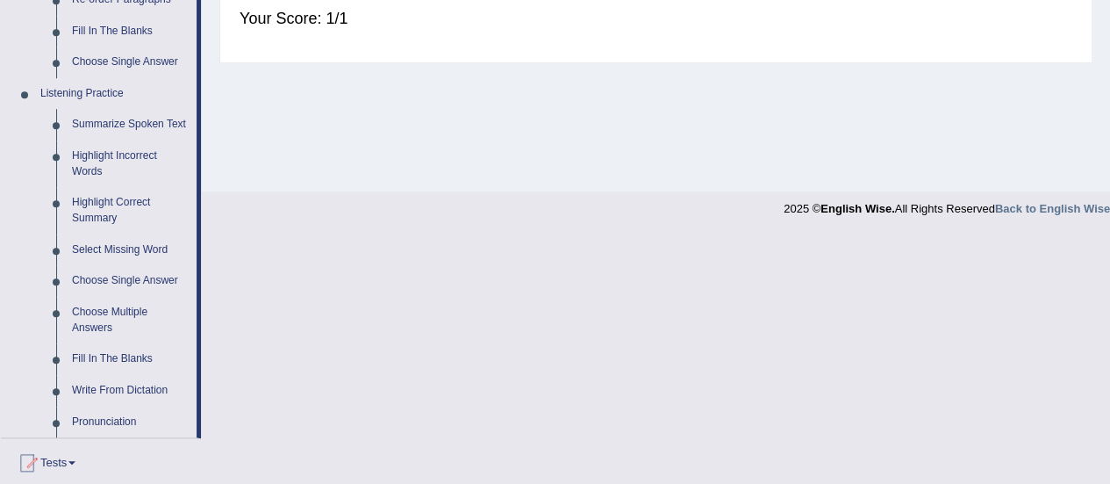
click at [99, 322] on link "Choose Multiple Answers" at bounding box center [130, 320] width 133 height 47
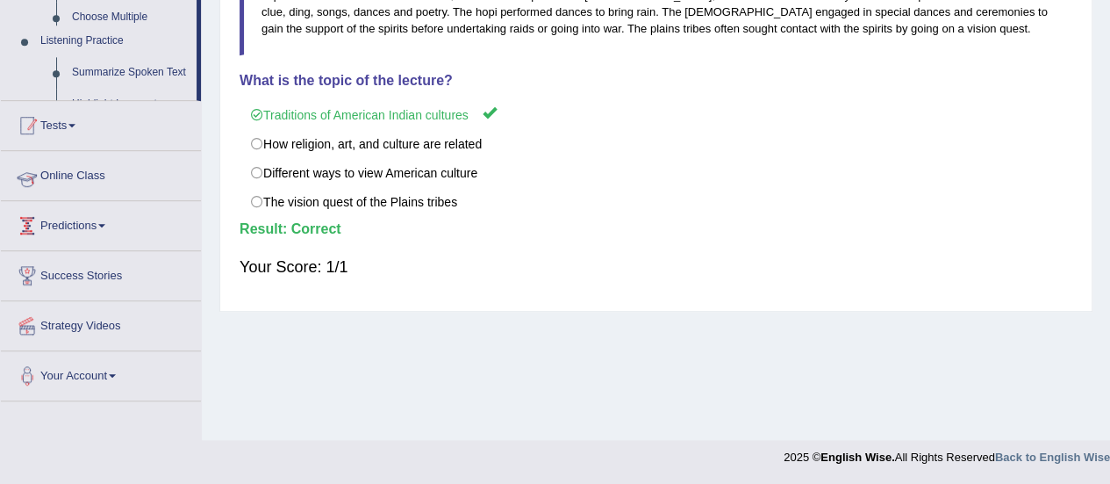
scroll to position [437, 0]
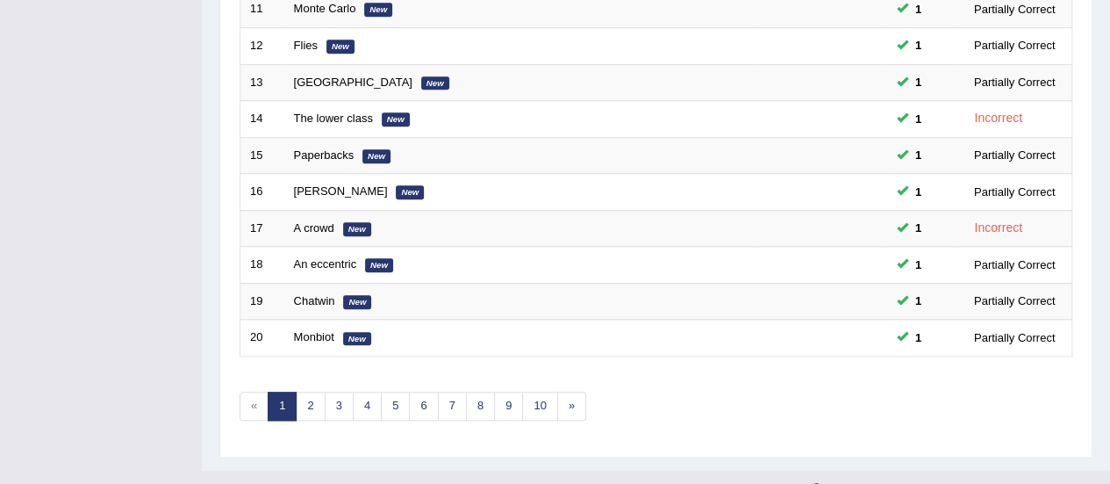
scroll to position [646, 0]
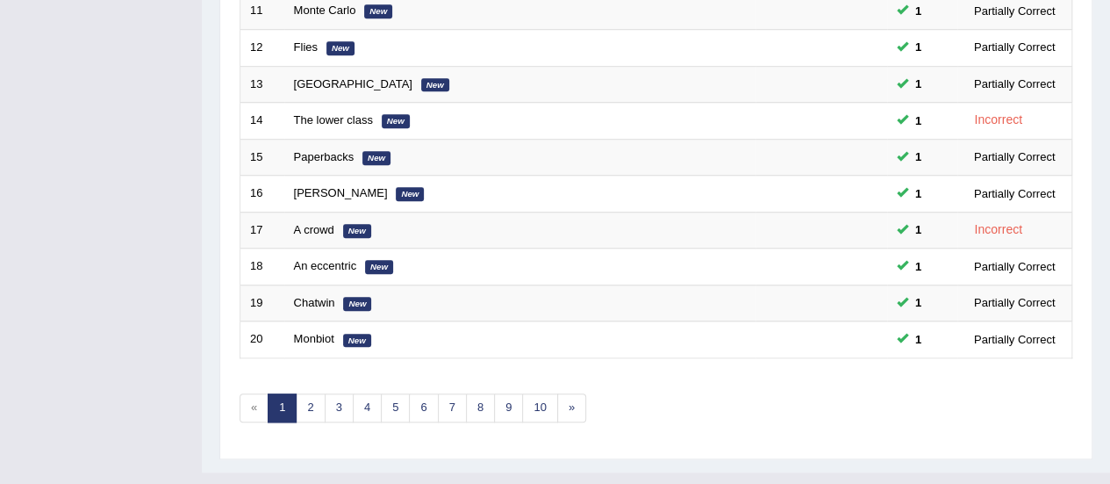
click at [336, 394] on link "3" at bounding box center [339, 407] width 29 height 29
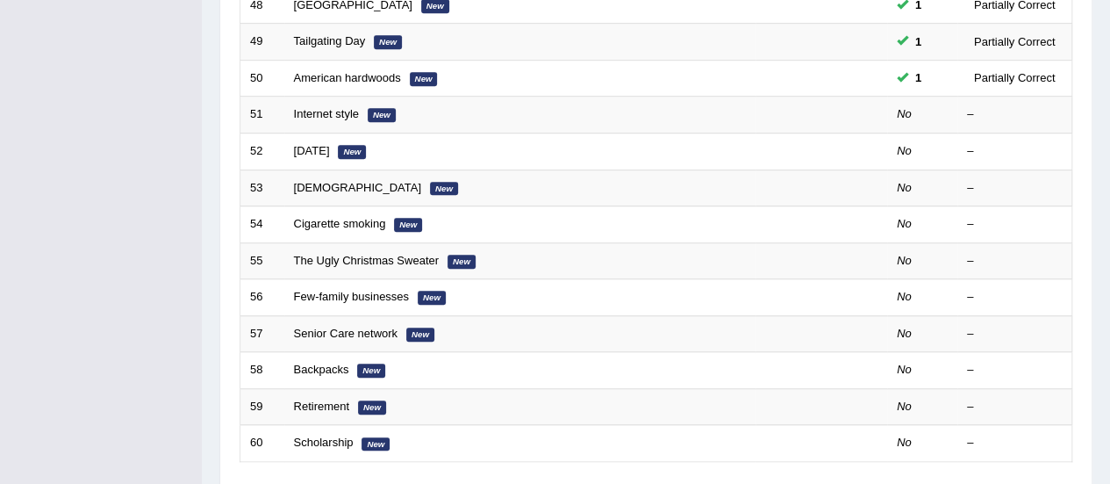
scroll to position [541, 0]
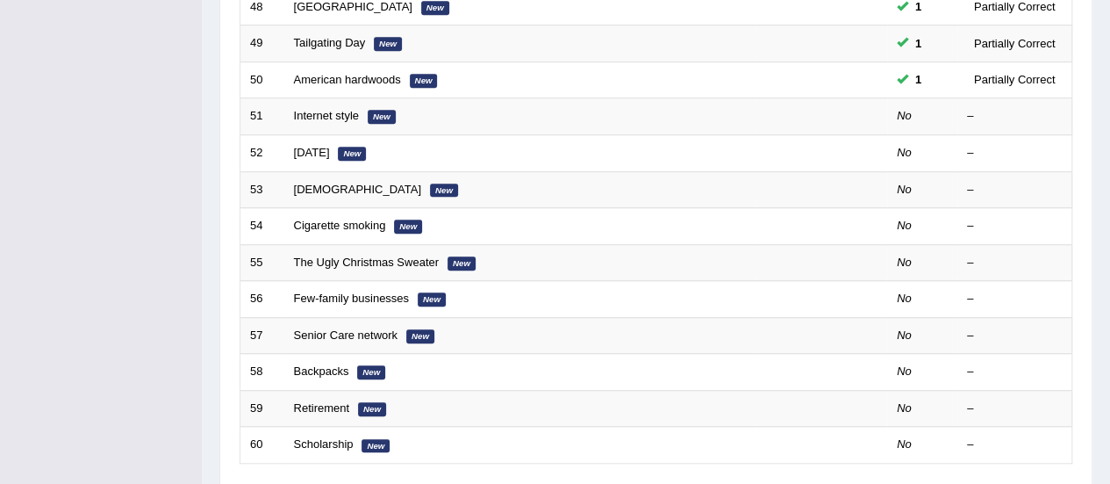
click at [327, 117] on link "Internet style" at bounding box center [326, 115] width 65 height 13
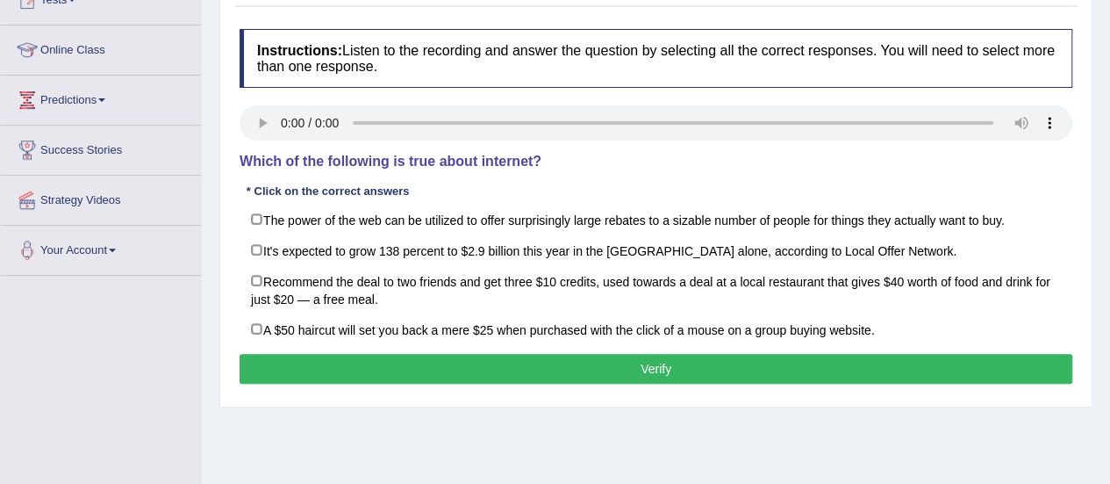
scroll to position [212, 0]
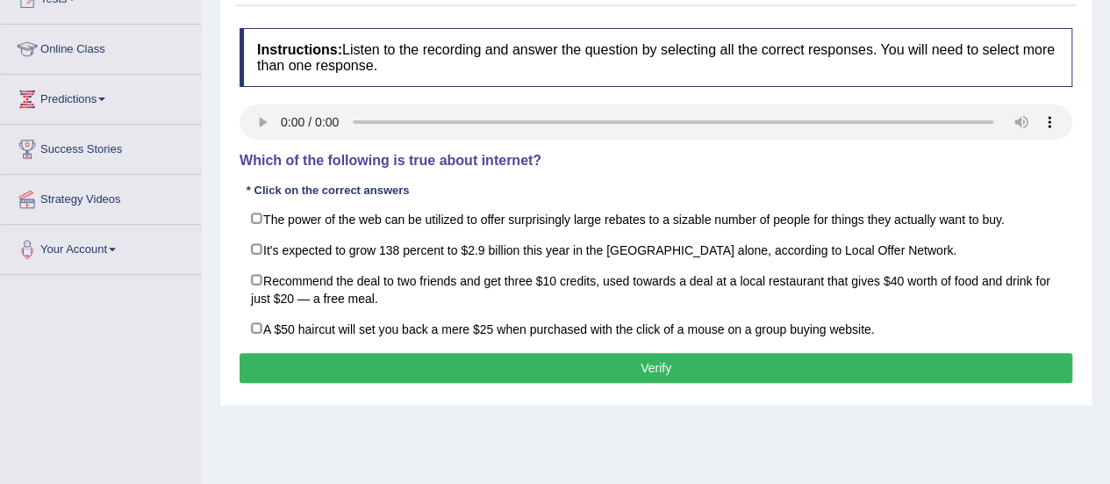
click at [271, 277] on label "Recommend the deal to two friends and get three $10 credits, used towards a dea…" at bounding box center [656, 288] width 833 height 49
checkbox input "true"
click at [334, 356] on button "Verify" at bounding box center [656, 368] width 833 height 30
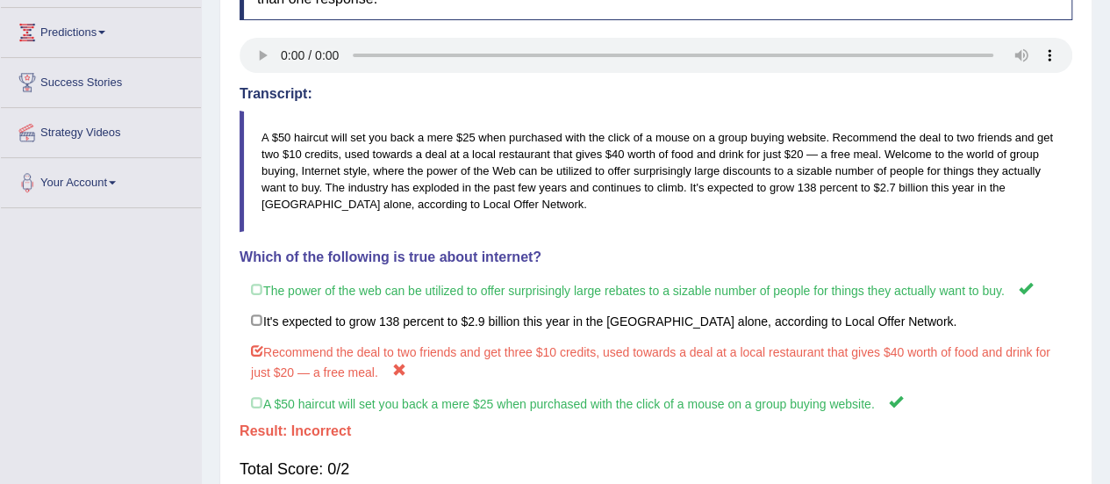
scroll to position [355, 0]
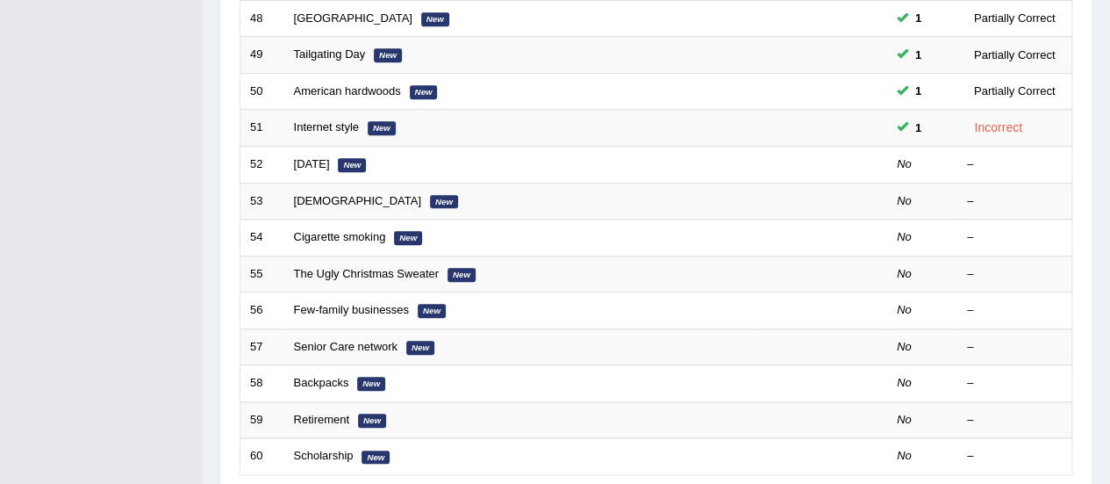
click at [330, 157] on link "Father's Day" at bounding box center [312, 163] width 36 height 13
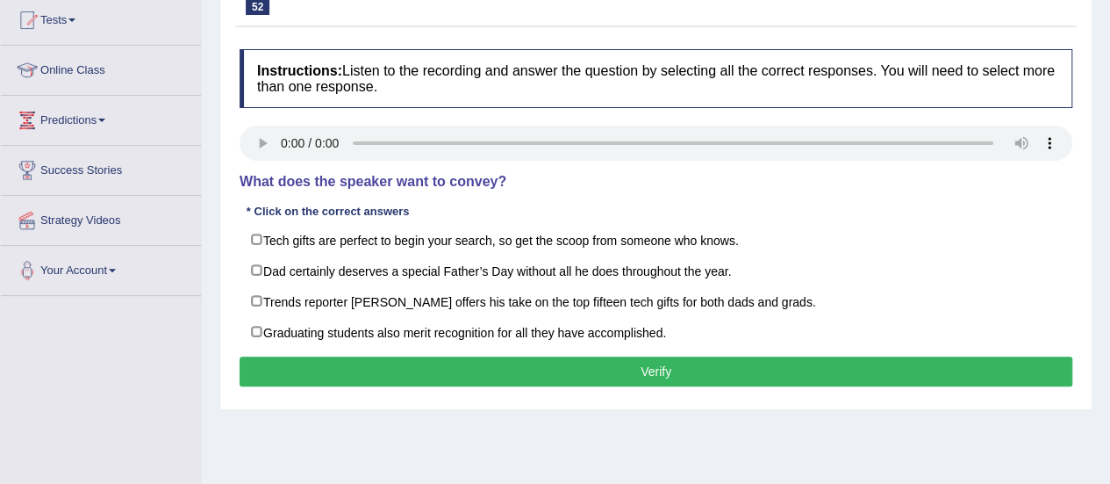
click at [246, 233] on label "Tech gifts are perfect to begin your search, so get the scoop from someone who …" at bounding box center [656, 240] width 833 height 32
checkbox input "true"
click at [341, 368] on button "Verify" at bounding box center [656, 371] width 833 height 30
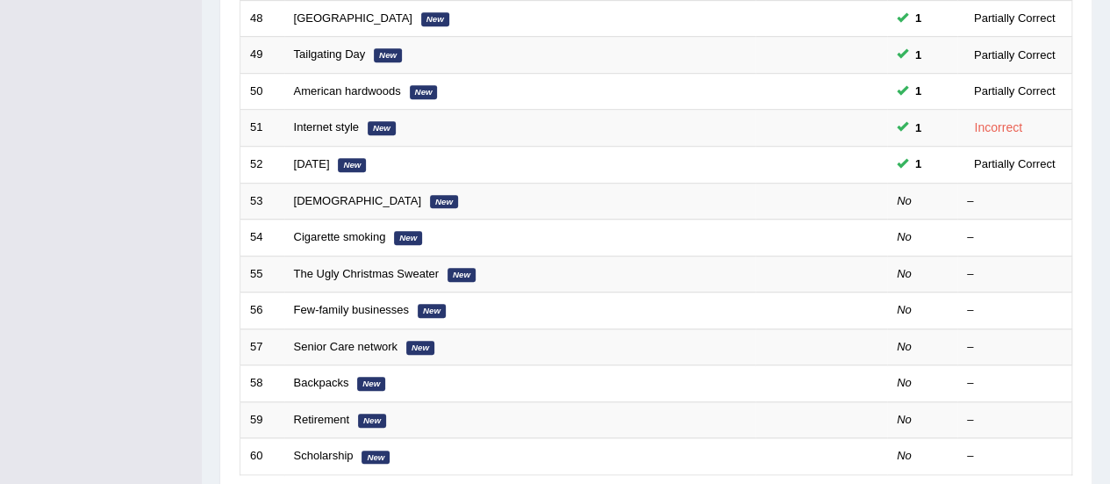
click at [308, 201] on link "[DEMOGRAPHIC_DATA]" at bounding box center [357, 200] width 127 height 13
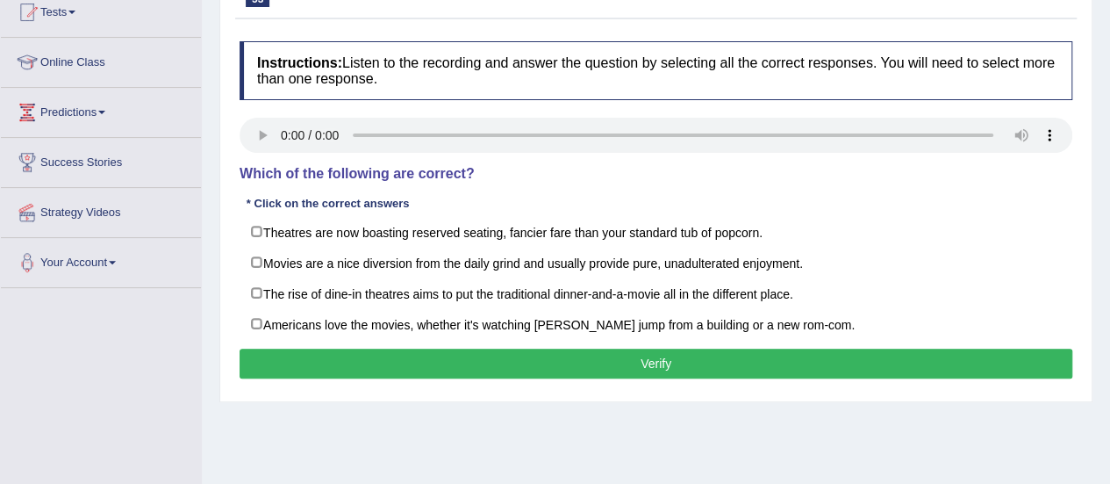
scroll to position [207, 0]
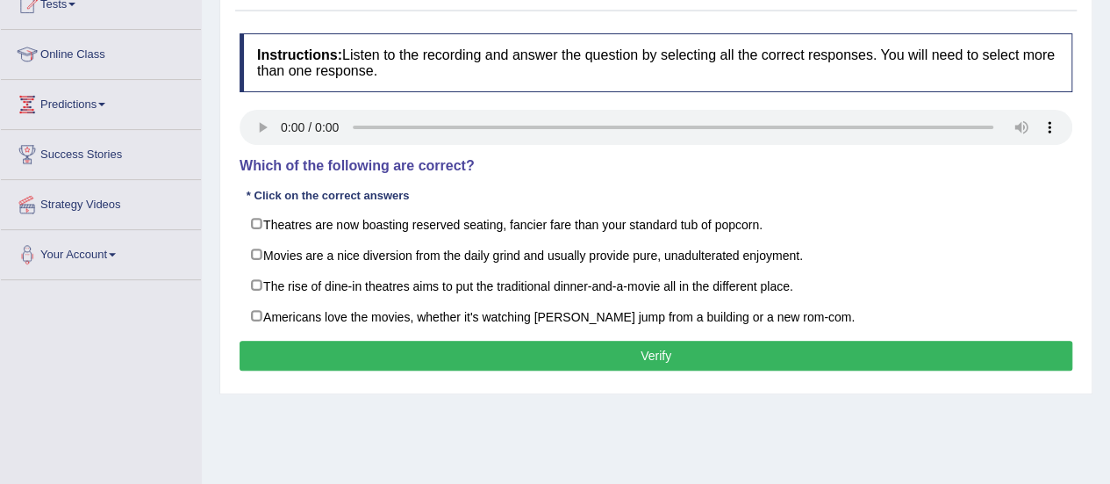
click at [252, 313] on label "Americans love the movies, whether it's watching Tom Cruise jump from a buildin…" at bounding box center [656, 316] width 833 height 32
checkbox input "true"
click at [298, 343] on button "Verify" at bounding box center [656, 356] width 833 height 30
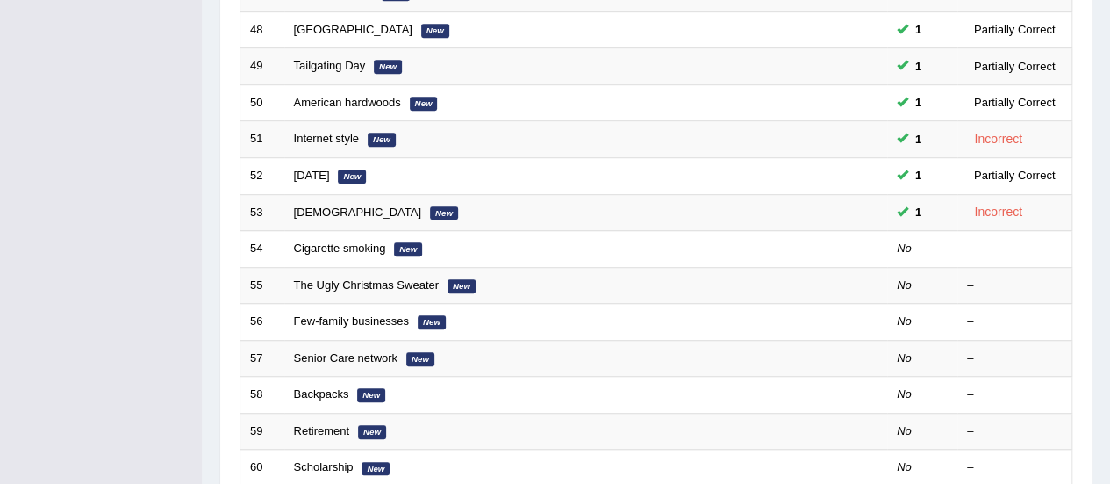
click at [372, 245] on link "Cigarette smoking" at bounding box center [340, 247] width 92 height 13
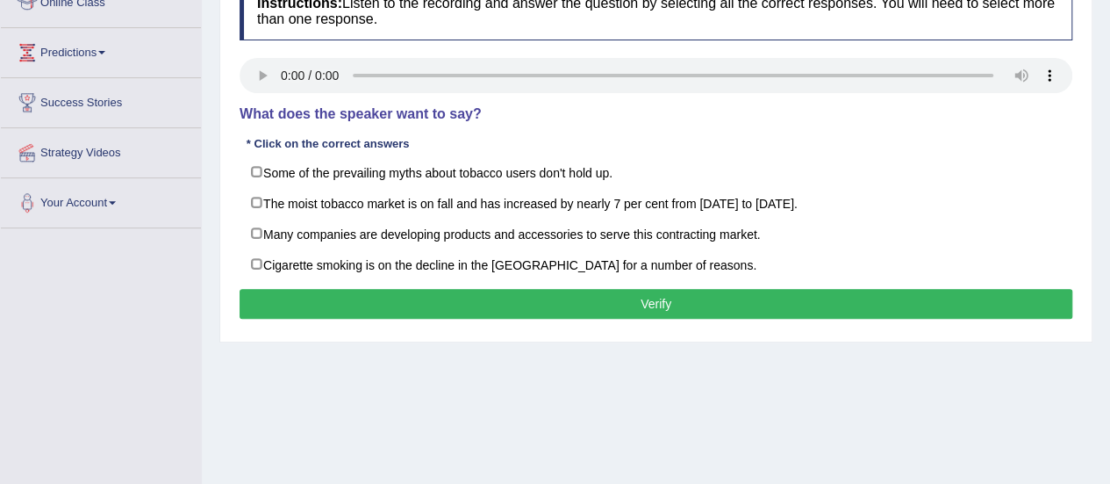
scroll to position [262, 0]
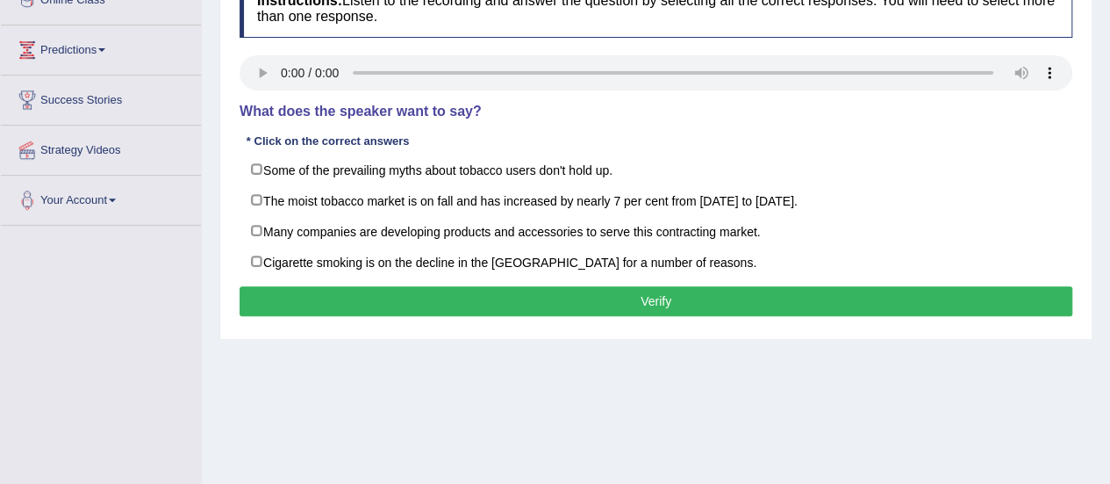
click at [248, 169] on label "Some of the prevailing myths about tobacco users don't hold up." at bounding box center [656, 170] width 833 height 32
checkbox input "true"
click at [316, 295] on button "Verify" at bounding box center [656, 301] width 833 height 30
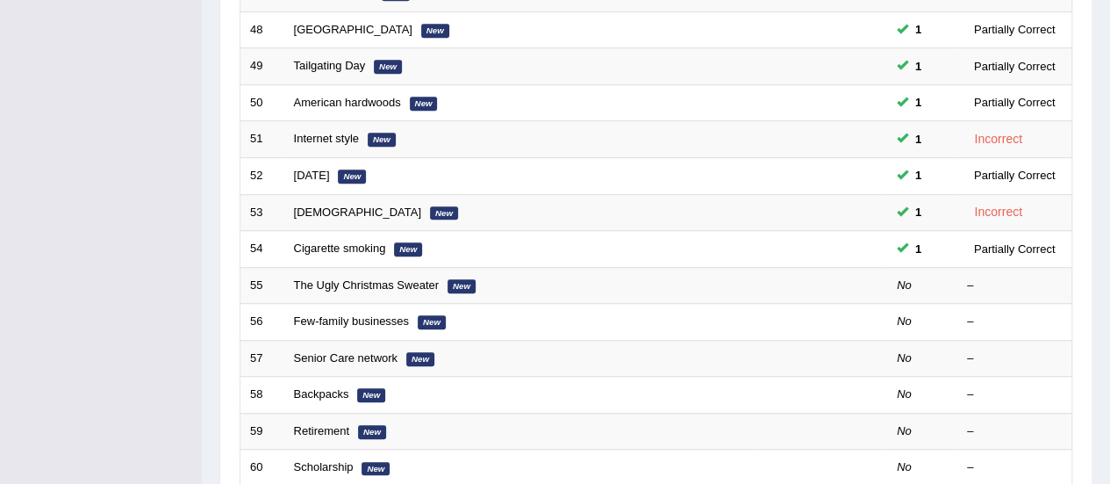
click at [370, 284] on link "The Ugly Christmas Sweater" at bounding box center [366, 284] width 145 height 13
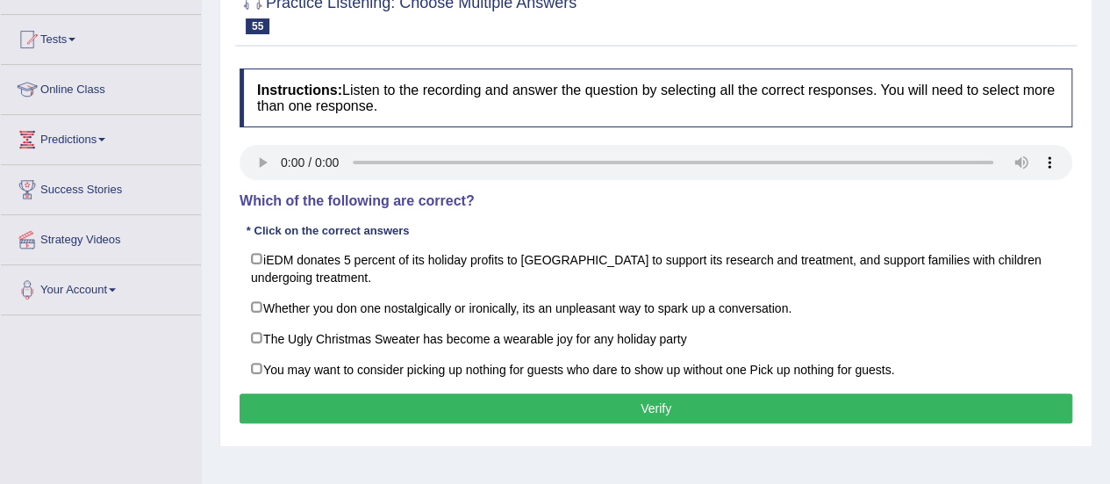
scroll to position [175, 0]
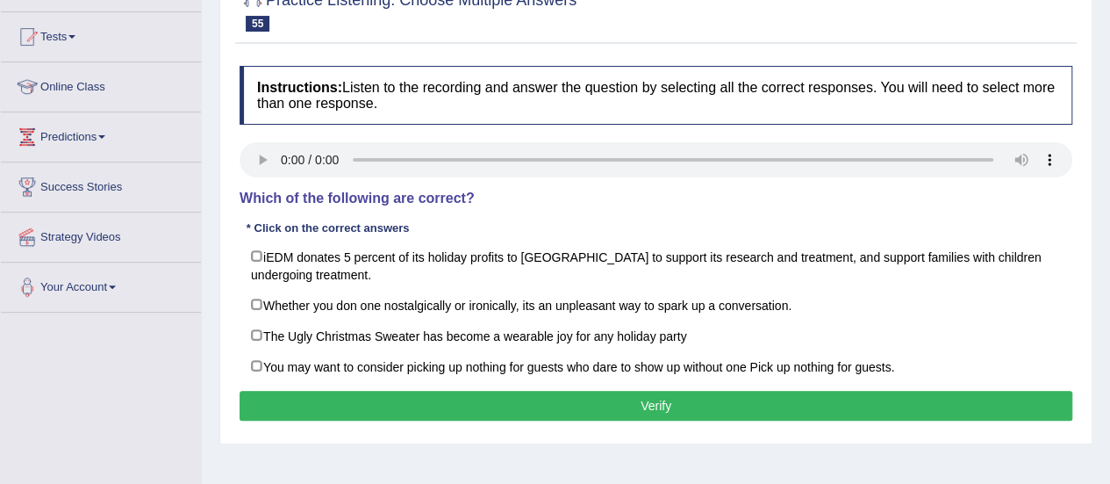
click at [260, 253] on label "iEDM donates 5 percent of its holiday profits to [GEOGRAPHIC_DATA] to support i…" at bounding box center [656, 265] width 833 height 49
checkbox input "true"
click at [307, 395] on button "Verify" at bounding box center [656, 406] width 833 height 30
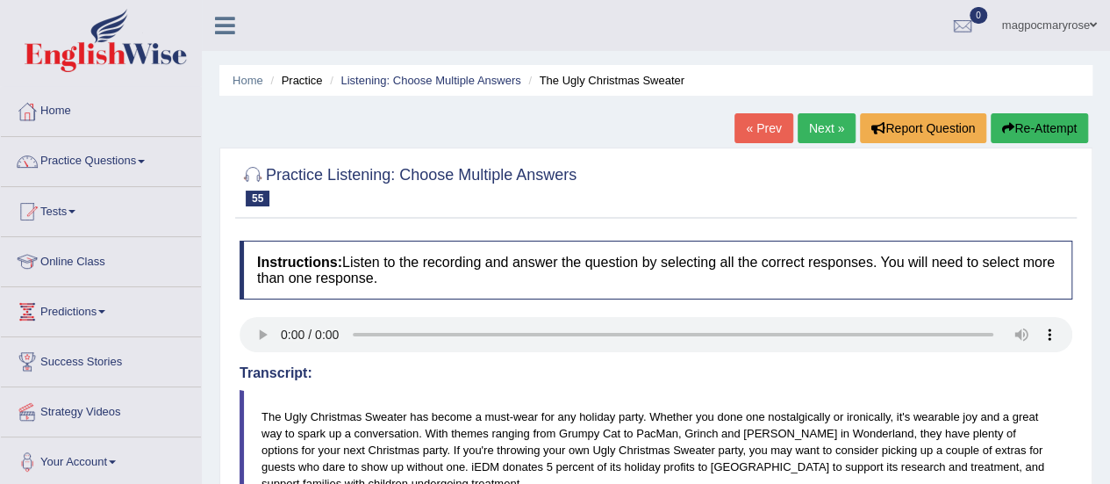
scroll to position [16, 0]
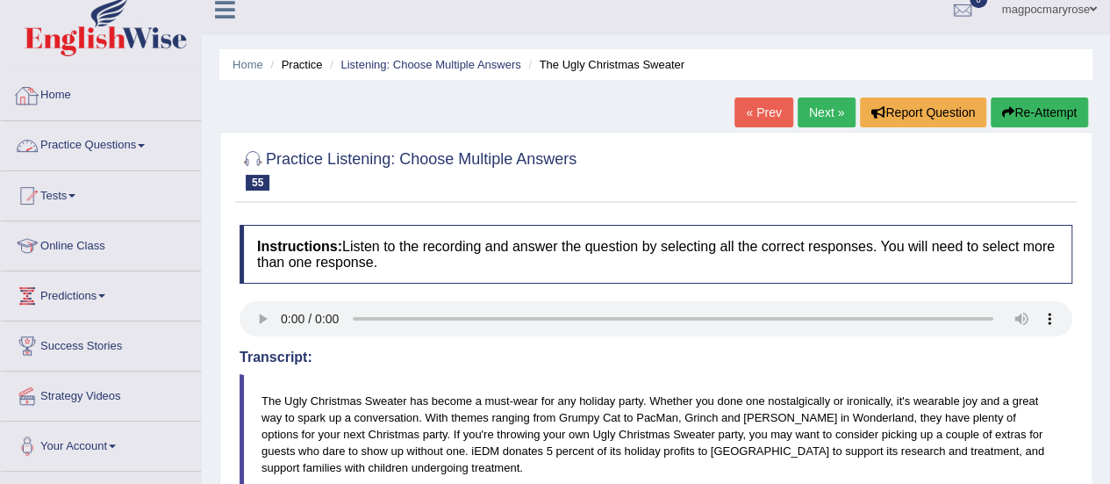
click at [100, 140] on link "Practice Questions" at bounding box center [101, 143] width 200 height 44
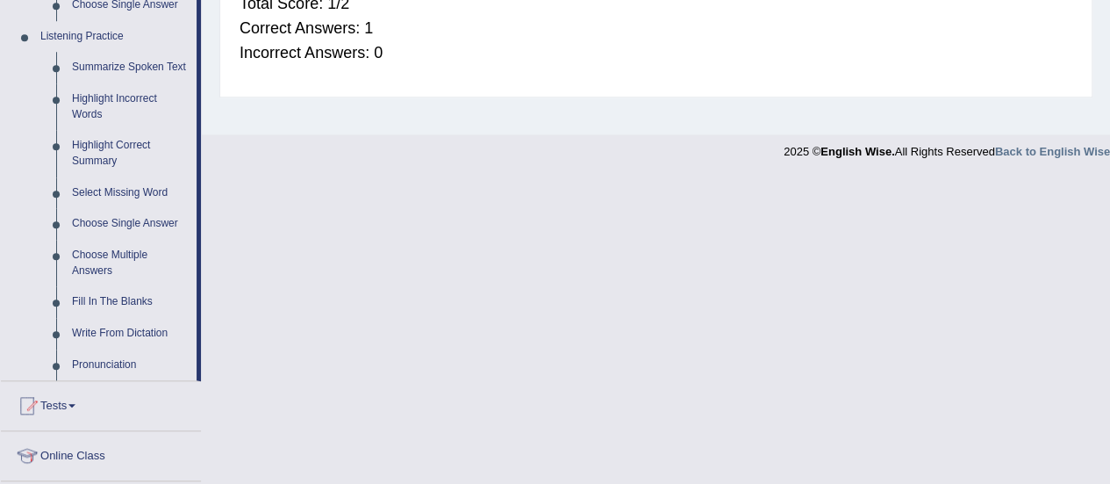
scroll to position [760, 0]
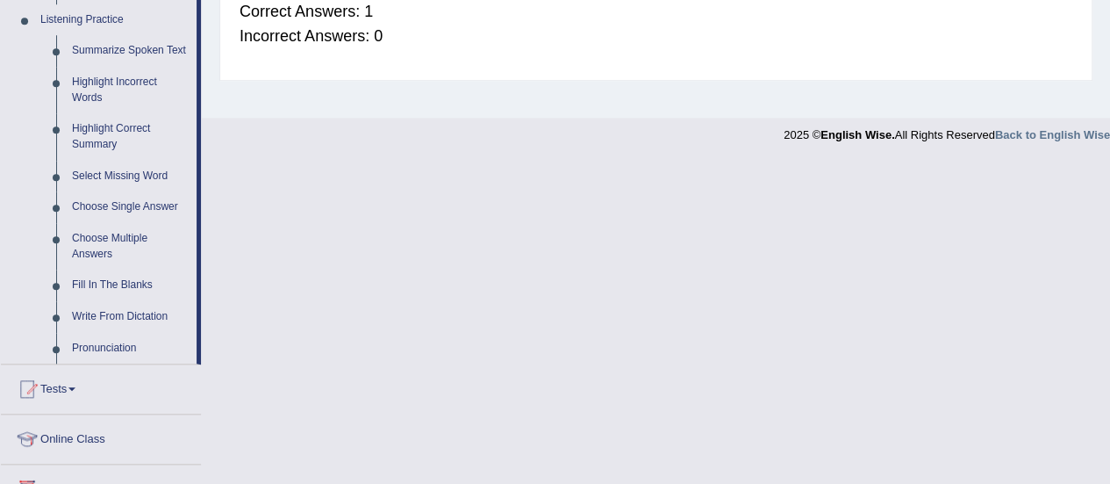
click at [86, 287] on link "Fill In The Blanks" at bounding box center [130, 285] width 133 height 32
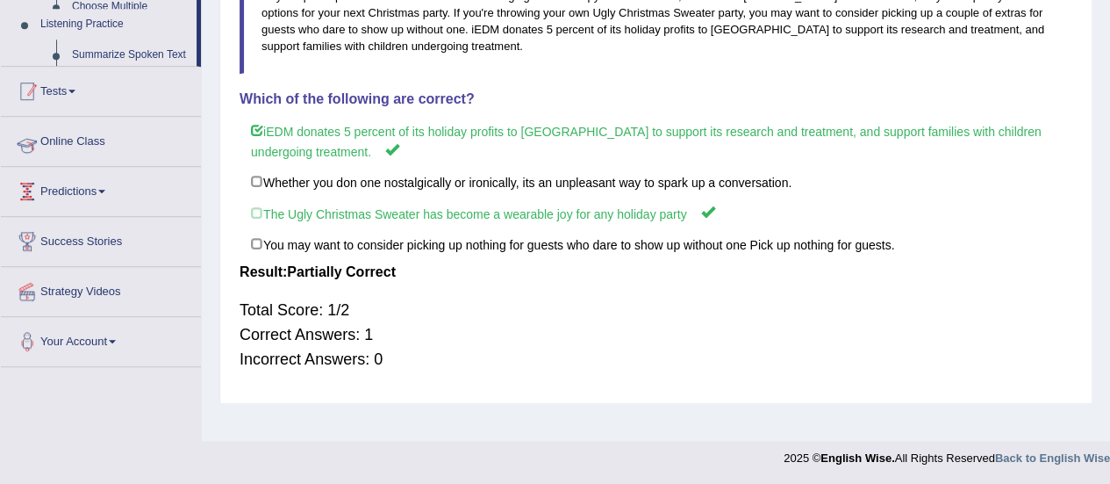
scroll to position [298, 0]
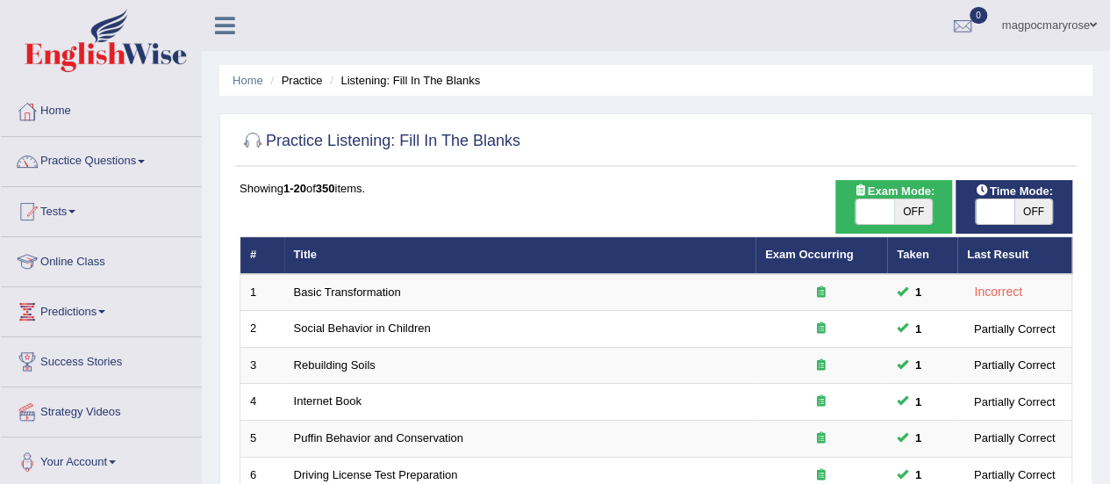
drag, startPoint x: 0, startPoint y: 0, endPoint x: 248, endPoint y: 294, distance: 384.4
click at [86, 287] on link "Predictions" at bounding box center [101, 309] width 200 height 44
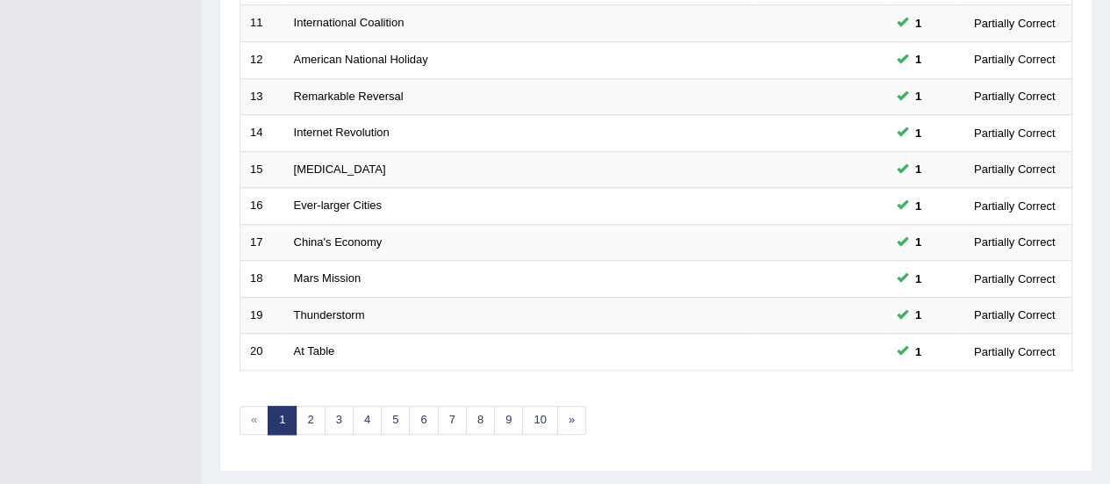
scroll to position [639, 0]
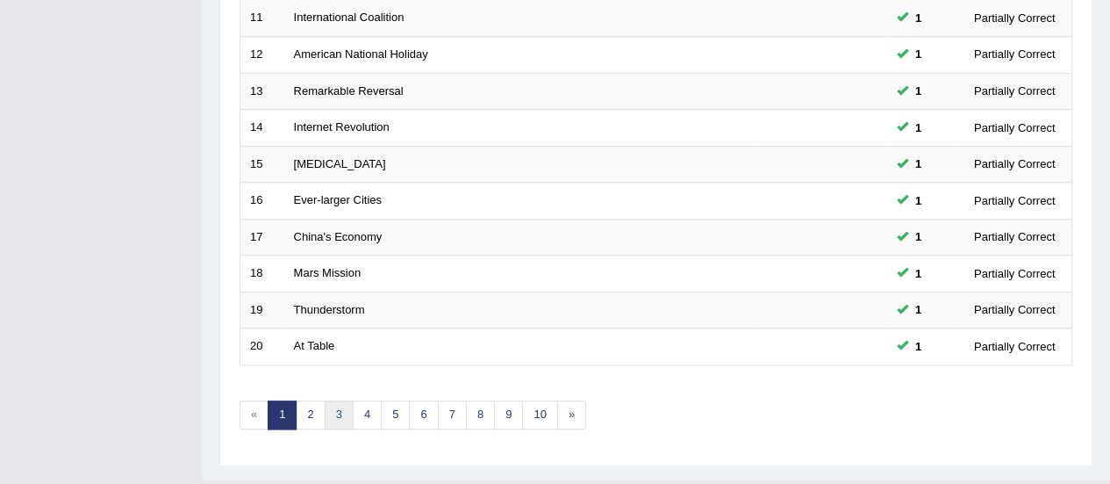
click at [341, 401] on link "3" at bounding box center [339, 414] width 29 height 29
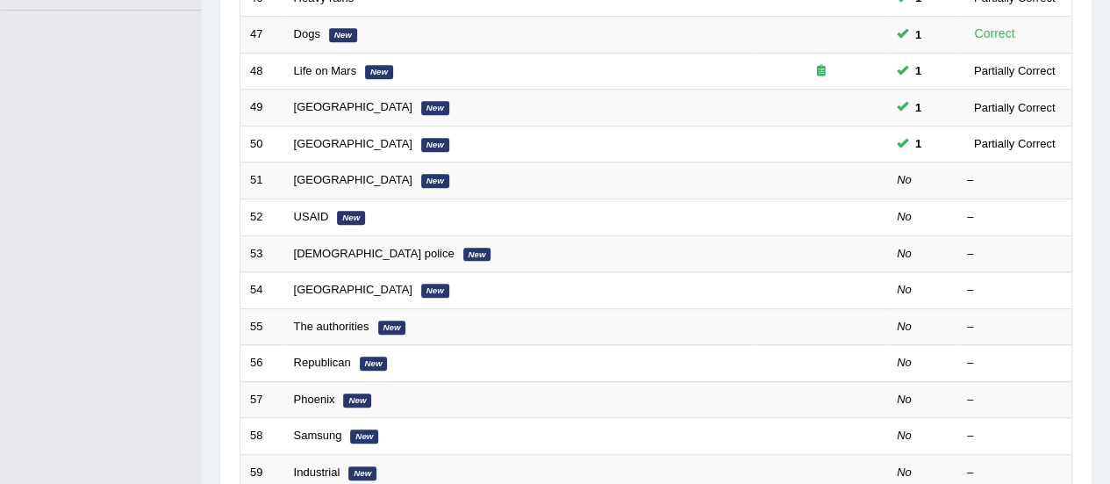
scroll to position [467, 0]
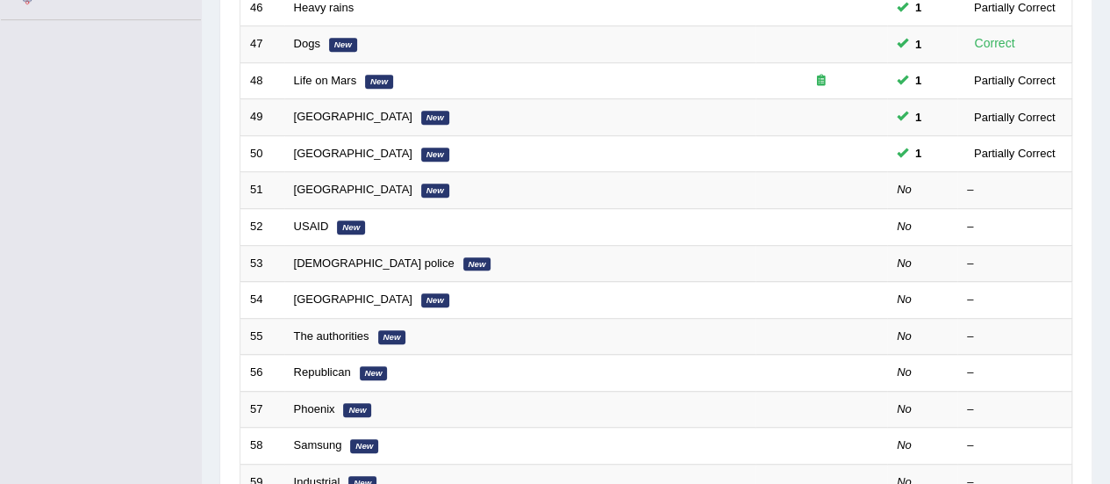
click at [332, 183] on link "[GEOGRAPHIC_DATA]" at bounding box center [353, 189] width 119 height 13
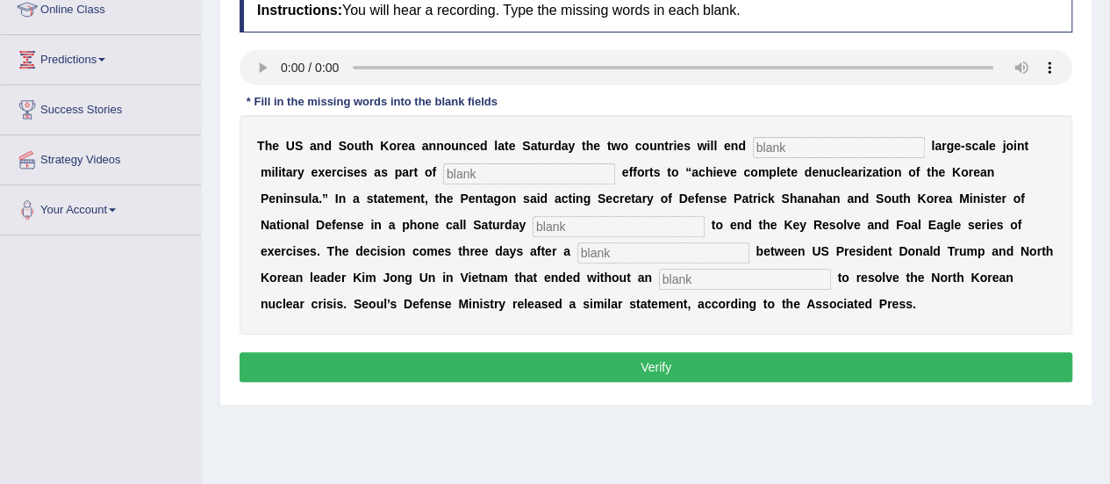
scroll to position [263, 0]
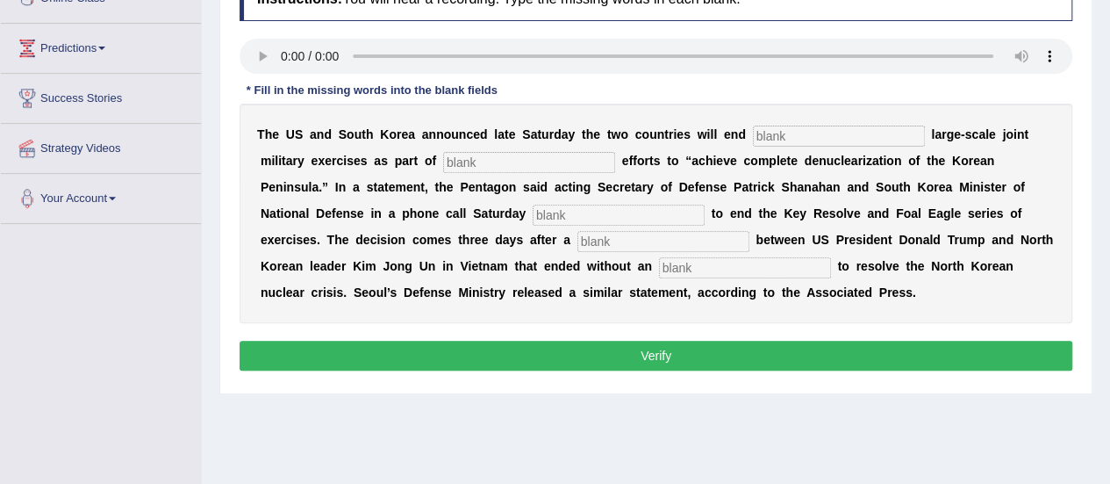
click at [779, 133] on input "text" at bounding box center [839, 136] width 172 height 21
type input "annual"
click at [497, 152] on input "text" at bounding box center [529, 162] width 172 height 21
type input "dilomatic"
click at [567, 201] on div "T h e U S a n d S o u t h K [PERSON_NAME] a n n o u n c e d l a t e S a t u r d…" at bounding box center [656, 213] width 833 height 219
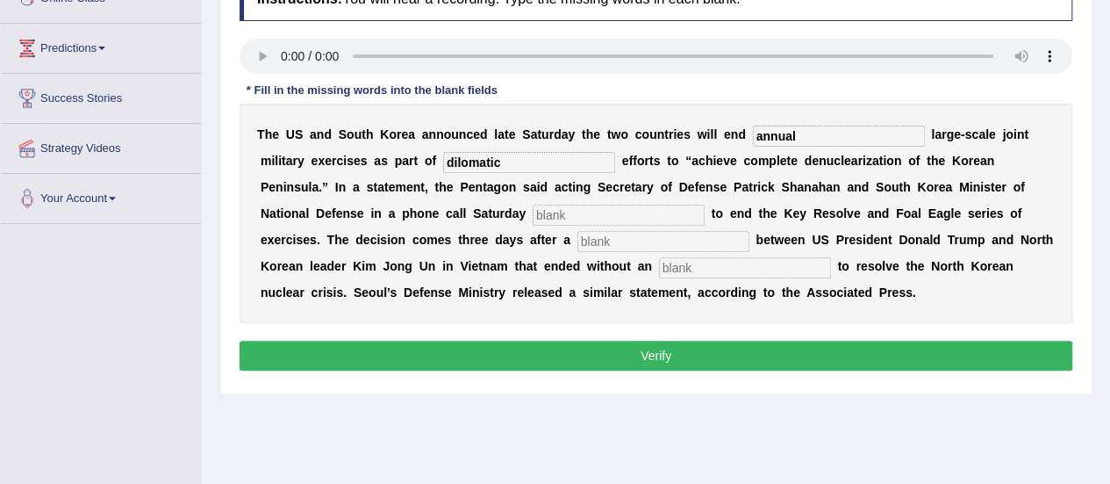
click at [567, 205] on input "text" at bounding box center [619, 215] width 172 height 21
type input "end"
click at [616, 236] on input "text" at bounding box center [664, 241] width 172 height 21
type input "summit"
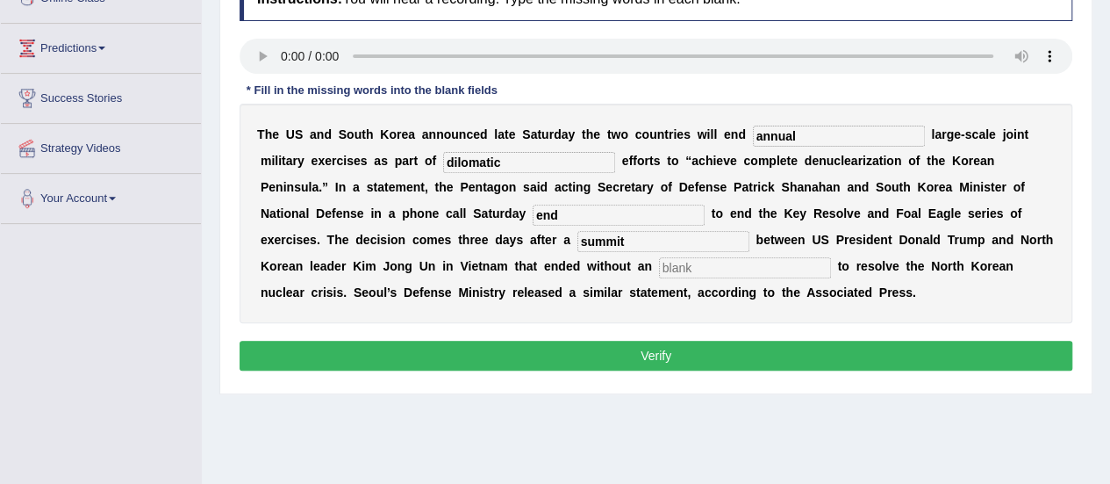
click at [735, 269] on input "text" at bounding box center [745, 267] width 172 height 21
type input "agreement"
click at [565, 212] on input "end" at bounding box center [619, 215] width 172 height 21
click at [456, 162] on input "dilomatic" at bounding box center [529, 162] width 172 height 21
type input "diplomatic"
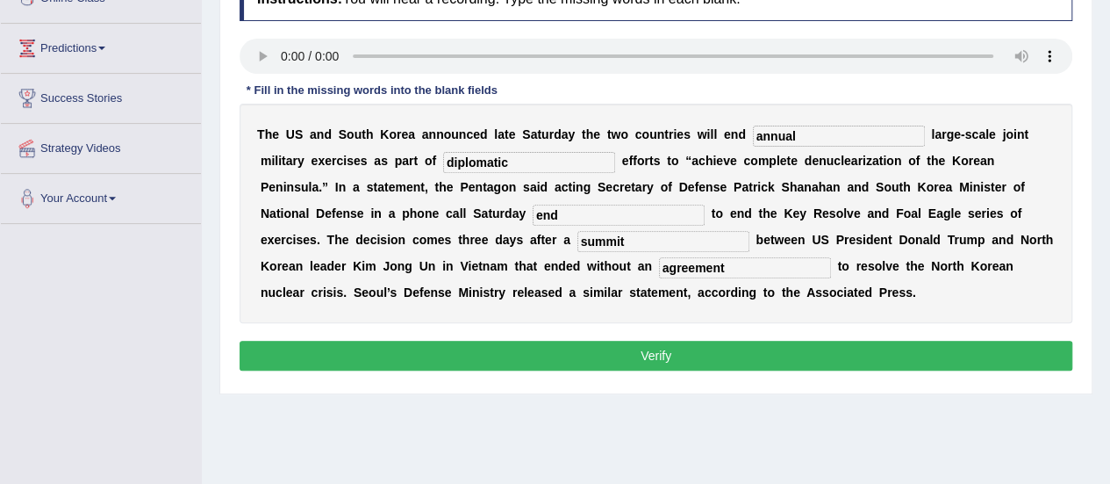
click at [586, 213] on input "end" at bounding box center [619, 215] width 172 height 21
click at [772, 348] on button "Verify" at bounding box center [656, 356] width 833 height 30
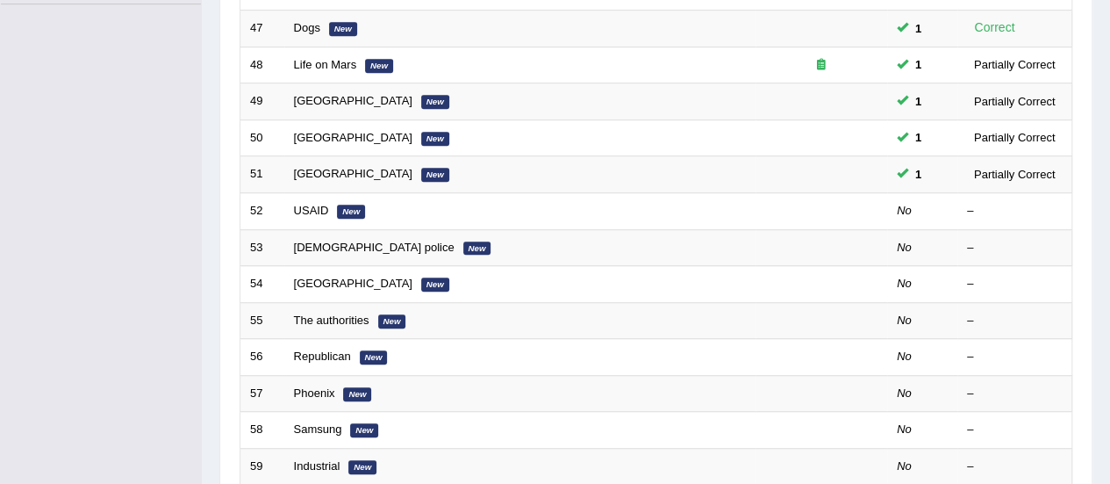
click at [311, 204] on link "USAID" at bounding box center [311, 210] width 35 height 13
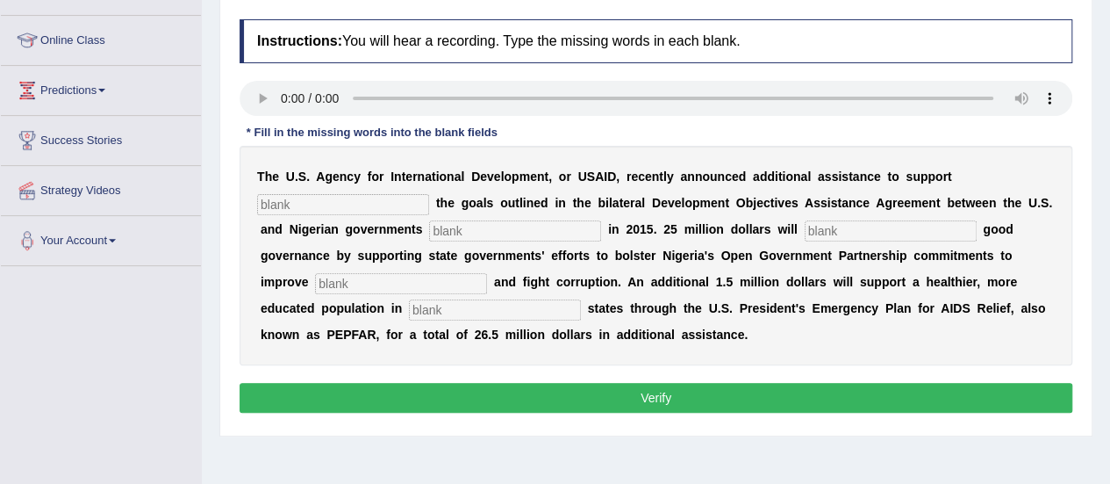
scroll to position [219, 0]
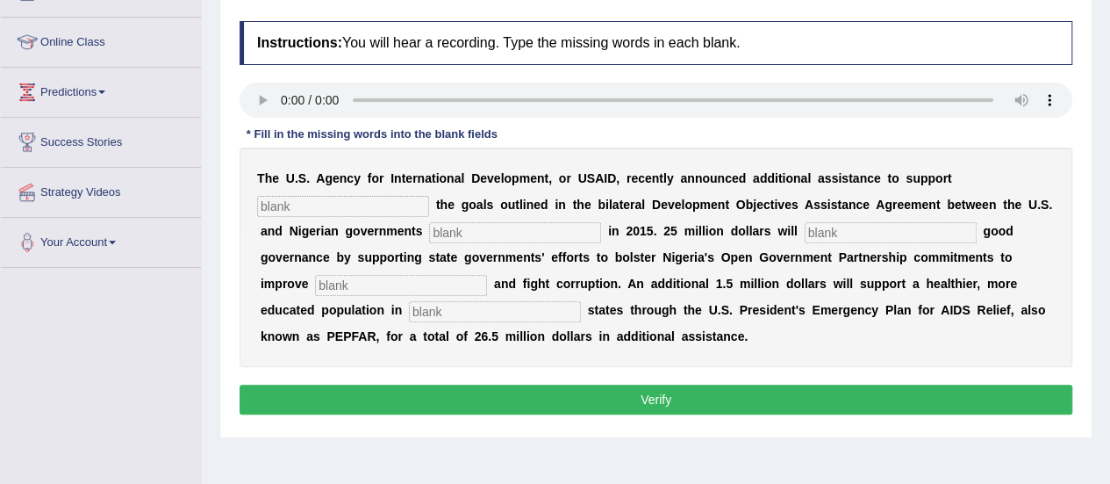
click at [392, 213] on input "text" at bounding box center [343, 206] width 172 height 21
type input "achievong"
click at [474, 232] on input "text" at bounding box center [515, 232] width 172 height 21
type input "signed"
click at [866, 235] on input "text" at bounding box center [891, 232] width 172 height 21
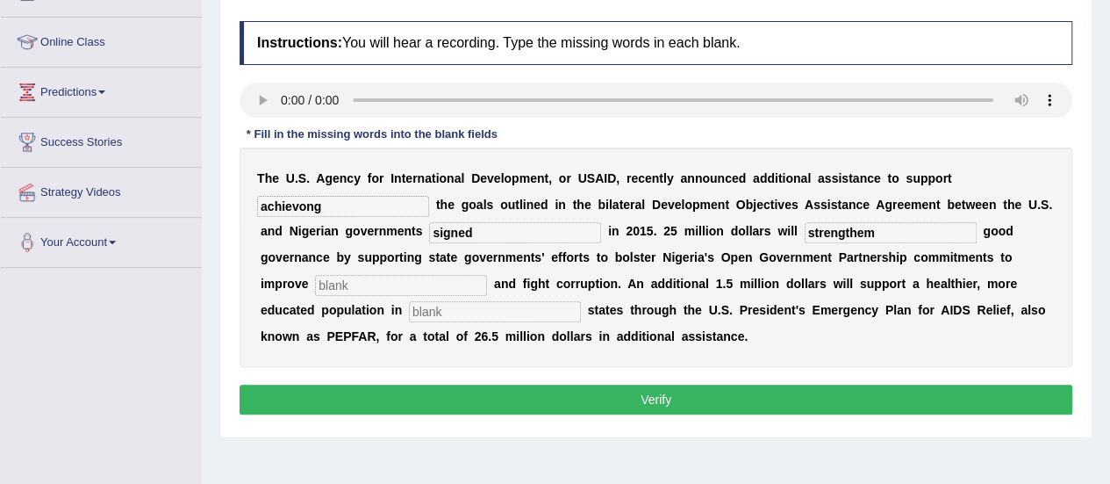
type input "strengthem"
click at [432, 280] on input "text" at bounding box center [401, 285] width 172 height 21
type input "transpareny"
click at [440, 311] on input "text" at bounding box center [495, 311] width 172 height 21
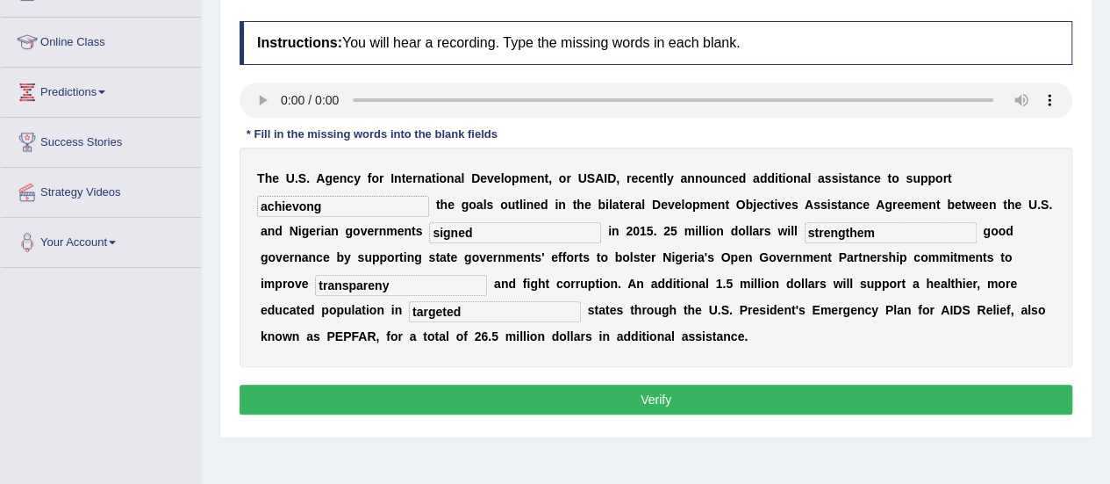
type input "targeted"
click at [395, 285] on input "transpareny" at bounding box center [401, 285] width 172 height 21
type input "transparenc"
click at [883, 229] on input "strengthem" at bounding box center [891, 232] width 172 height 21
type input "strengthen"
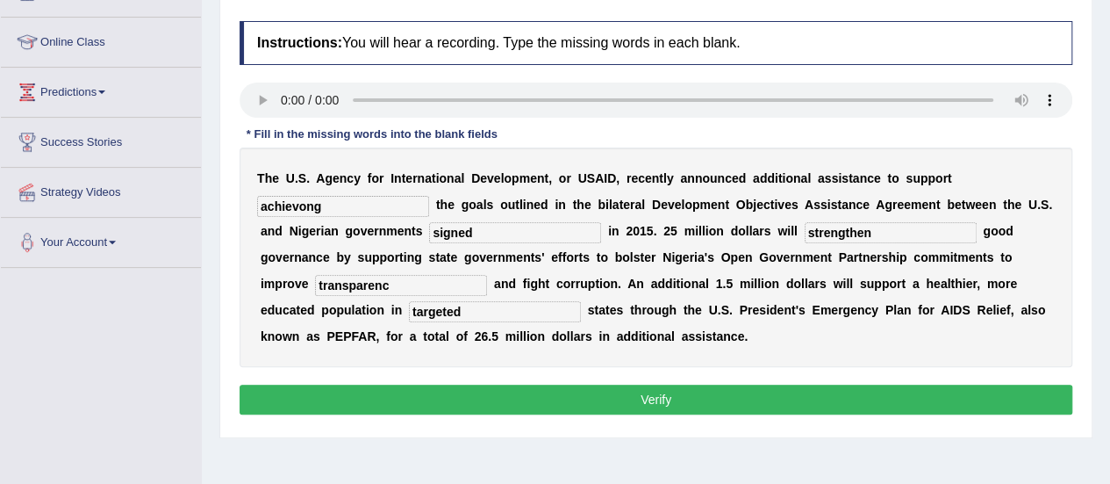
click at [323, 208] on input "achievong" at bounding box center [343, 206] width 172 height 21
type input "achieving"
click at [406, 282] on input "transparenc" at bounding box center [401, 285] width 172 height 21
type input "transparency"
click at [593, 396] on button "Verify" at bounding box center [656, 399] width 833 height 30
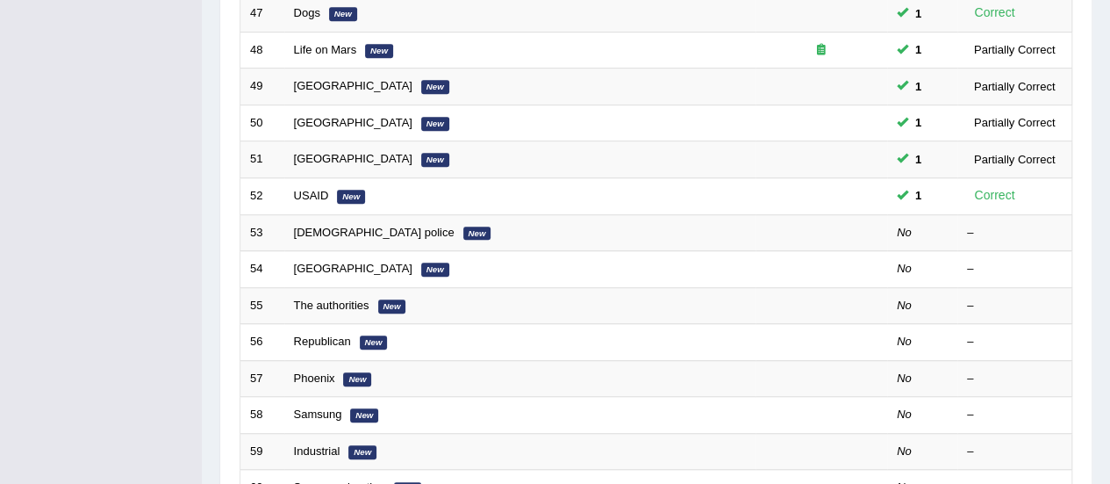
click at [341, 227] on link "[DEMOGRAPHIC_DATA] police" at bounding box center [374, 232] width 161 height 13
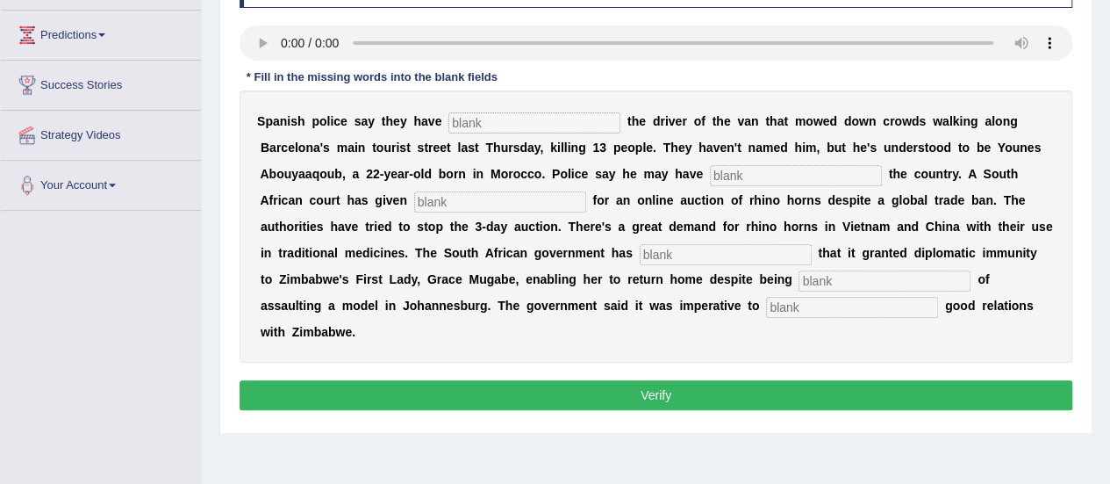
scroll to position [274, 0]
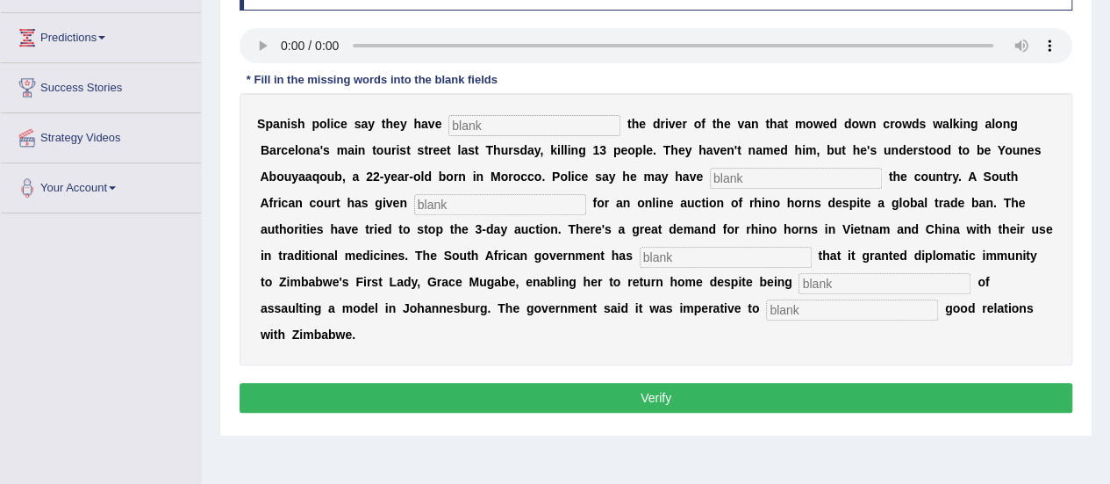
click at [471, 122] on input "text" at bounding box center [535, 125] width 172 height 21
type input "identidfied"
click at [730, 169] on input "text" at bounding box center [796, 178] width 172 height 21
type input "fled"
click at [540, 201] on input "text" at bounding box center [500, 204] width 172 height 21
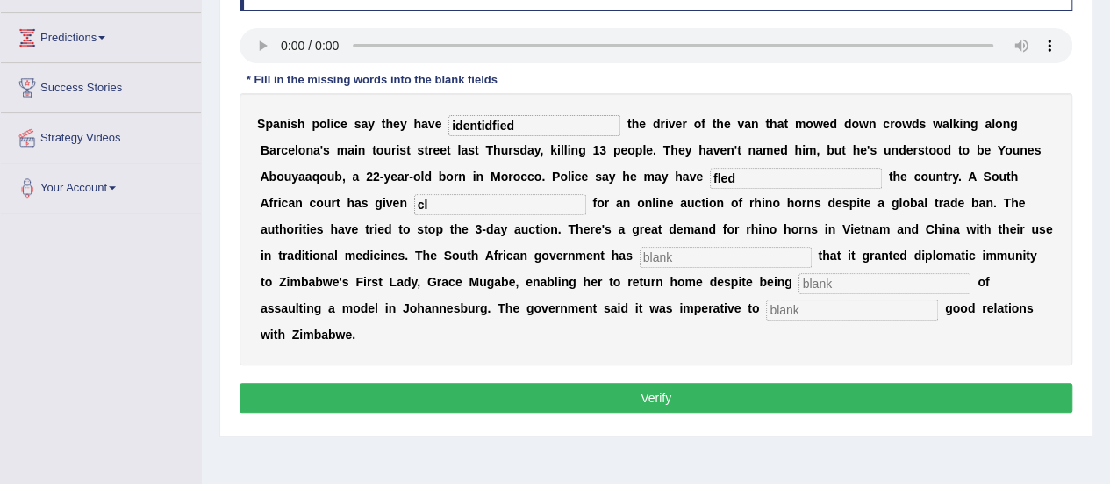
type input "cl"
click at [697, 247] on input "text" at bounding box center [726, 257] width 172 height 21
type input "concerned"
click at [815, 278] on input "text" at bounding box center [885, 283] width 172 height 21
click at [828, 280] on input "text" at bounding box center [885, 283] width 172 height 21
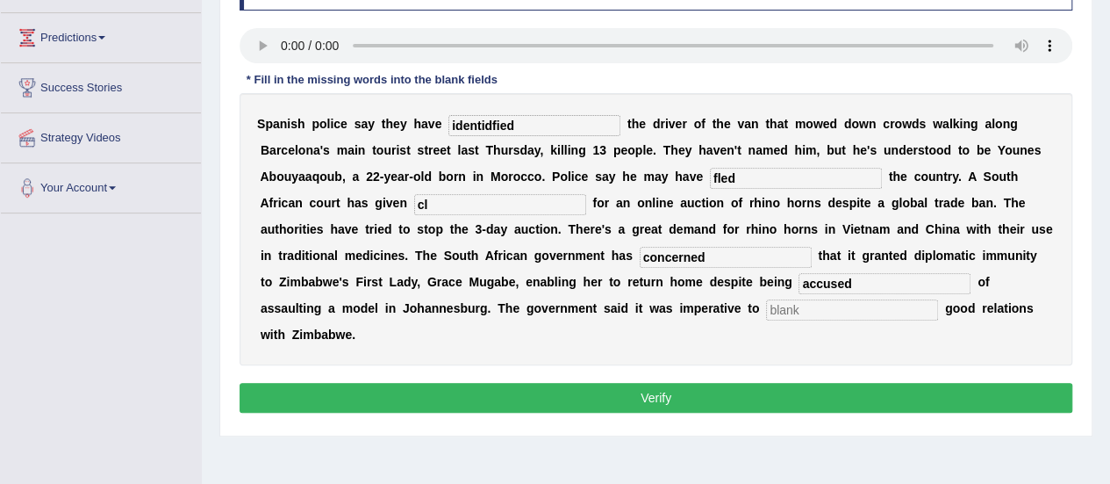
type input "accused"
click at [766, 309] on input "text" at bounding box center [852, 309] width 172 height 21
type input "maintain"
click at [463, 205] on input "cl" at bounding box center [500, 204] width 172 height 21
type input "call"
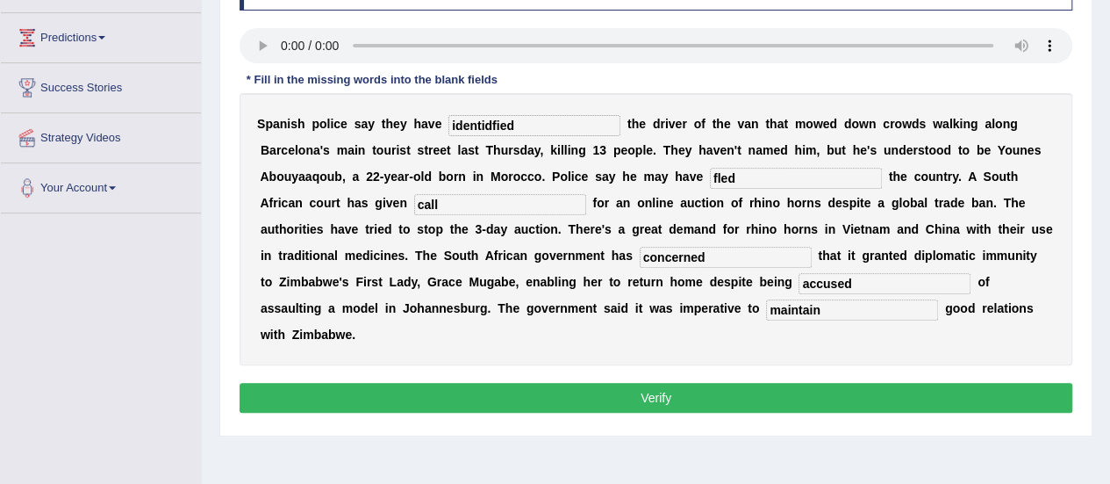
click at [528, 122] on input "identidfied" at bounding box center [535, 125] width 172 height 21
type input "identified"
click at [538, 383] on button "Verify" at bounding box center [656, 398] width 833 height 30
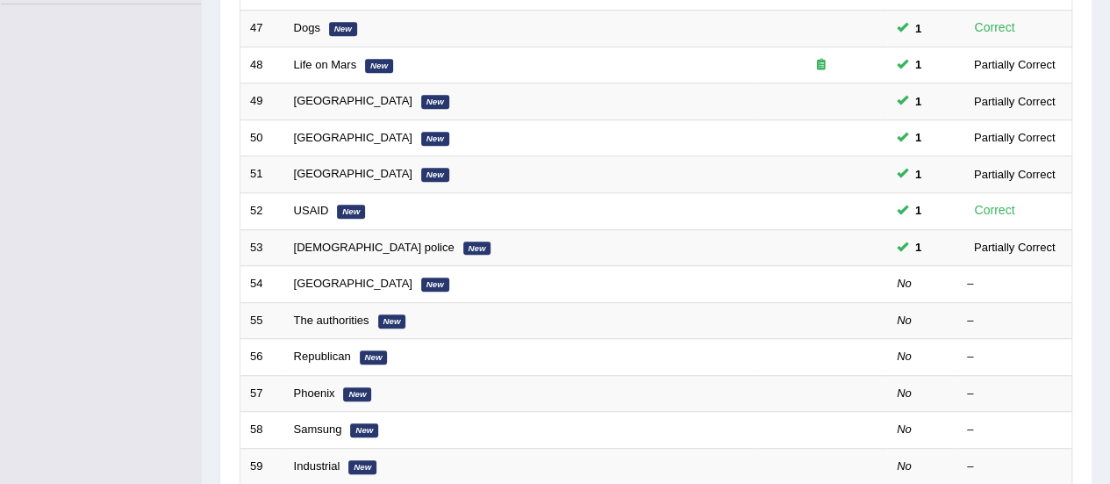
click at [321, 277] on link "[GEOGRAPHIC_DATA]" at bounding box center [353, 283] width 119 height 13
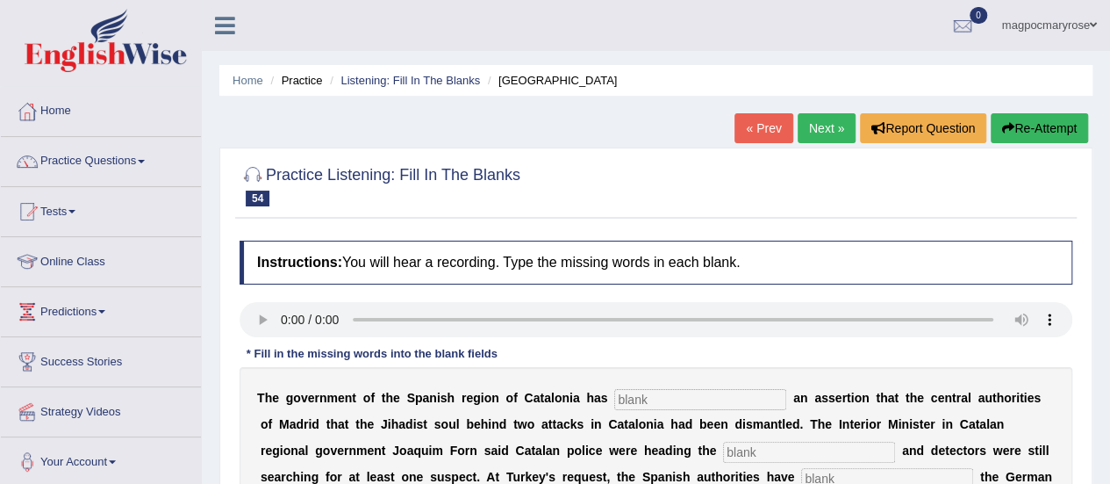
scroll to position [327, 0]
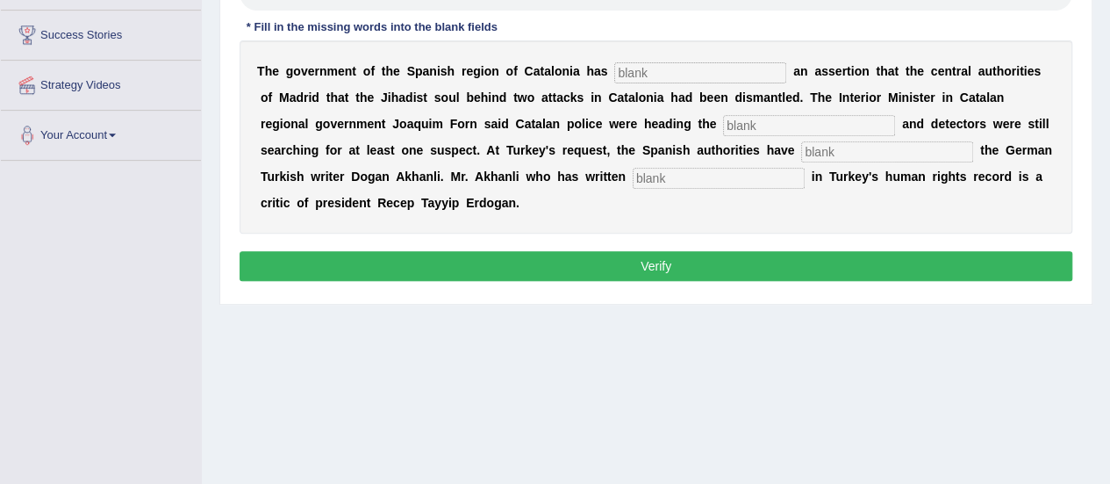
drag, startPoint x: 0, startPoint y: 0, endPoint x: 1097, endPoint y: 343, distance: 1149.7
click at [1097, 343] on div "Home Practice Listening: Fill In The Blanks Catalonia « Prev Next » Report Ques…" at bounding box center [656, 112] width 909 height 878
drag, startPoint x: 1097, startPoint y: 343, endPoint x: 1101, endPoint y: 327, distance: 17.0
click at [1101, 327] on div "Home Practice Listening: Fill In The Blanks Catalonia « Prev Next » Report Ques…" at bounding box center [656, 112] width 909 height 878
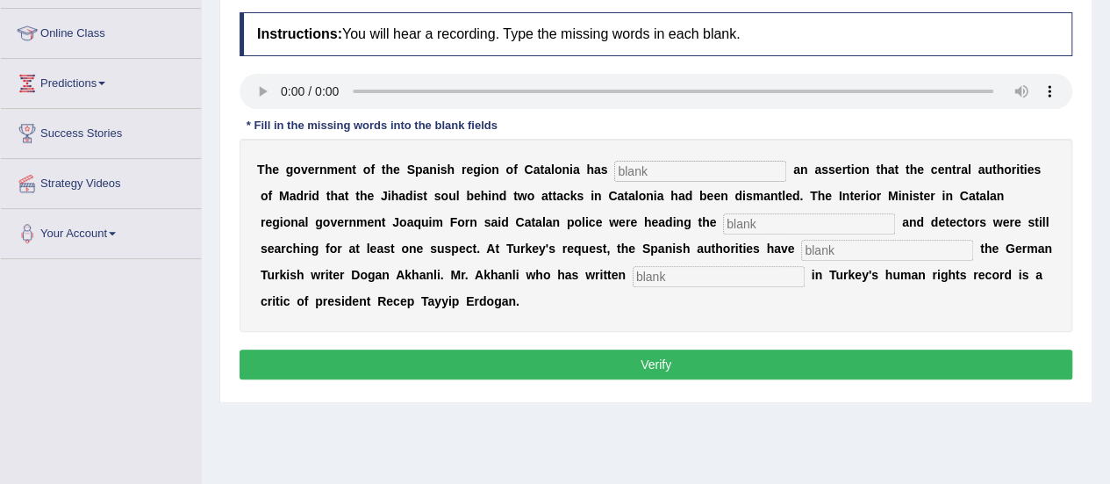
scroll to position [224, 0]
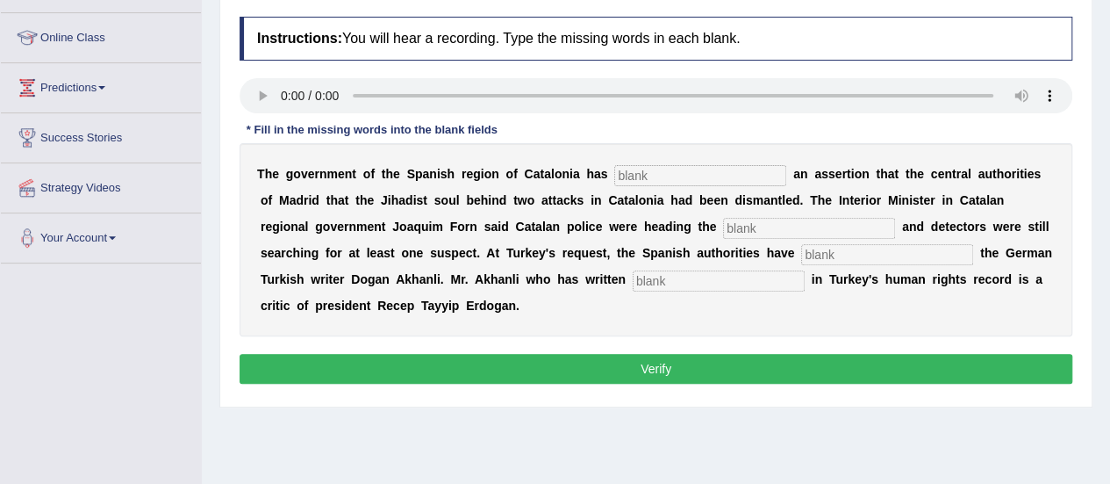
click at [672, 173] on input "text" at bounding box center [700, 175] width 172 height 21
type input "contradicted"
click at [758, 231] on input "text" at bounding box center [809, 228] width 172 height 21
type input "inuqiry"
click at [834, 262] on input "text" at bounding box center [887, 254] width 172 height 21
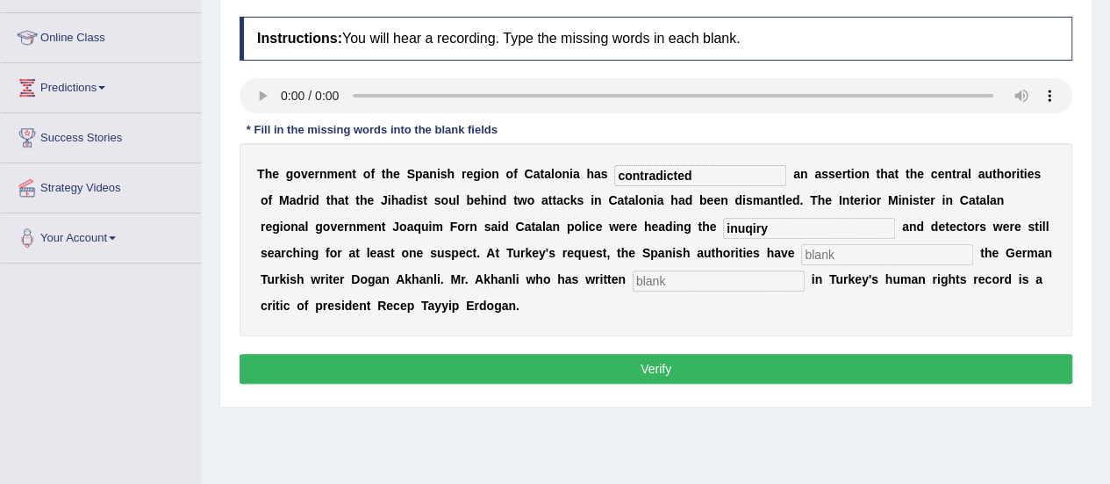
click at [844, 255] on input "text" at bounding box center [887, 254] width 172 height 21
type input "arrested"
click at [762, 279] on input "text" at bounding box center [719, 280] width 172 height 21
type input "extensively"
click at [775, 226] on input "inuqiry" at bounding box center [809, 228] width 172 height 21
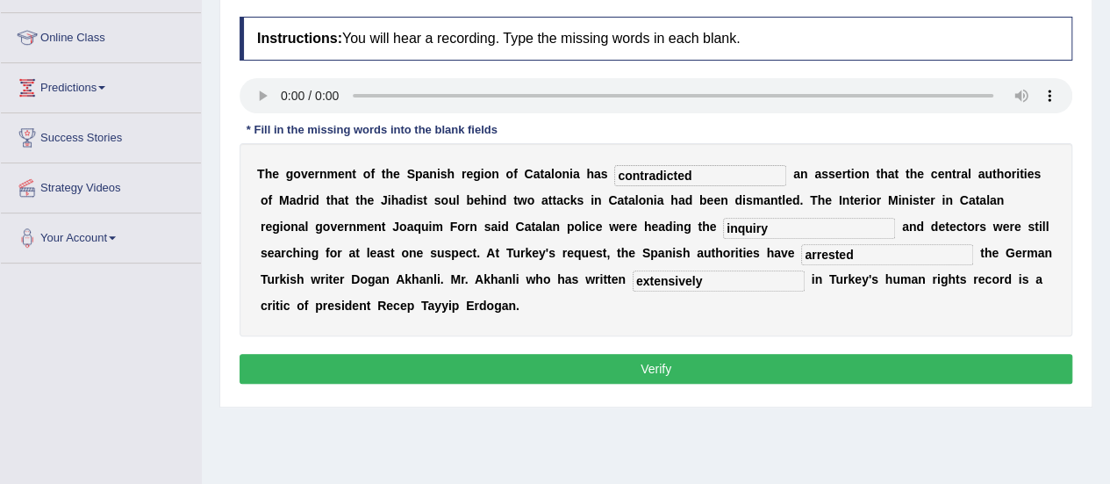
type input "inquiry"
click at [716, 361] on button "Verify" at bounding box center [656, 369] width 833 height 30
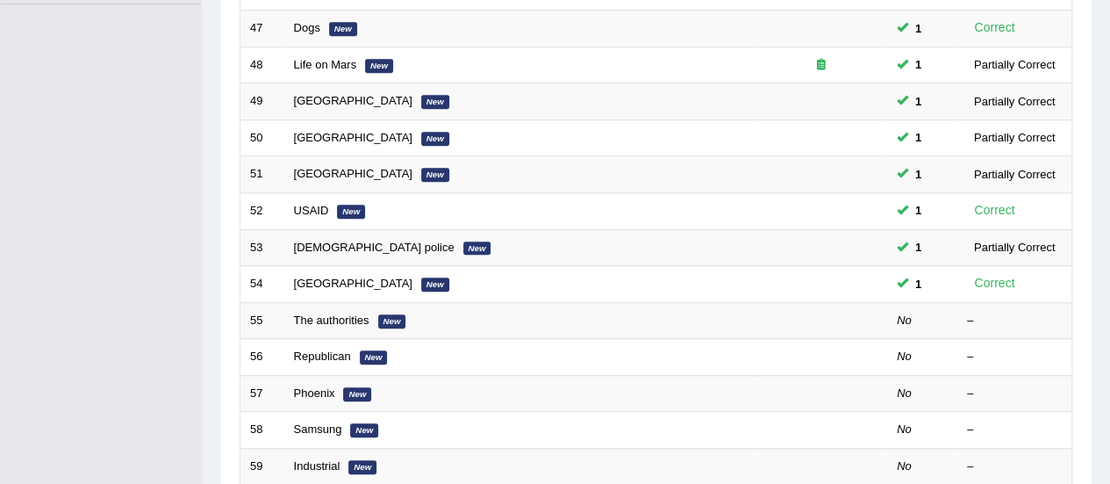
click at [347, 321] on td "The authorities New" at bounding box center [519, 320] width 471 height 37
click at [314, 313] on link "The authorities" at bounding box center [331, 319] width 75 height 13
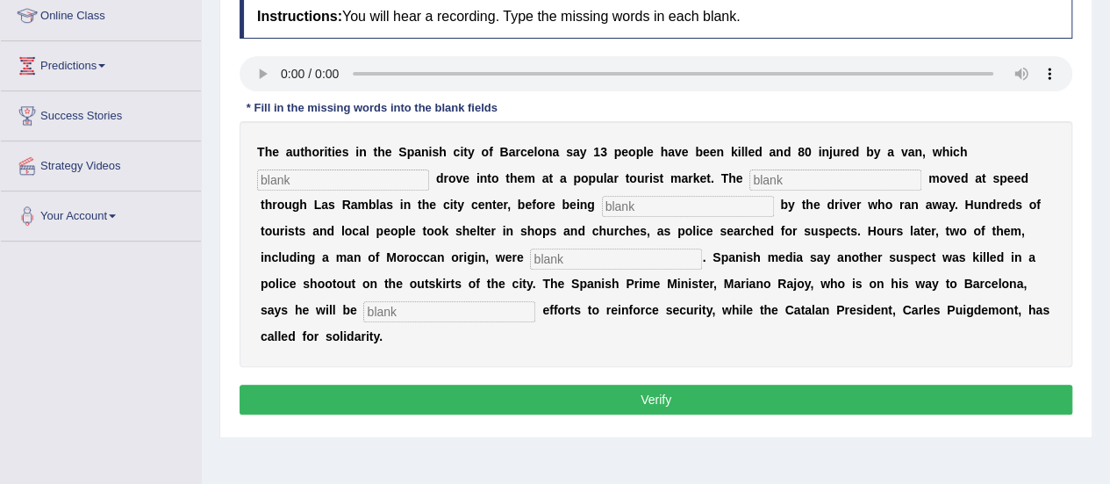
scroll to position [245, 0]
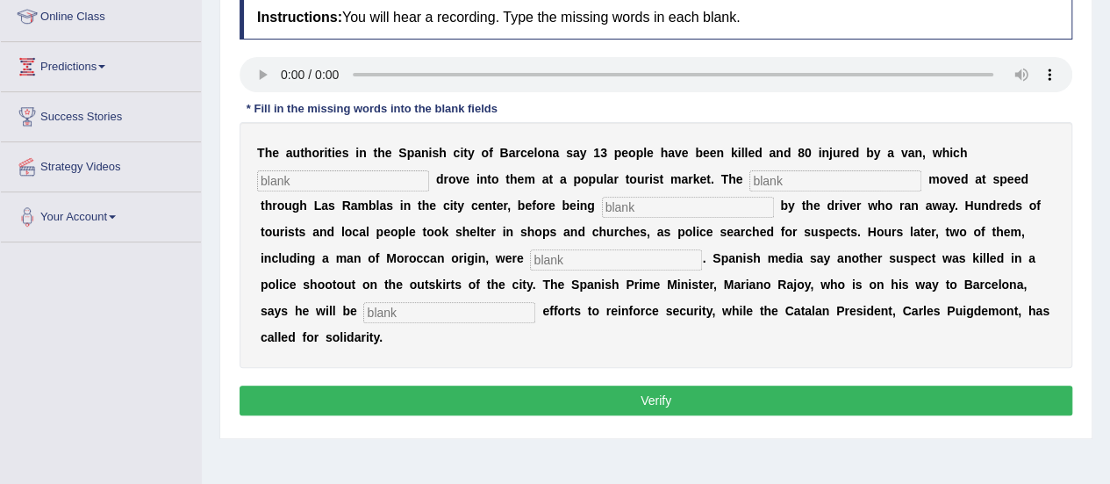
click at [312, 180] on input "text" at bounding box center [343, 180] width 172 height 21
type input "delivered"
click at [763, 176] on input "text" at bounding box center [836, 180] width 172 height 21
type input "que"
click at [708, 203] on input "text" at bounding box center [688, 207] width 172 height 21
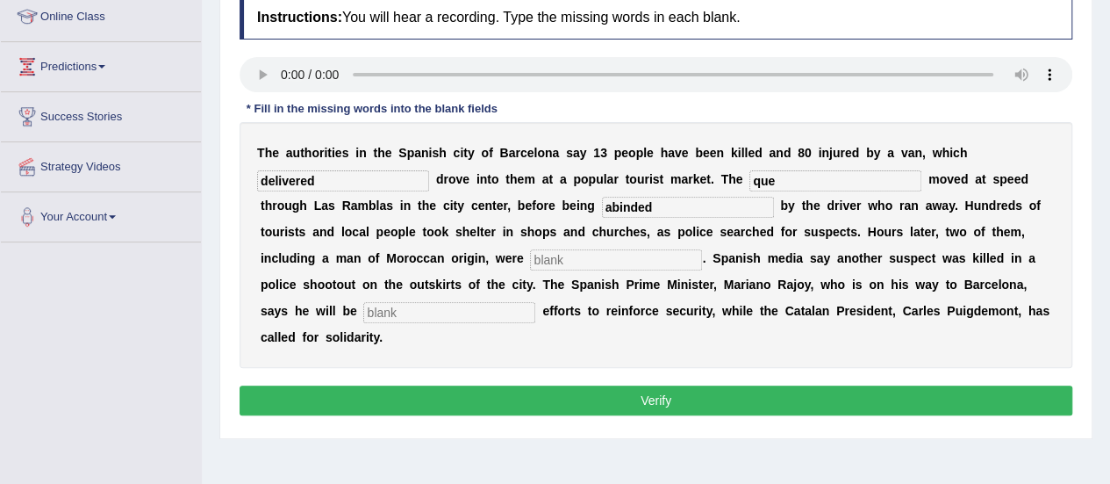
type input "abinded"
click at [569, 262] on input "text" at bounding box center [616, 259] width 172 height 21
type input "arrested"
click at [492, 302] on input "text" at bounding box center [449, 312] width 172 height 21
type input "coordinating"
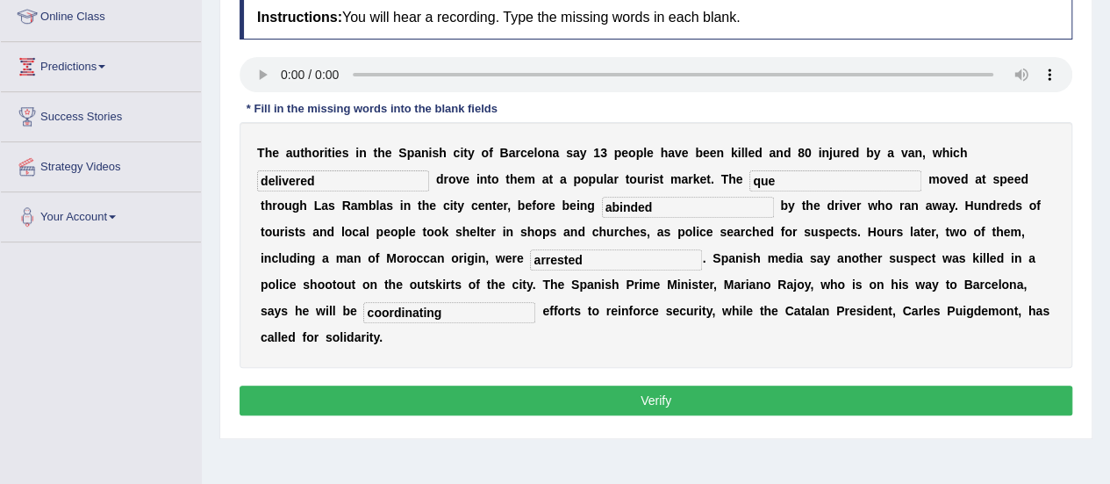
click at [658, 201] on input "abinded" at bounding box center [688, 207] width 172 height 21
type input "abandoned"
click at [801, 182] on input "que" at bounding box center [836, 180] width 172 height 21
type input "query"
click at [655, 405] on button "Verify" at bounding box center [656, 400] width 833 height 30
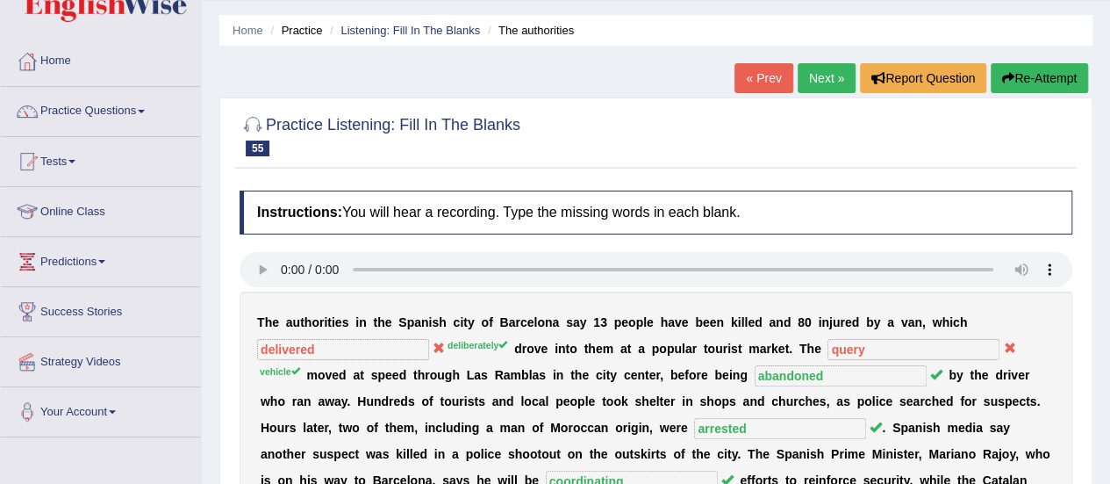
scroll to position [49, 0]
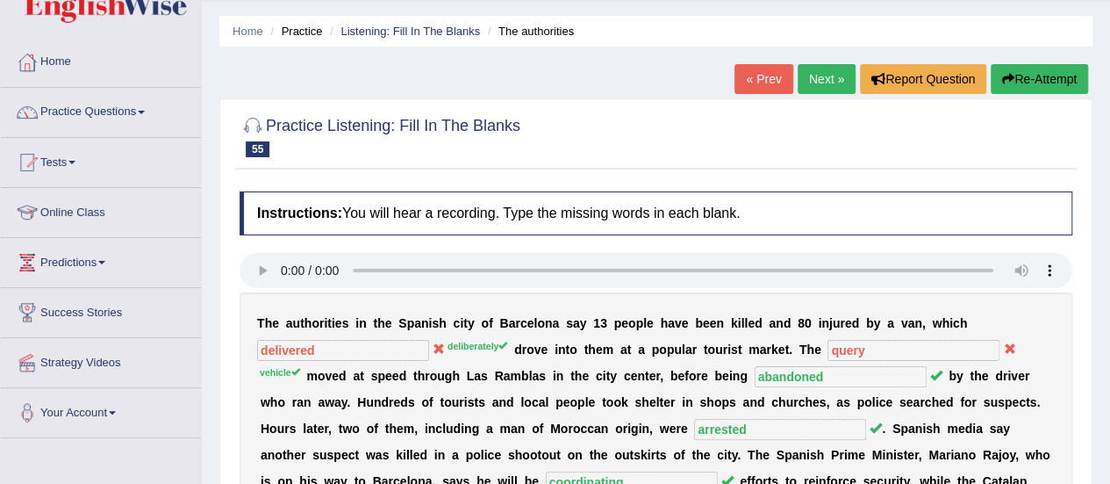
click at [62, 110] on link "Practice Questions" at bounding box center [101, 110] width 200 height 44
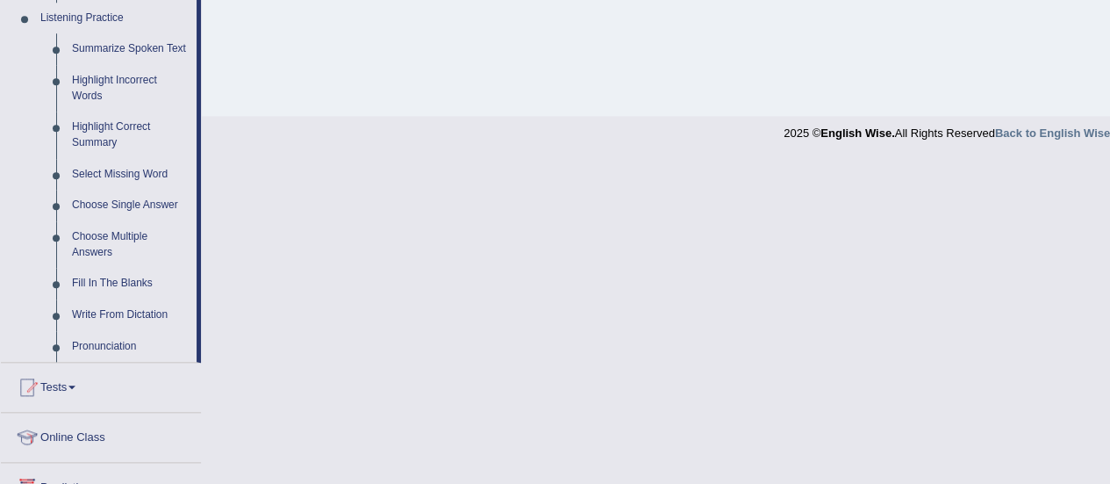
scroll to position [804, 0]
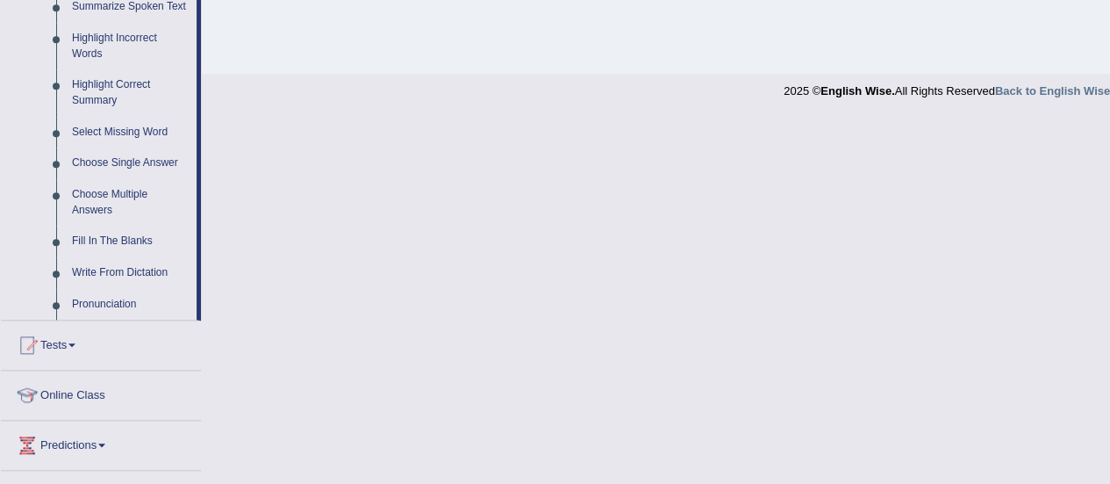
click at [149, 273] on link "Write From Dictation" at bounding box center [130, 273] width 133 height 32
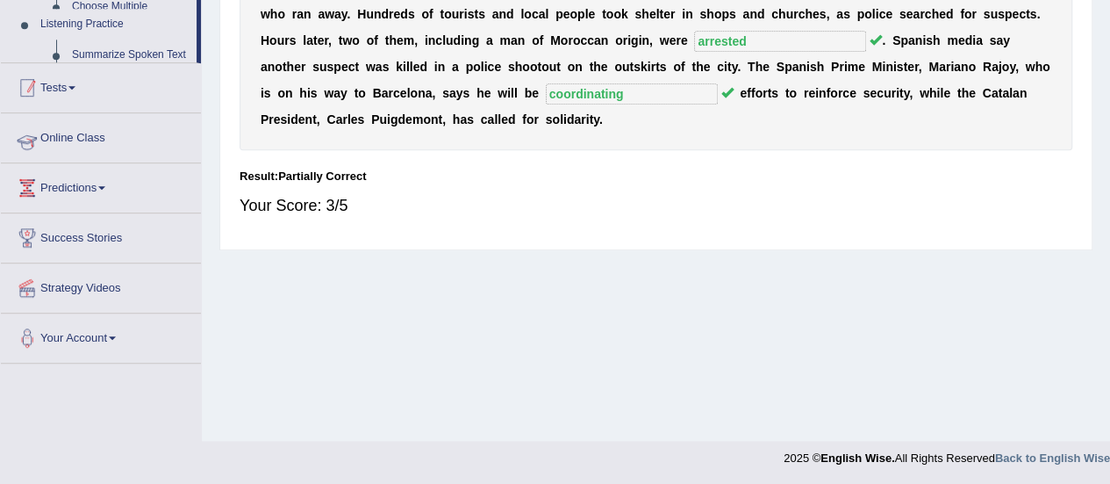
scroll to position [327, 0]
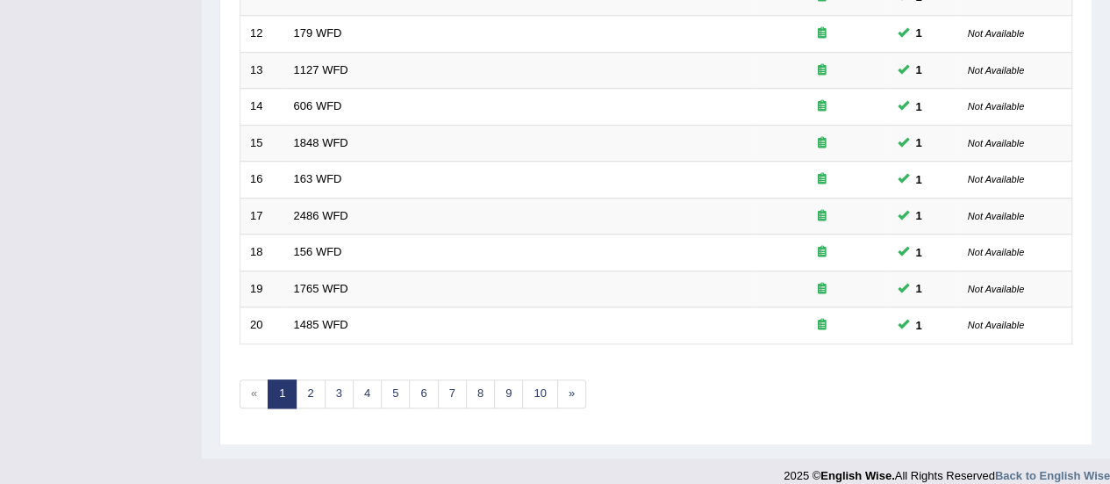
scroll to position [670, 0]
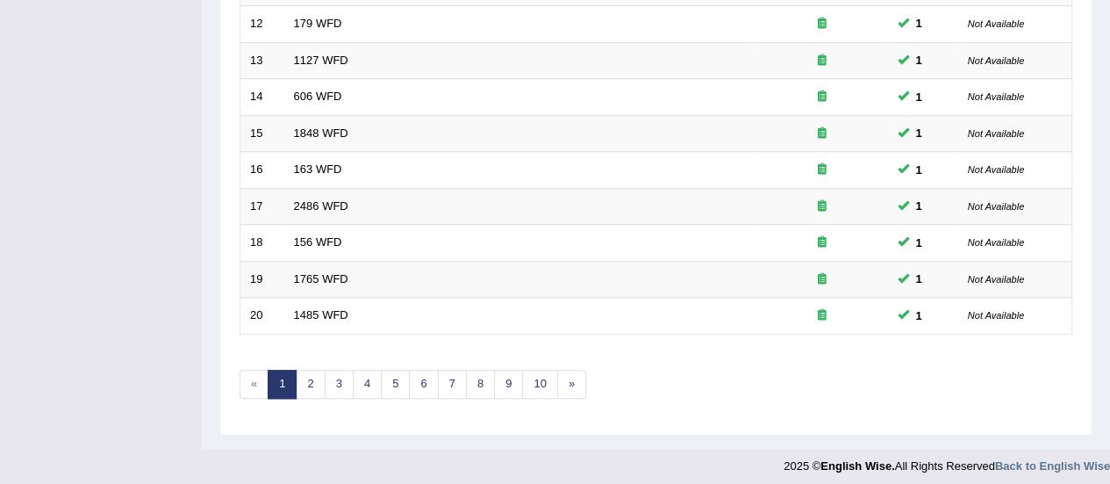
click at [343, 373] on link "3" at bounding box center [339, 384] width 29 height 29
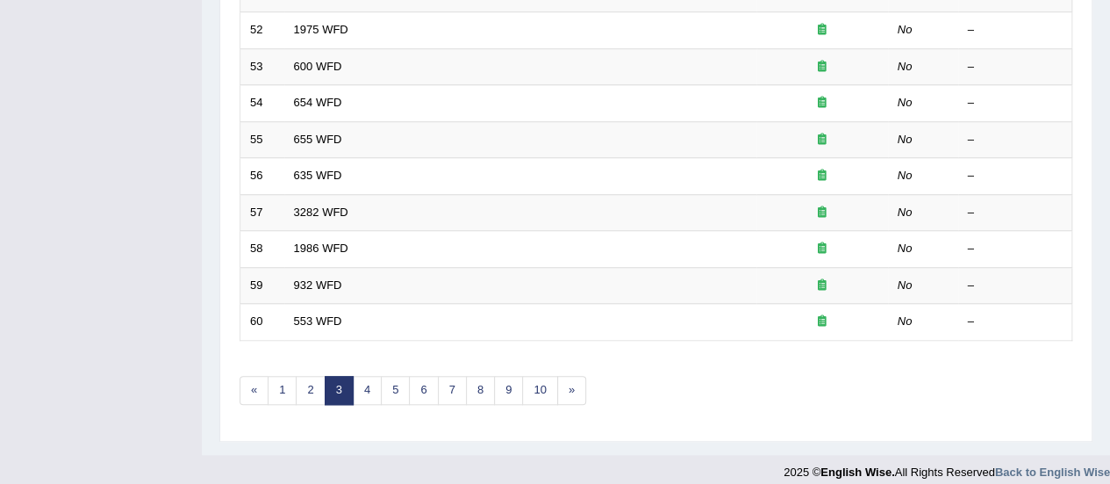
scroll to position [670, 0]
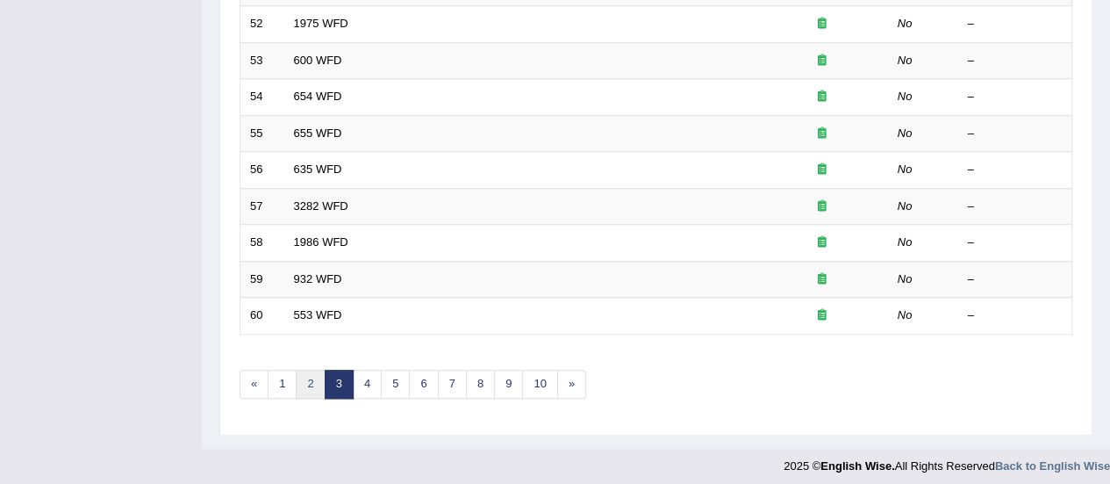
click at [308, 385] on link "2" at bounding box center [310, 384] width 29 height 29
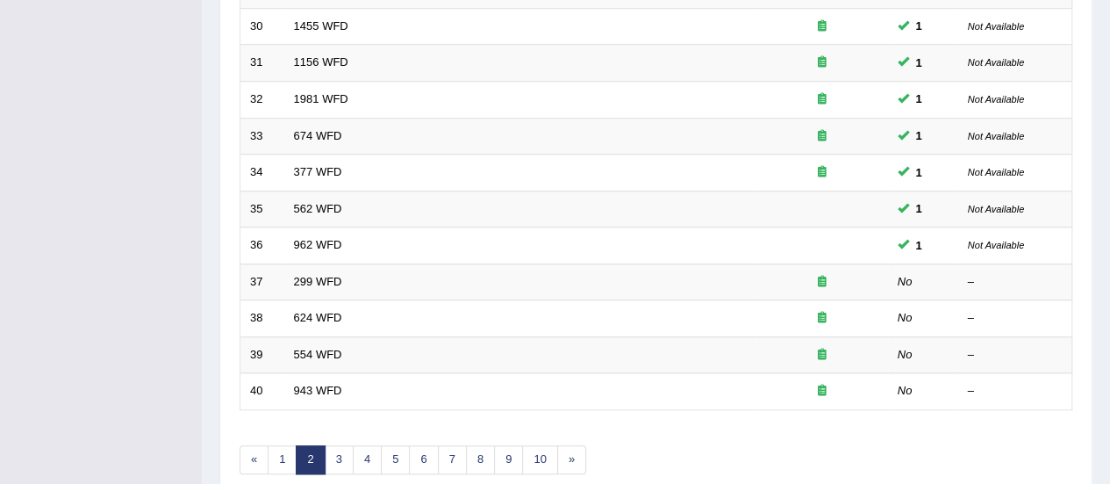
scroll to position [604, 0]
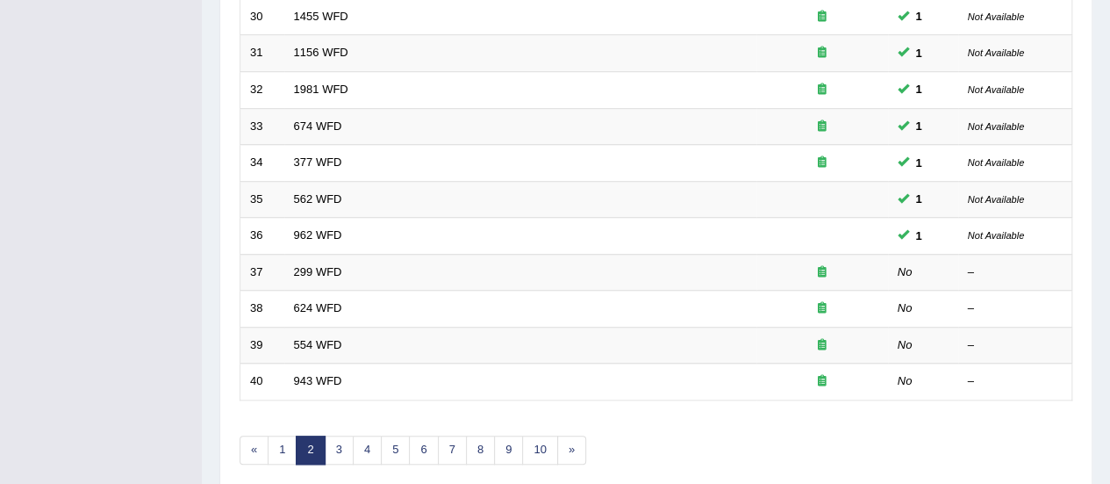
click at [324, 269] on link "299 WFD" at bounding box center [318, 271] width 48 height 13
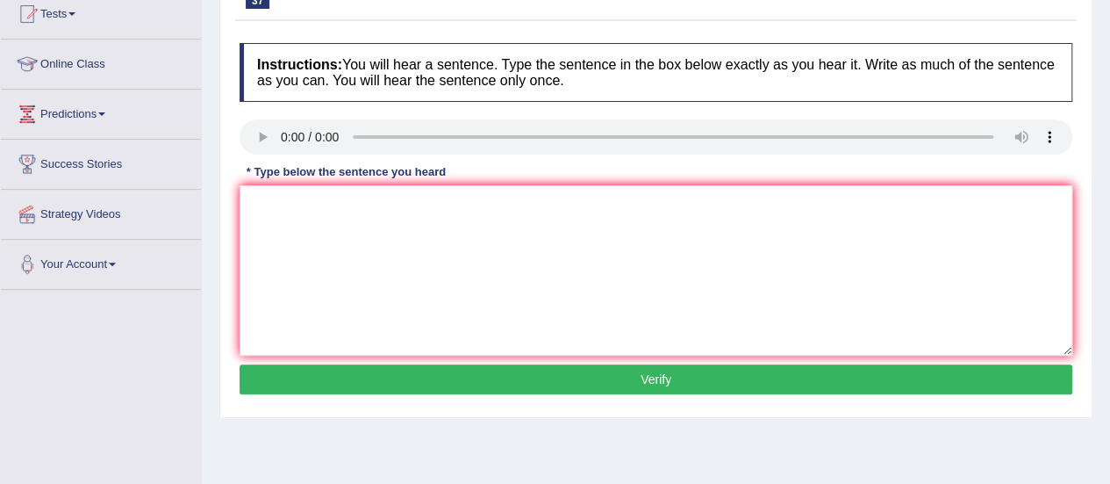
scroll to position [174, 0]
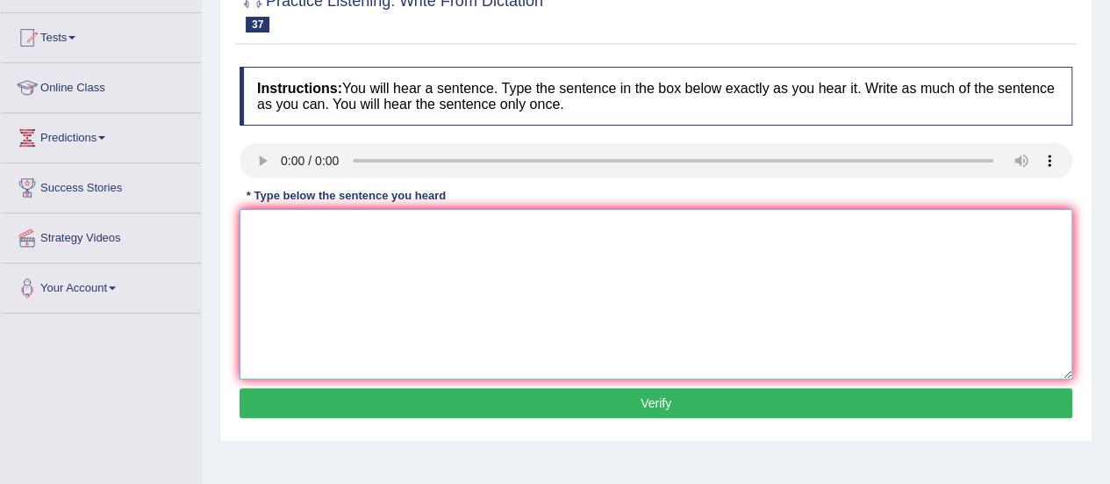
click at [315, 262] on textarea at bounding box center [656, 294] width 833 height 170
click at [416, 231] on textarea "stuednts represntatives" at bounding box center [656, 294] width 833 height 170
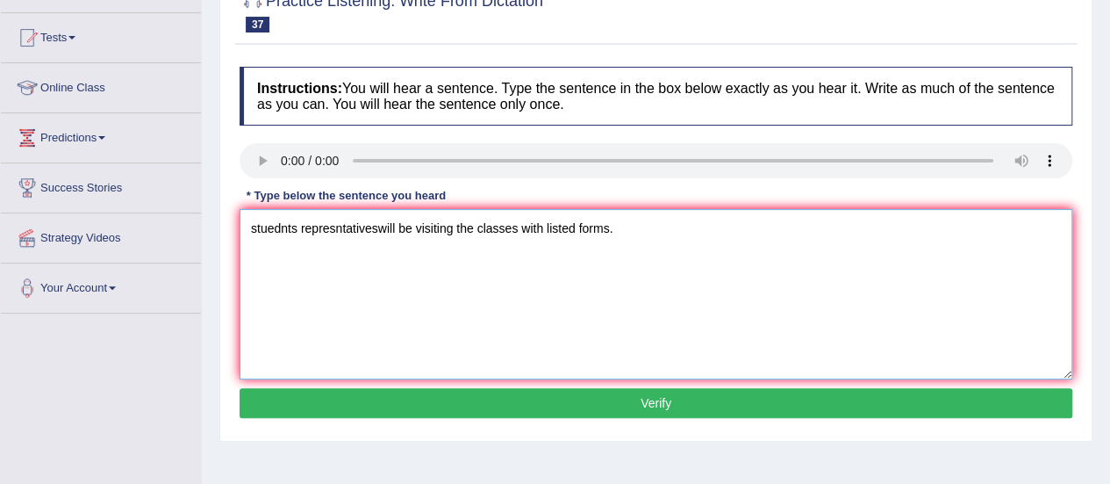
click at [296, 227] on textarea "stuednts represntativeswill be visiting the classes with listed forms." at bounding box center [656, 294] width 833 height 170
click at [379, 227] on textarea "Students represntativeswill be visiting the classes with listed forms." at bounding box center [656, 294] width 833 height 170
type textarea "Students representatuves will be visiting the classes with listed forms."
click at [535, 403] on button "Verify" at bounding box center [656, 403] width 833 height 30
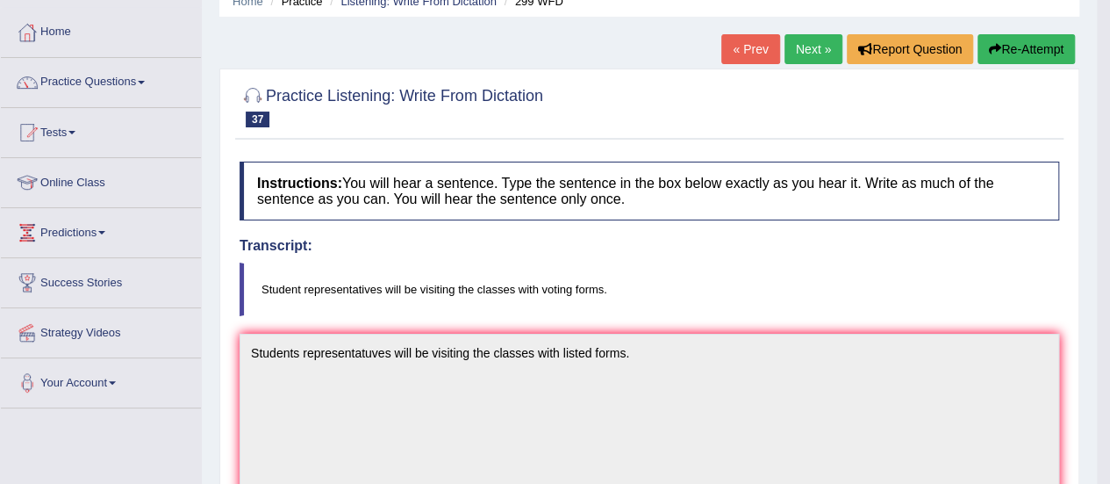
scroll to position [63, 0]
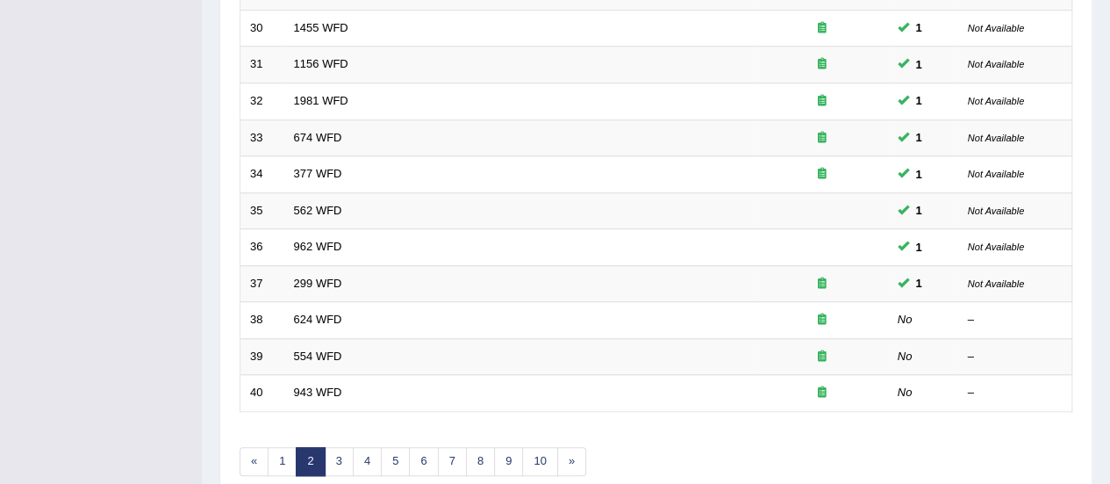
click at [321, 315] on link "624 WFD" at bounding box center [318, 318] width 48 height 13
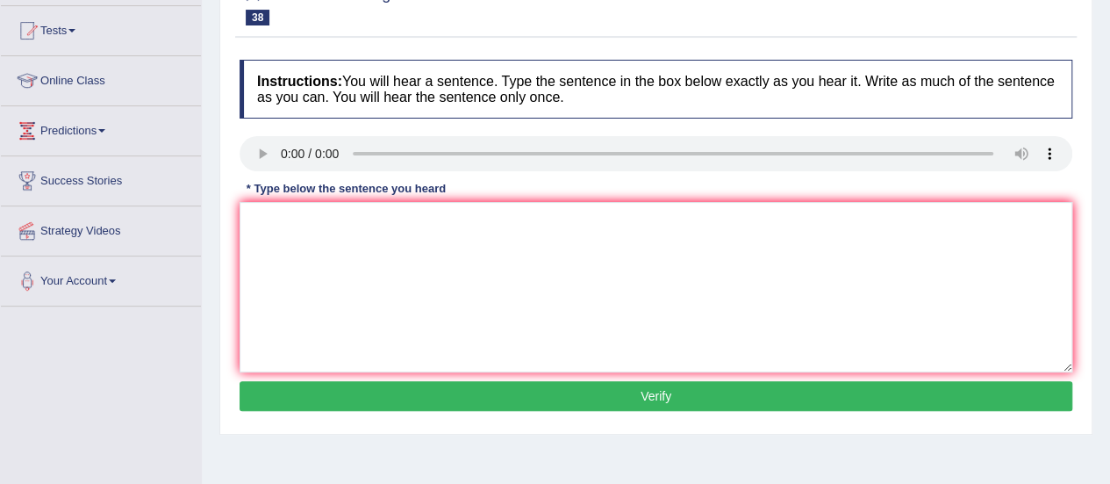
click at [1092, 289] on html "Toggle navigation Home Practice Questions Speaking Practice Read Aloud Repeat S…" at bounding box center [555, 61] width 1110 height 484
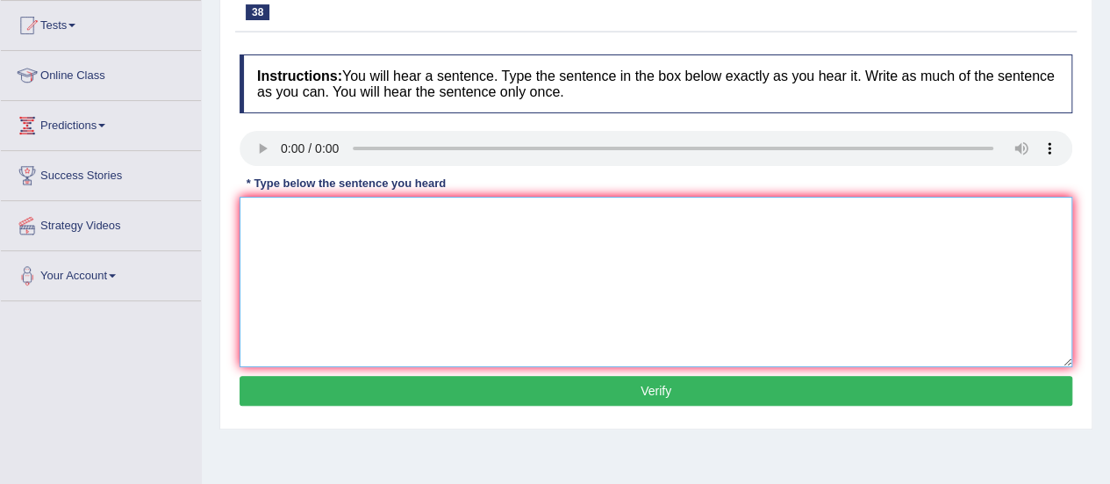
click at [271, 248] on textarea at bounding box center [656, 282] width 833 height 170
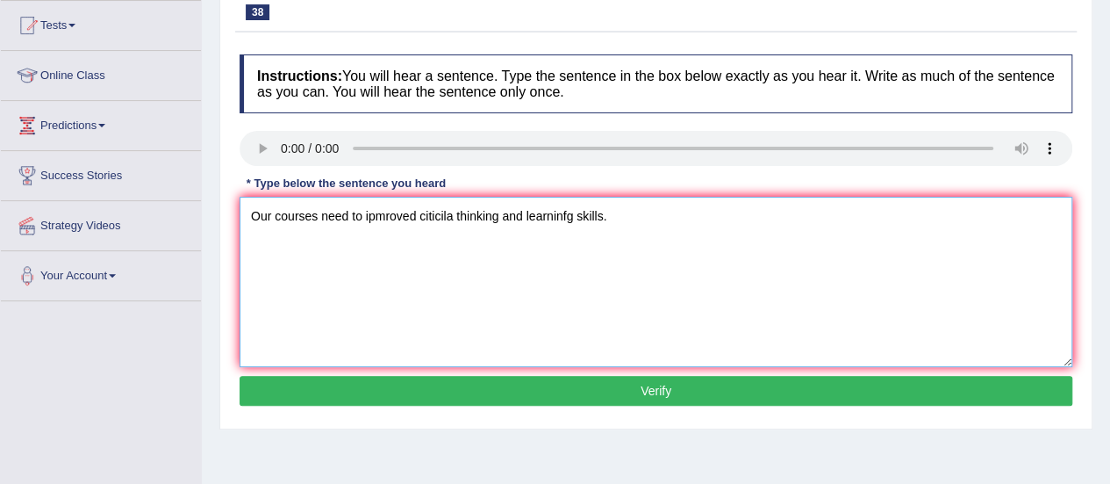
click at [414, 215] on textarea "Our courses need to ipmroved citicila thinking and learninfg skills." at bounding box center [656, 282] width 833 height 170
click at [444, 215] on textarea "Our courses need to improve citicila thinking and learninfg skills." at bounding box center [656, 282] width 833 height 170
click at [567, 218] on textarea "Our courses need to improve critical thinking and learninfg skills." at bounding box center [656, 282] width 833 height 170
type textarea "Our courses need to improve critical thinking and learning skills."
click at [546, 396] on button "Verify" at bounding box center [656, 391] width 833 height 30
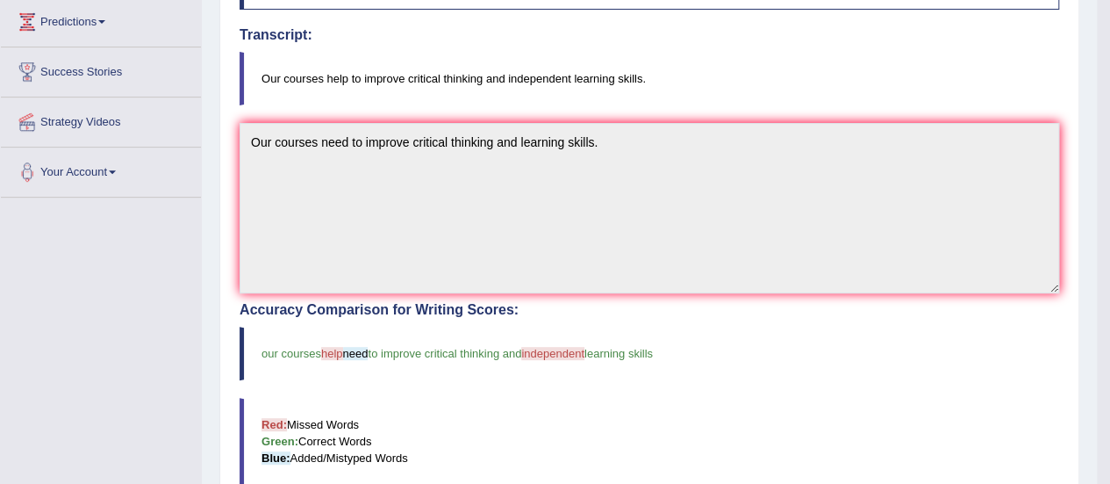
scroll to position [298, 0]
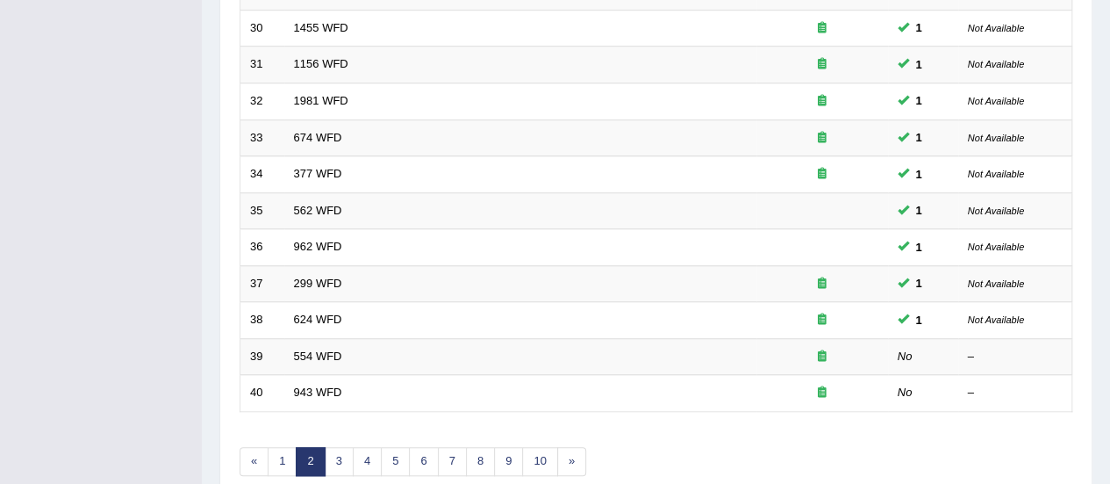
click at [307, 357] on td "554 WFD" at bounding box center [520, 356] width 472 height 37
click at [314, 350] on link "554 WFD" at bounding box center [318, 355] width 48 height 13
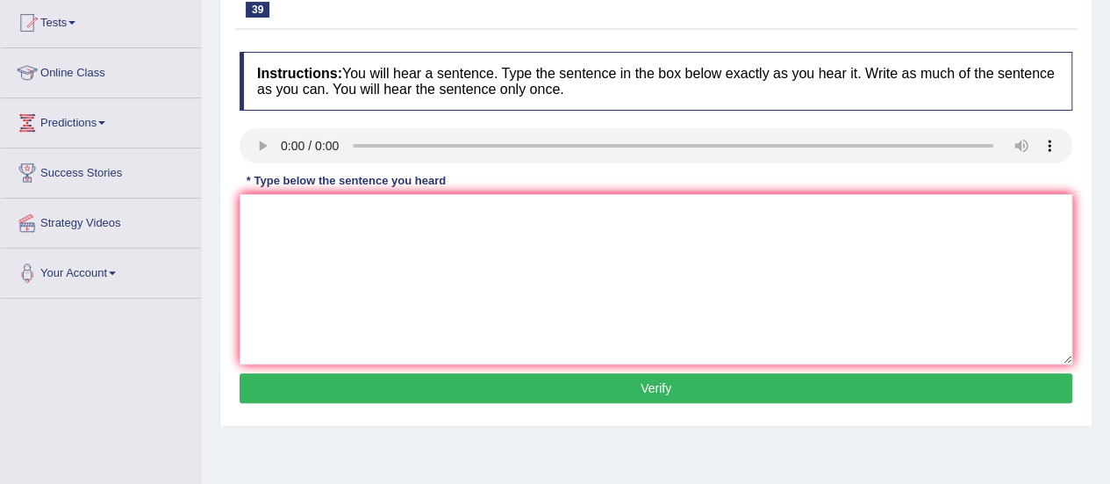
click at [1104, 210] on html "Toggle navigation Home Practice Questions Speaking Practice Read Aloud Repeat S…" at bounding box center [555, 53] width 1110 height 484
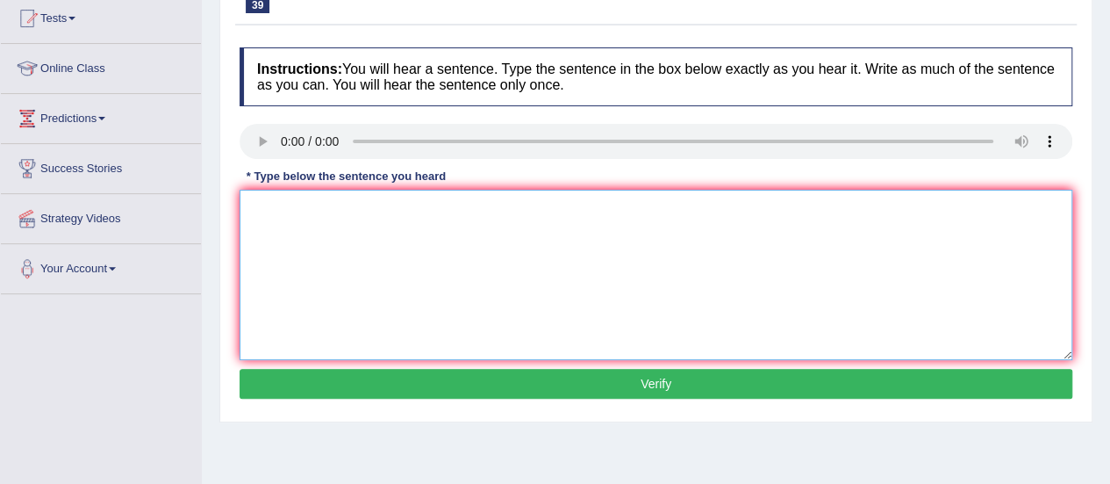
click at [300, 248] on textarea at bounding box center [656, 275] width 833 height 170
click at [277, 208] on textarea "Wevare able to work in a team." at bounding box center [656, 275] width 833 height 170
type textarea "We are able to work in a team."
click at [302, 375] on button "Verify" at bounding box center [656, 384] width 833 height 30
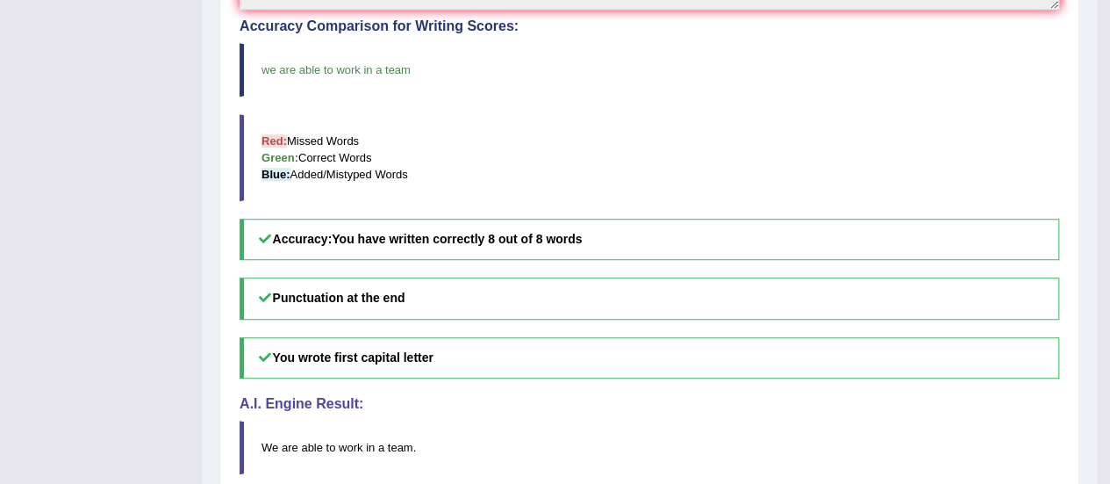
scroll to position [0, 0]
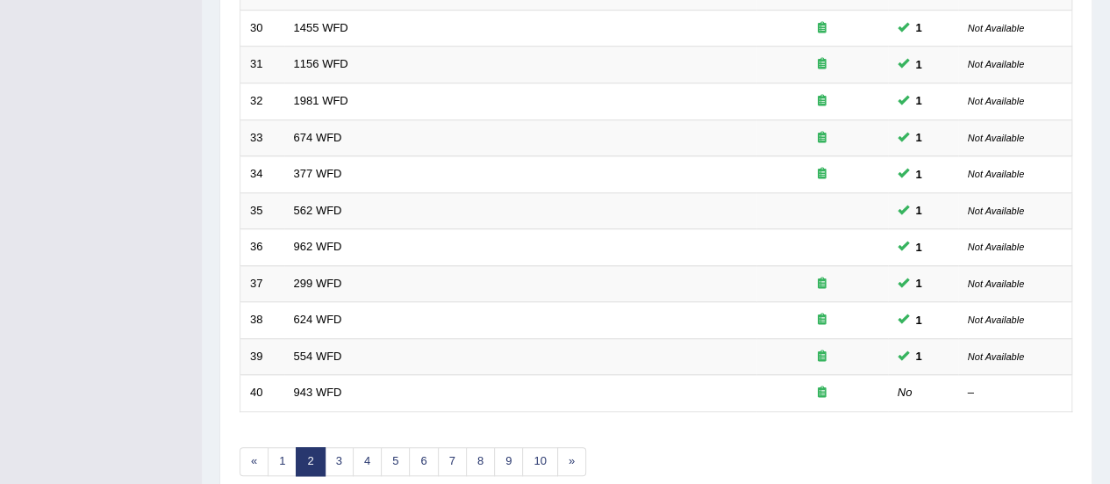
scroll to position [593, 0]
click at [320, 385] on link "943 WFD" at bounding box center [318, 391] width 48 height 13
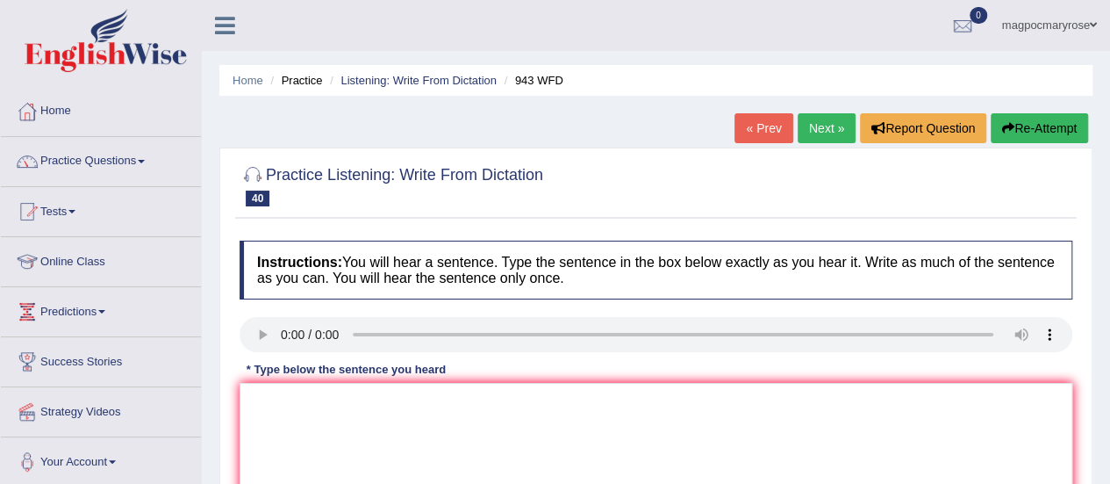
scroll to position [181, 0]
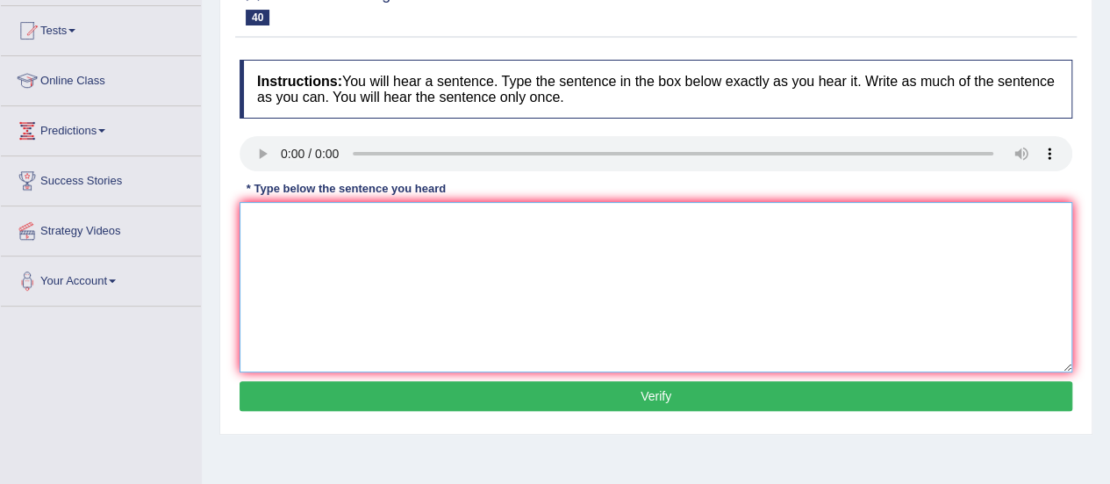
click at [277, 236] on textarea at bounding box center [656, 287] width 833 height 170
click at [478, 221] on textarea "Farming method across the world have" at bounding box center [656, 287] width 833 height 170
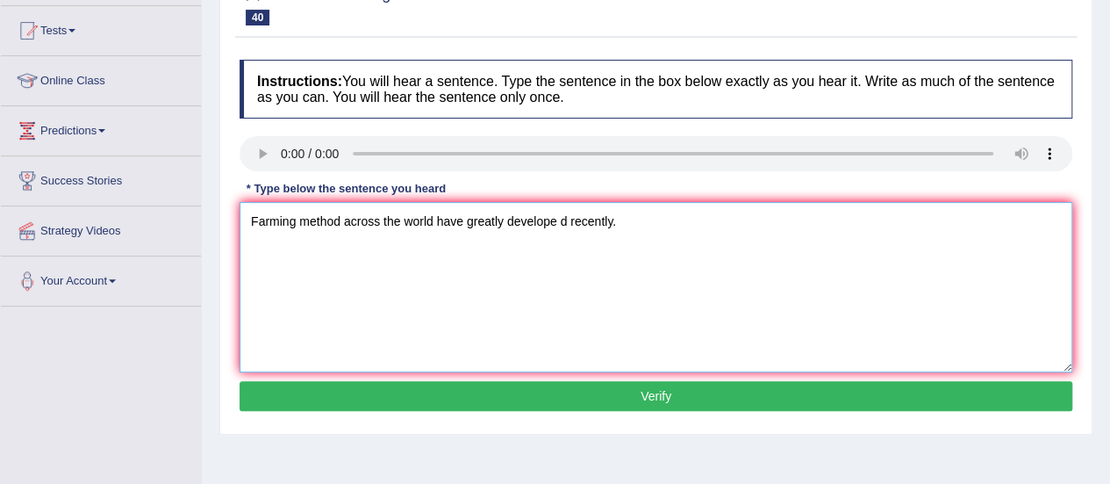
click at [564, 222] on textarea "Farming method across the world have greatly develope d recently." at bounding box center [656, 287] width 833 height 170
type textarea "Farming method across the world have greatly developed recently."
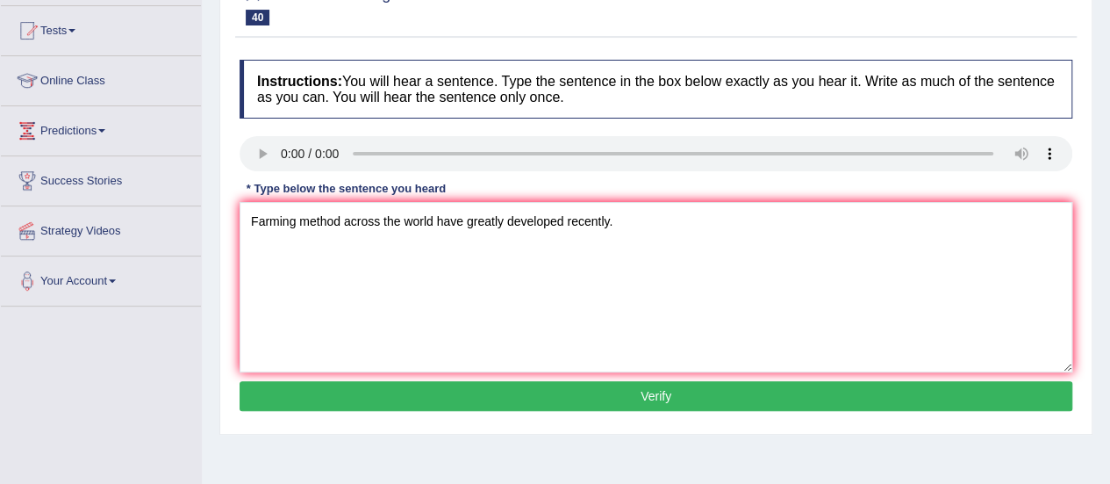
click at [600, 406] on button "Verify" at bounding box center [656, 396] width 833 height 30
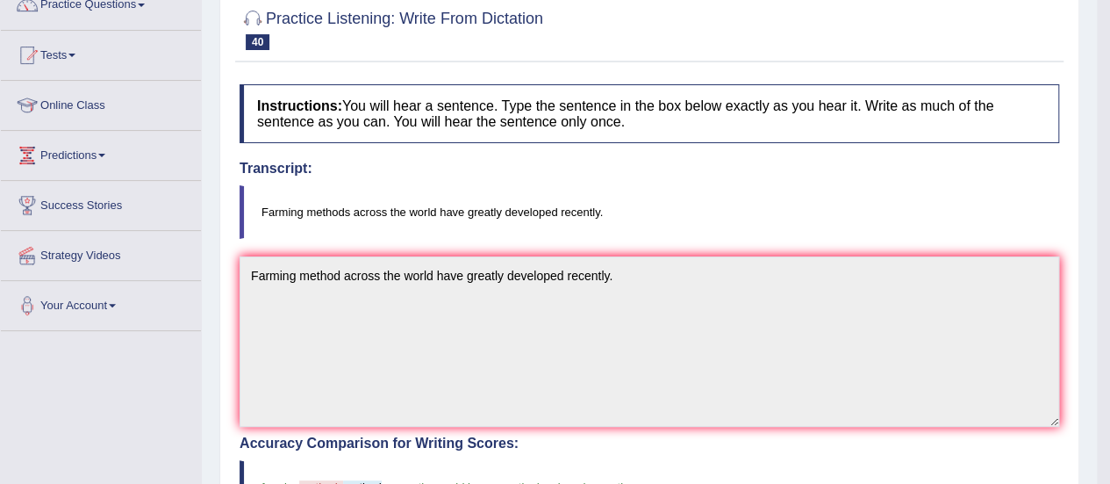
scroll to position [0, 0]
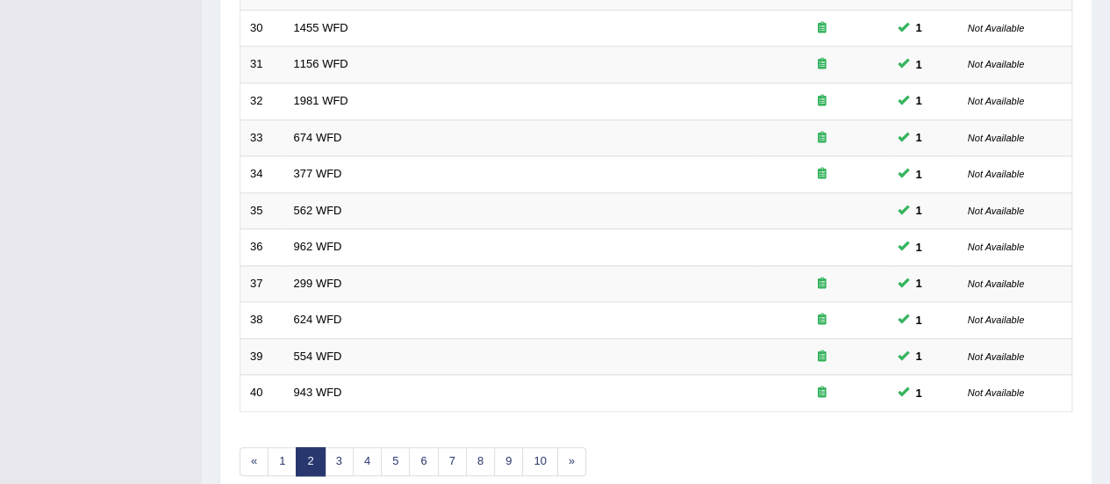
scroll to position [169, 0]
